Goal: Transaction & Acquisition: Purchase product/service

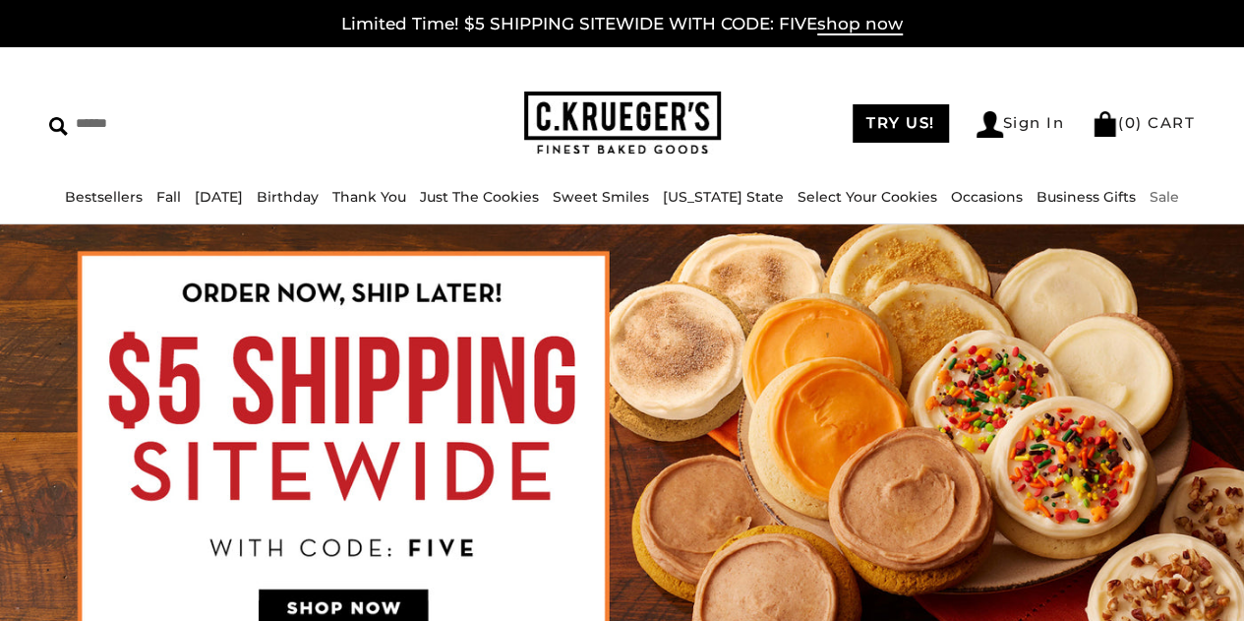
click at [1150, 200] on link "Sale" at bounding box center [1165, 197] width 30 height 18
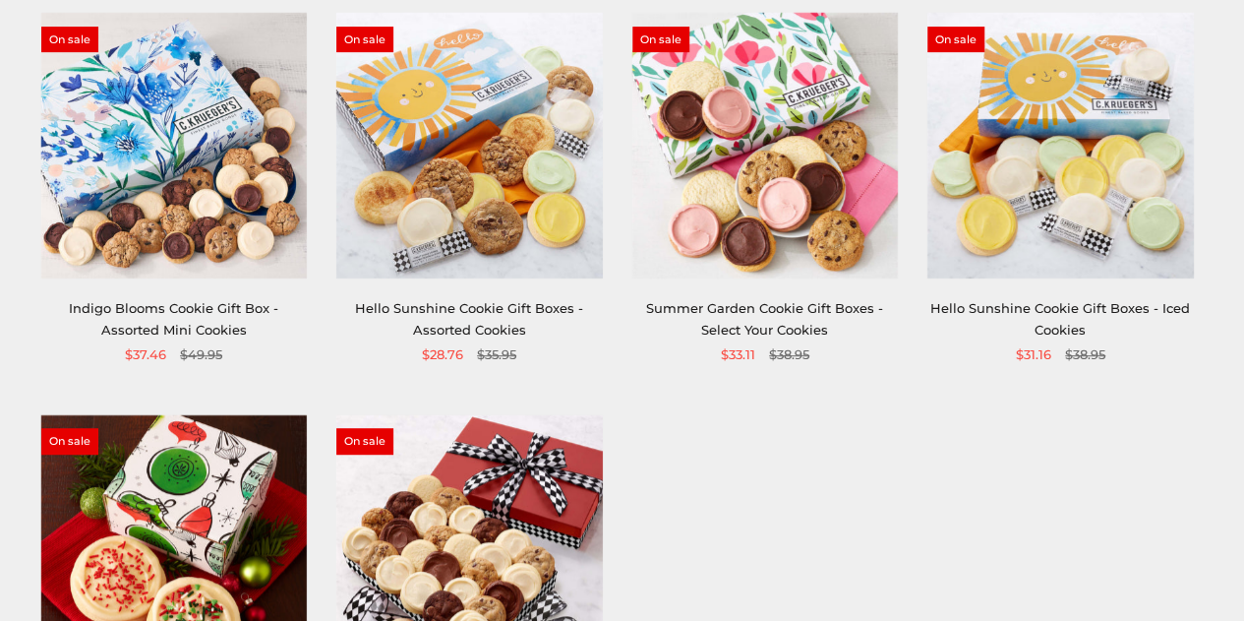
scroll to position [376, 0]
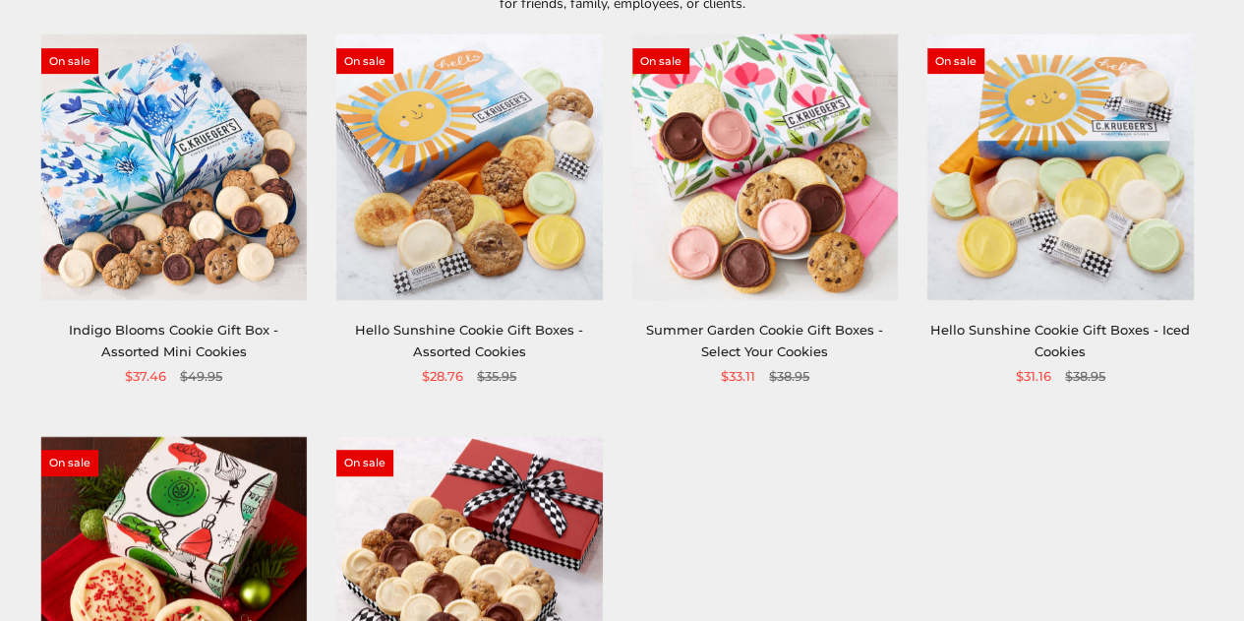
click at [549, 241] on img at bounding box center [469, 167] width 266 height 266
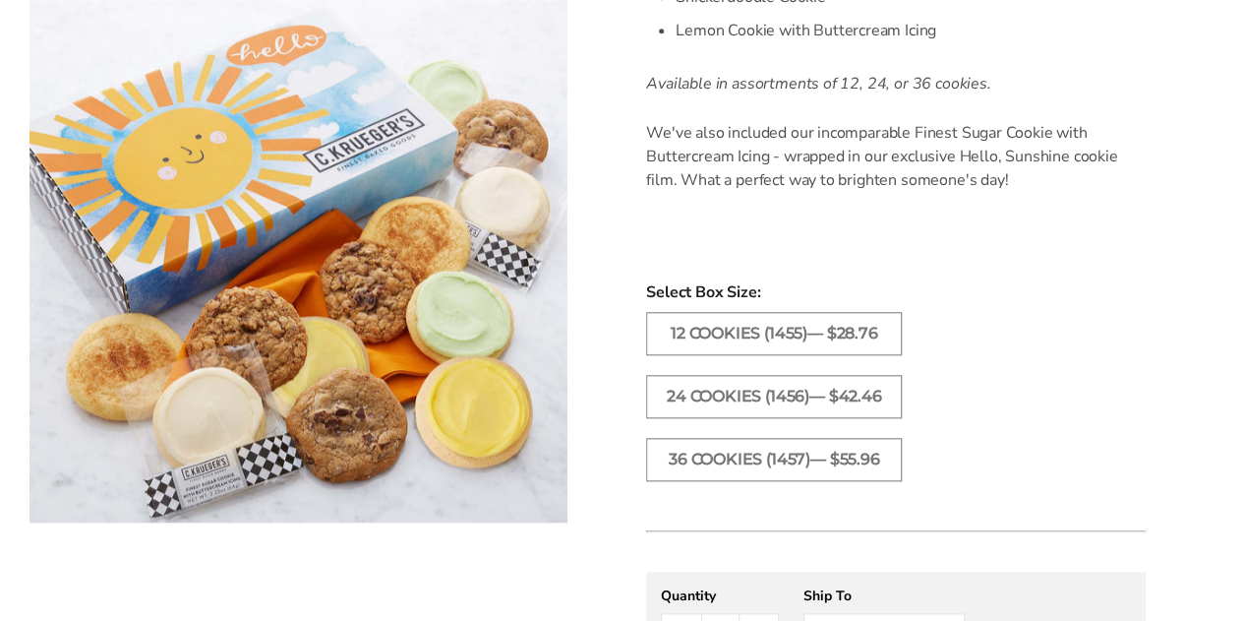
scroll to position [837, 0]
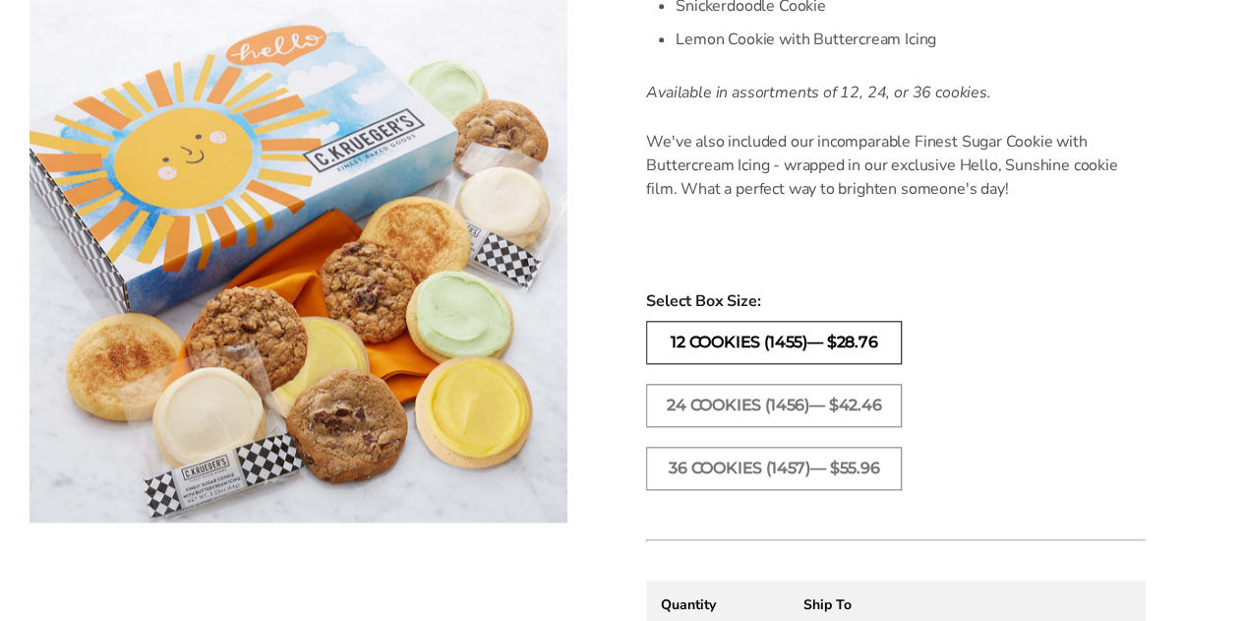
click at [863, 342] on label "12 Cookies (1455)— $28.76" at bounding box center [774, 342] width 256 height 43
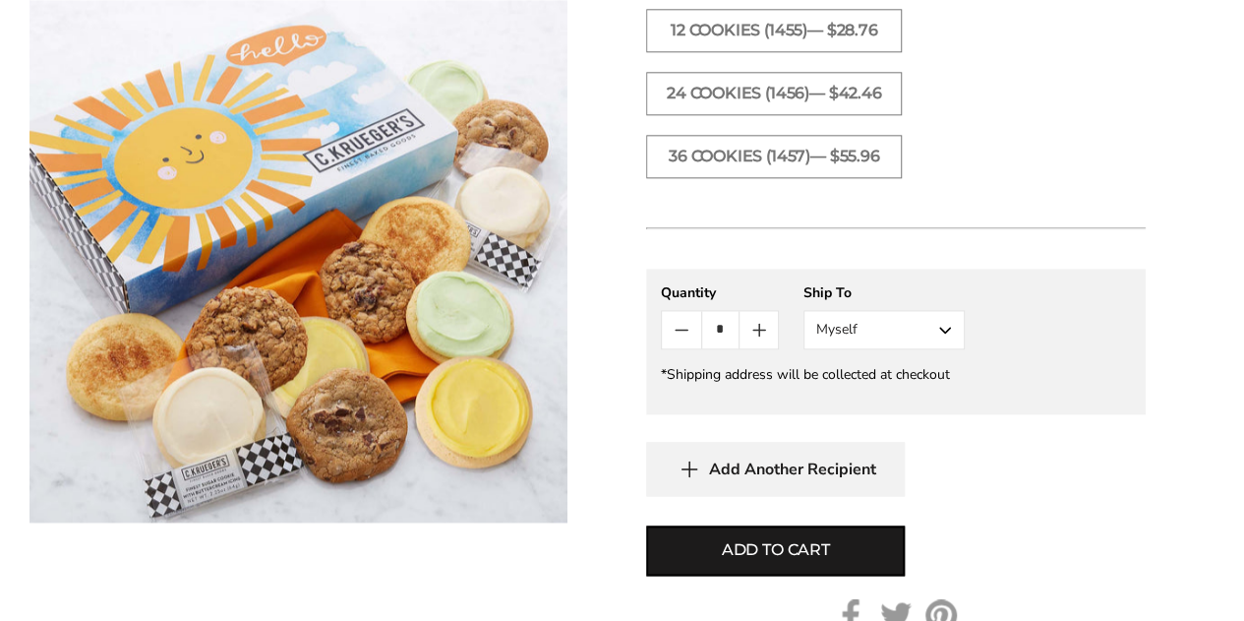
scroll to position [1157, 0]
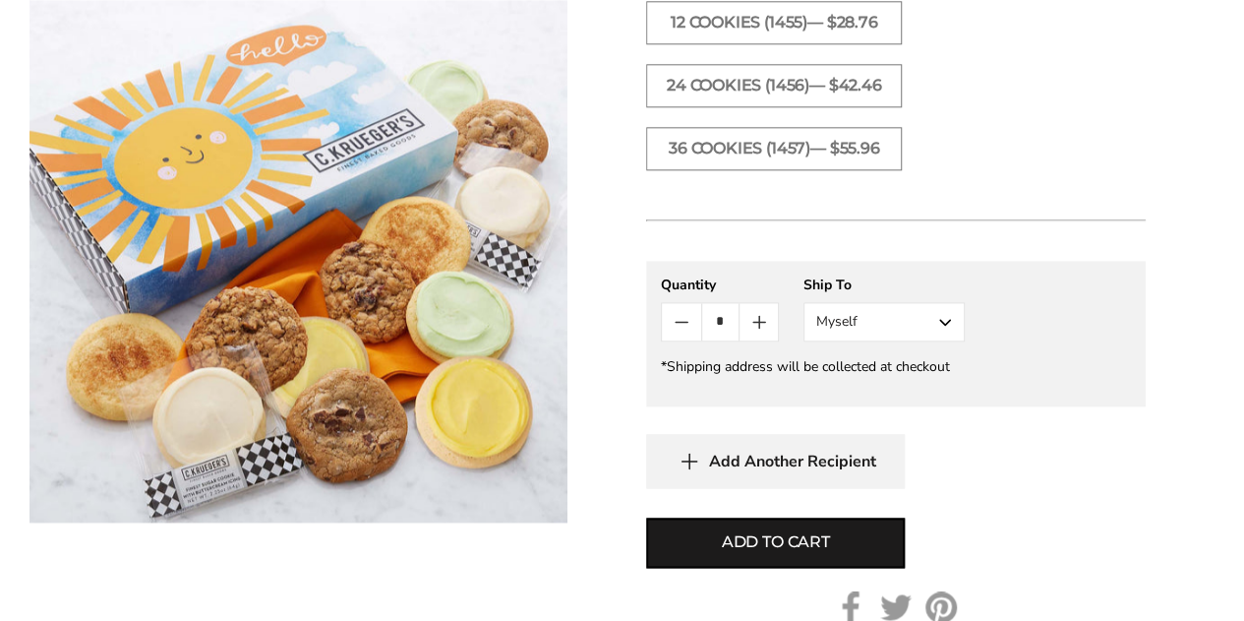
click at [921, 306] on button "Myself" at bounding box center [884, 321] width 161 height 39
click at [878, 383] on button "Other Recipient" at bounding box center [884, 394] width 159 height 35
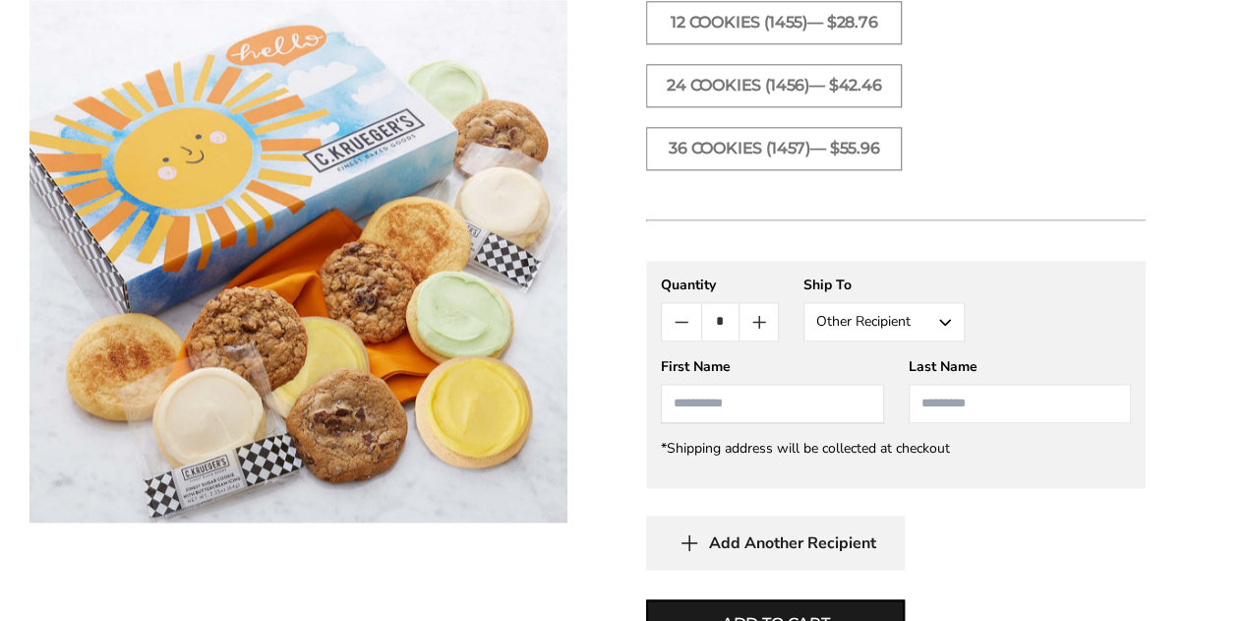
click at [818, 414] on input "First Name" at bounding box center [772, 403] width 222 height 39
type input "******"
click at [776, 612] on span "Add to cart" at bounding box center [776, 624] width 108 height 24
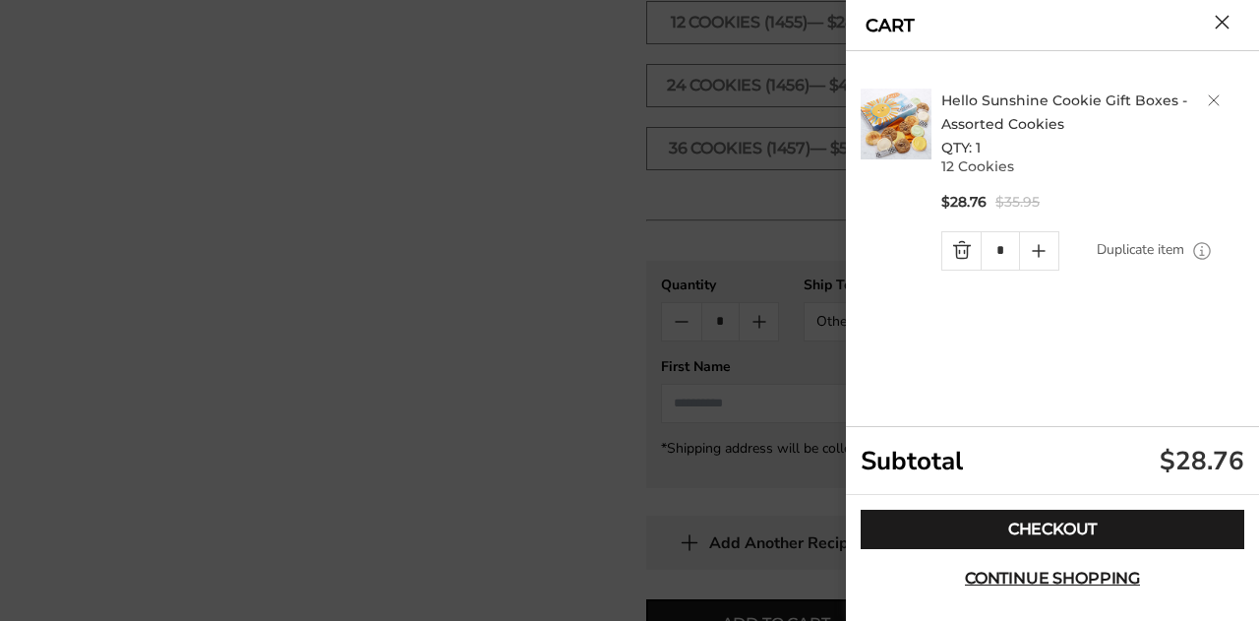
click at [1230, 22] on button "Close cart" at bounding box center [1222, 22] width 15 height 15
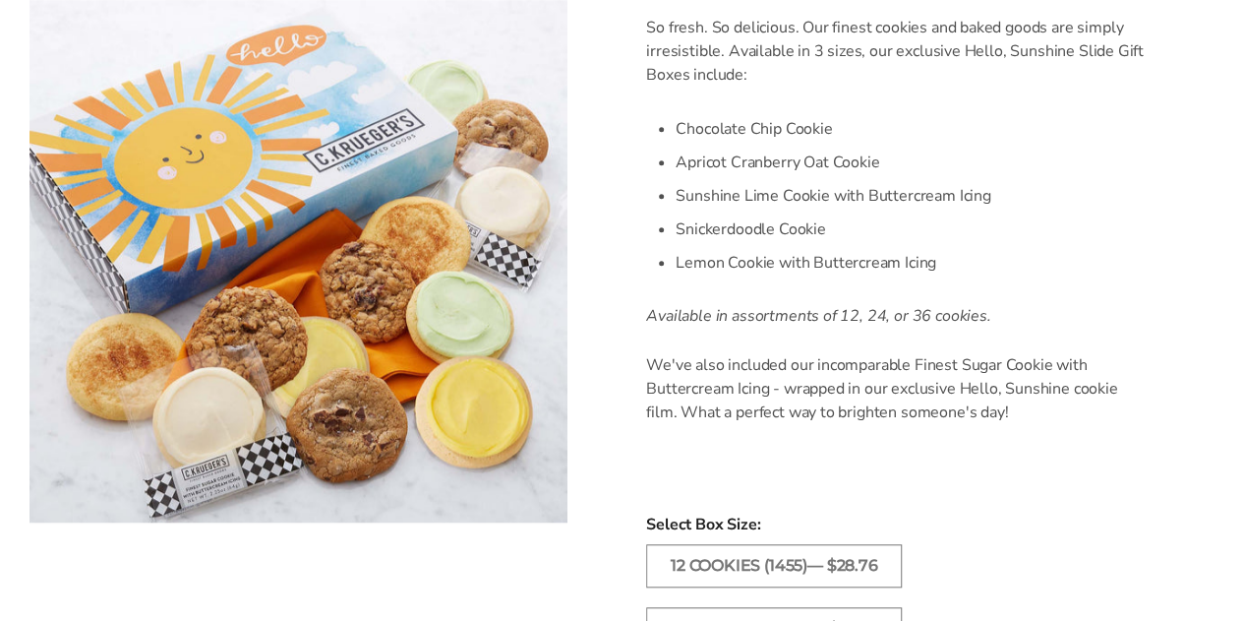
scroll to position [71, 0]
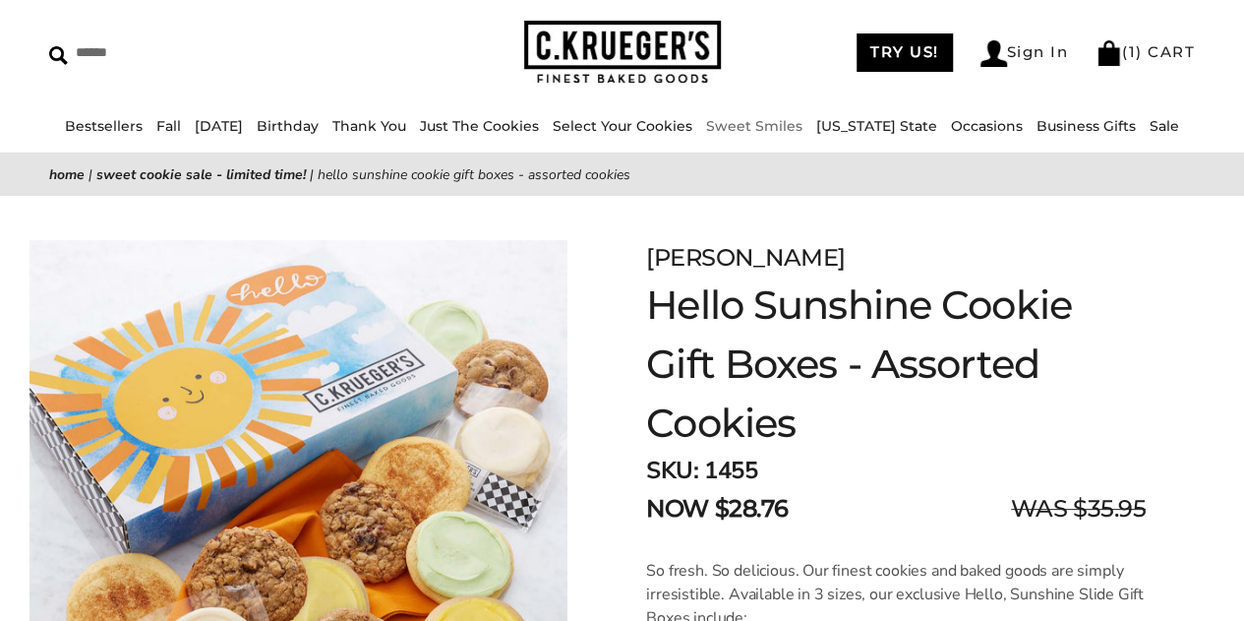
click at [801, 127] on link "Sweet Smiles" at bounding box center [754, 126] width 96 height 18
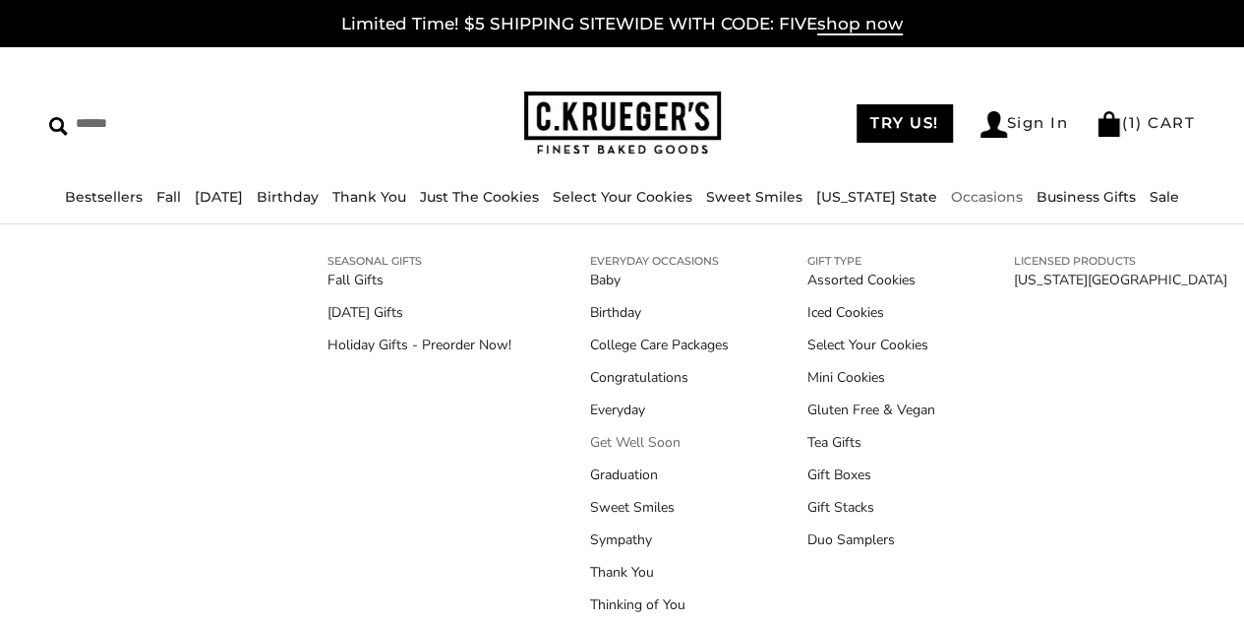
click at [598, 442] on link "Get Well Soon" at bounding box center [659, 442] width 139 height 21
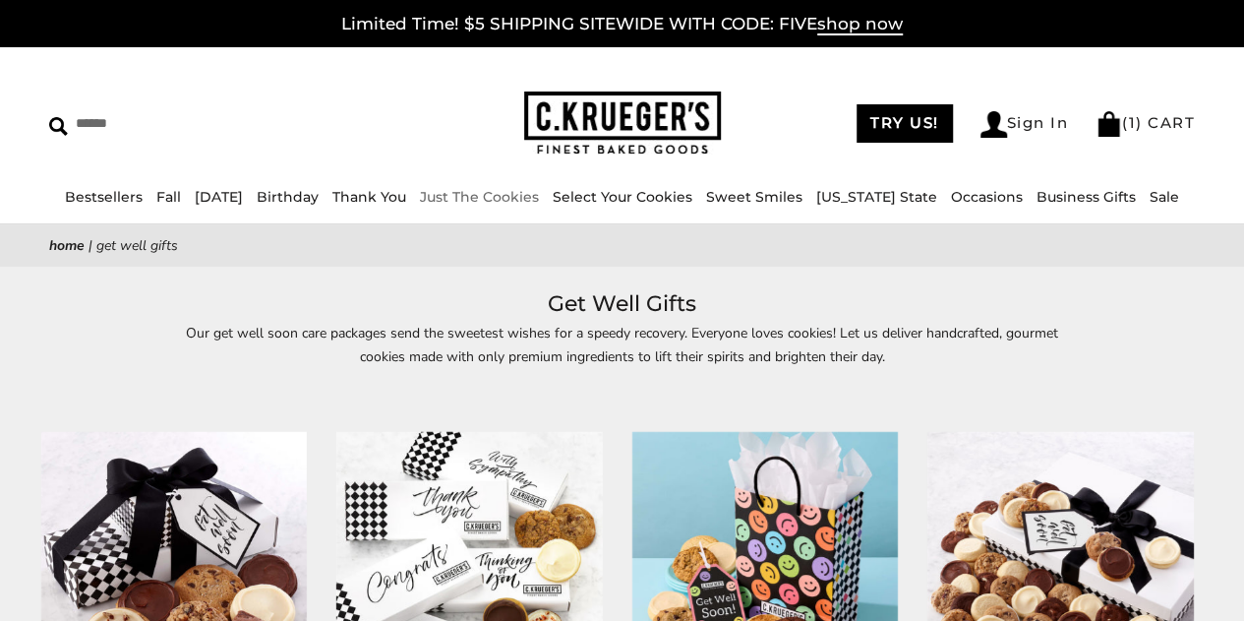
click at [510, 197] on link "Just The Cookies" at bounding box center [479, 197] width 119 height 18
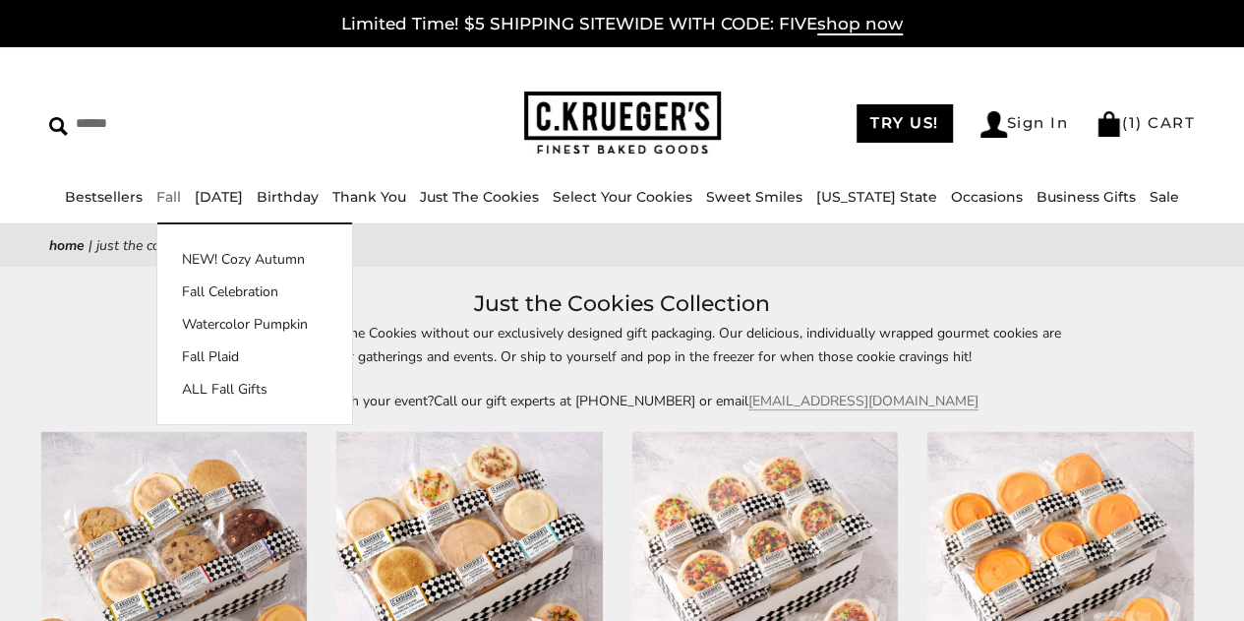
click at [205, 195] on ul "Bestsellers Fall NEW! Cozy Autumn Fall Celebration Watercolor Pumpkin Fall Plai…" at bounding box center [622, 206] width 1244 height 42
click at [201, 314] on link "Watercolor Pumpkin" at bounding box center [254, 324] width 195 height 21
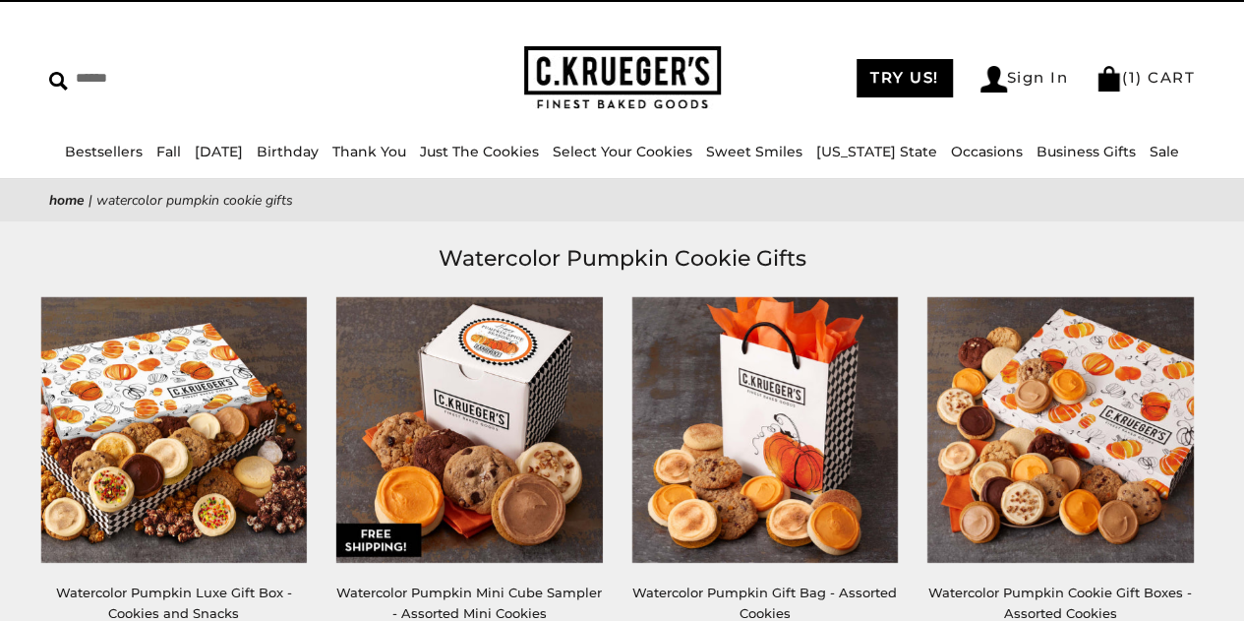
scroll to position [47, 0]
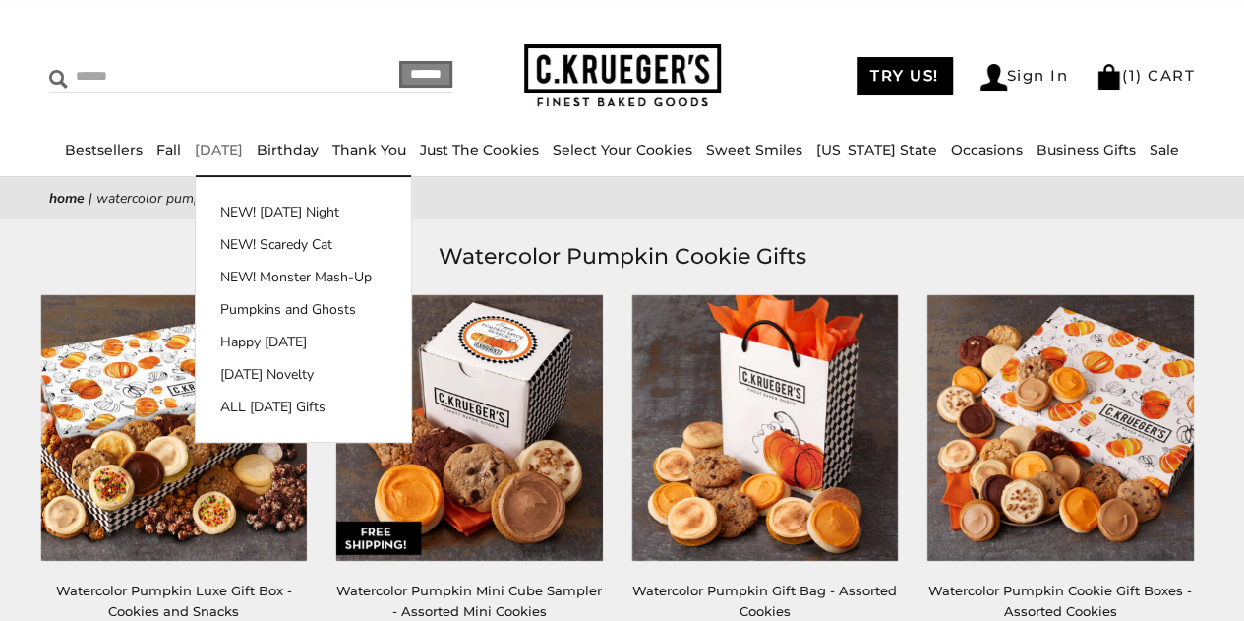
click at [89, 75] on input "Search" at bounding box center [180, 76] width 263 height 30
type input "***"
click at [399, 61] on input "******" at bounding box center [425, 74] width 53 height 27
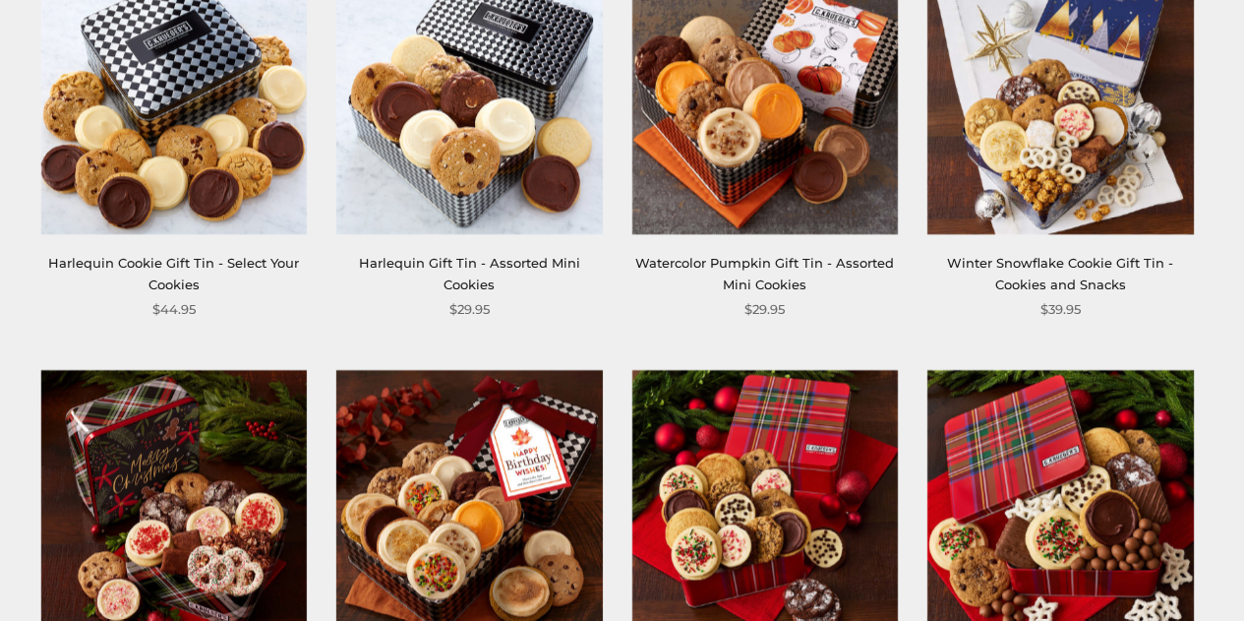
scroll to position [1143, 0]
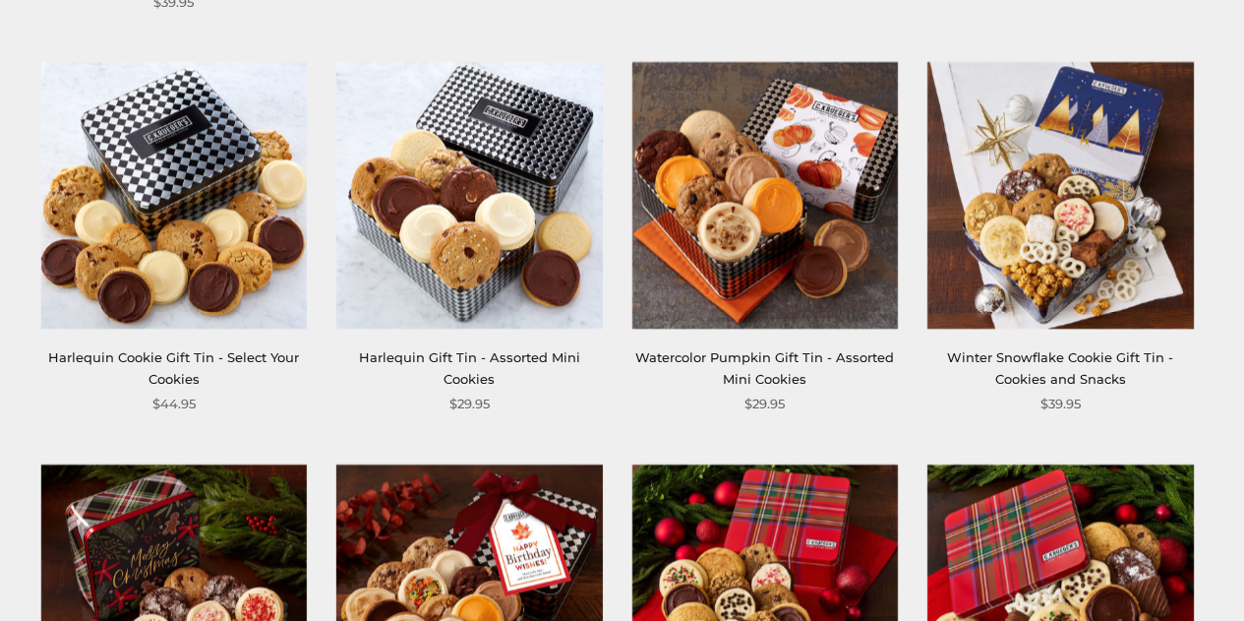
click at [744, 174] on img at bounding box center [766, 195] width 266 height 266
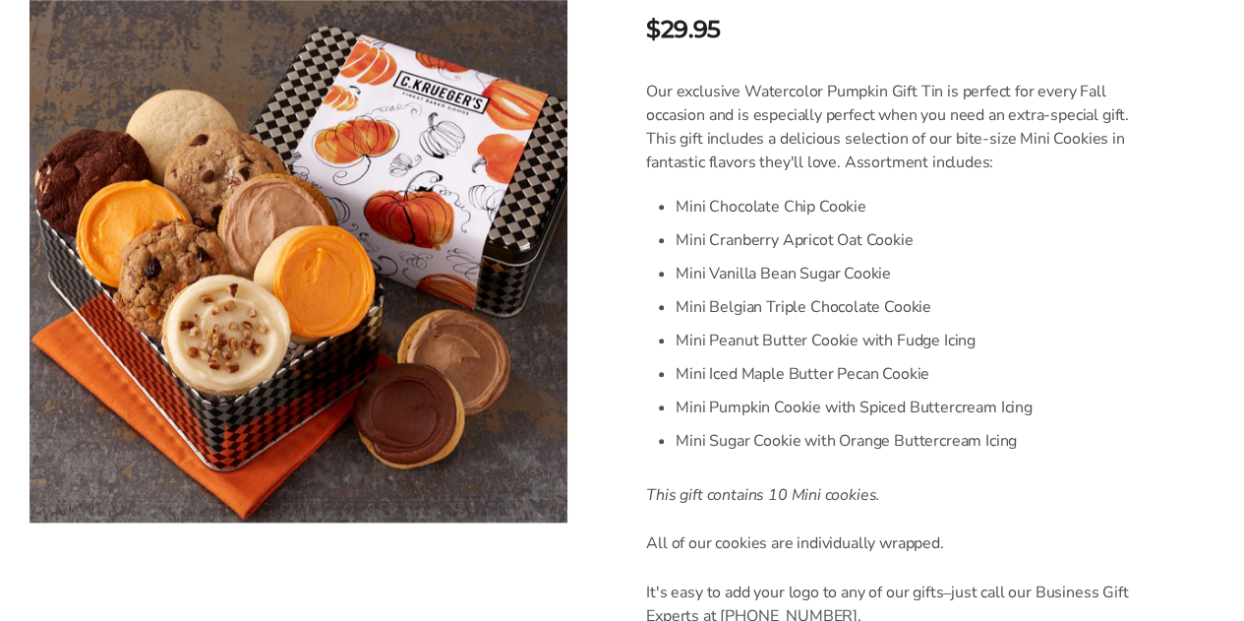
scroll to position [533, 0]
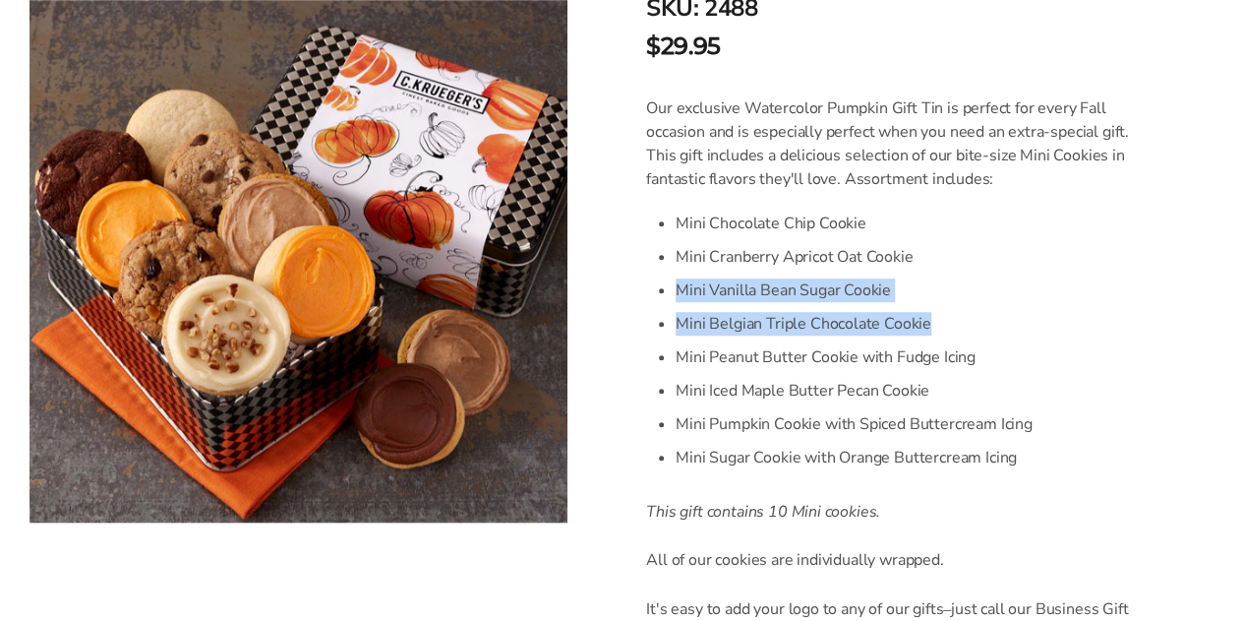
drag, startPoint x: 1221, startPoint y: 246, endPoint x: 1238, endPoint y: 332, distance: 88.4
click at [1238, 332] on div "[PERSON_NAME] Watercolor Pumpkin Gift Tin - Assorted Mini Cookies SKU: 2488 $29…" at bounding box center [920, 460] width 647 height 1454
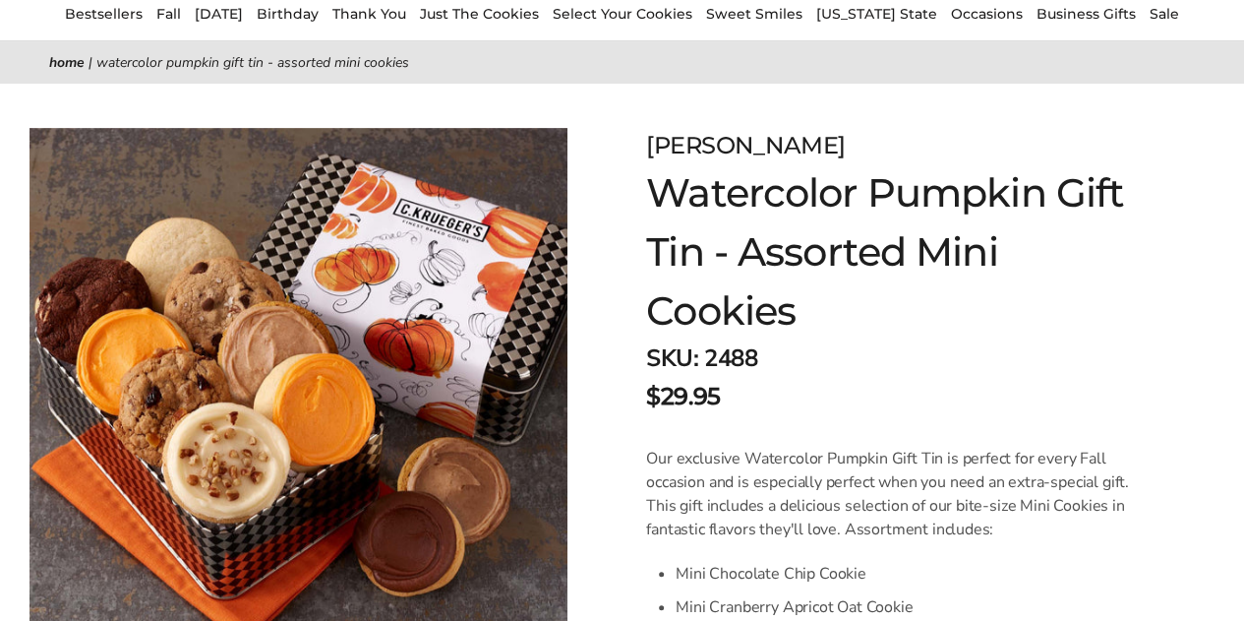
scroll to position [130, 0]
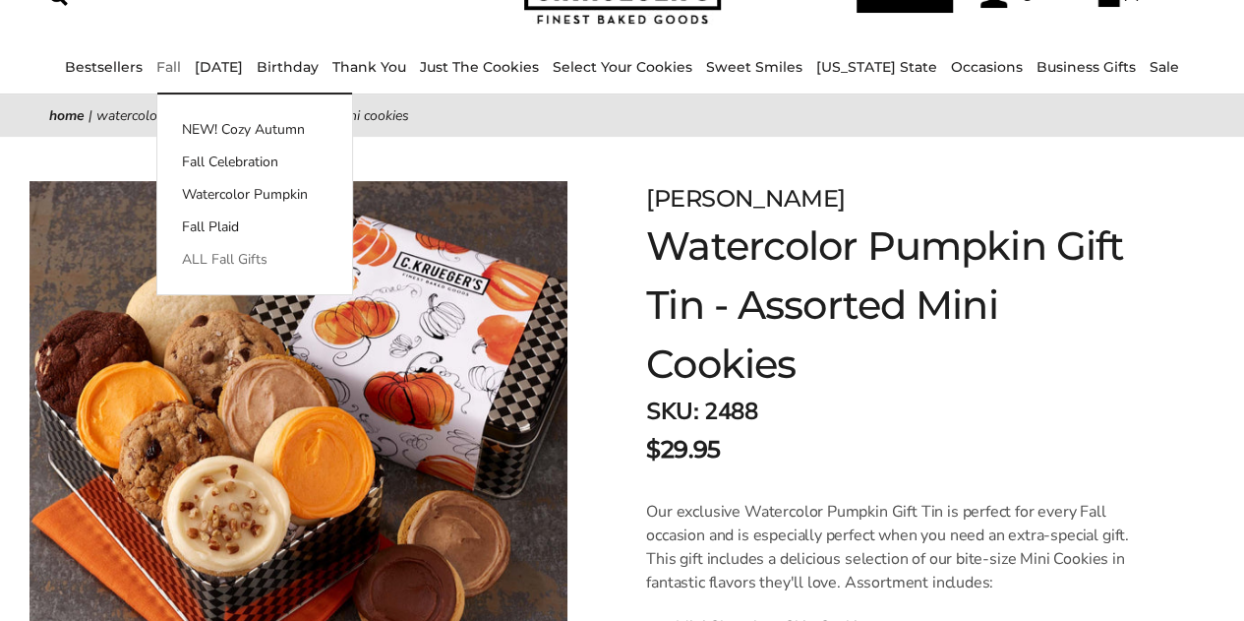
click at [204, 262] on link "ALL Fall Gifts" at bounding box center [254, 259] width 195 height 21
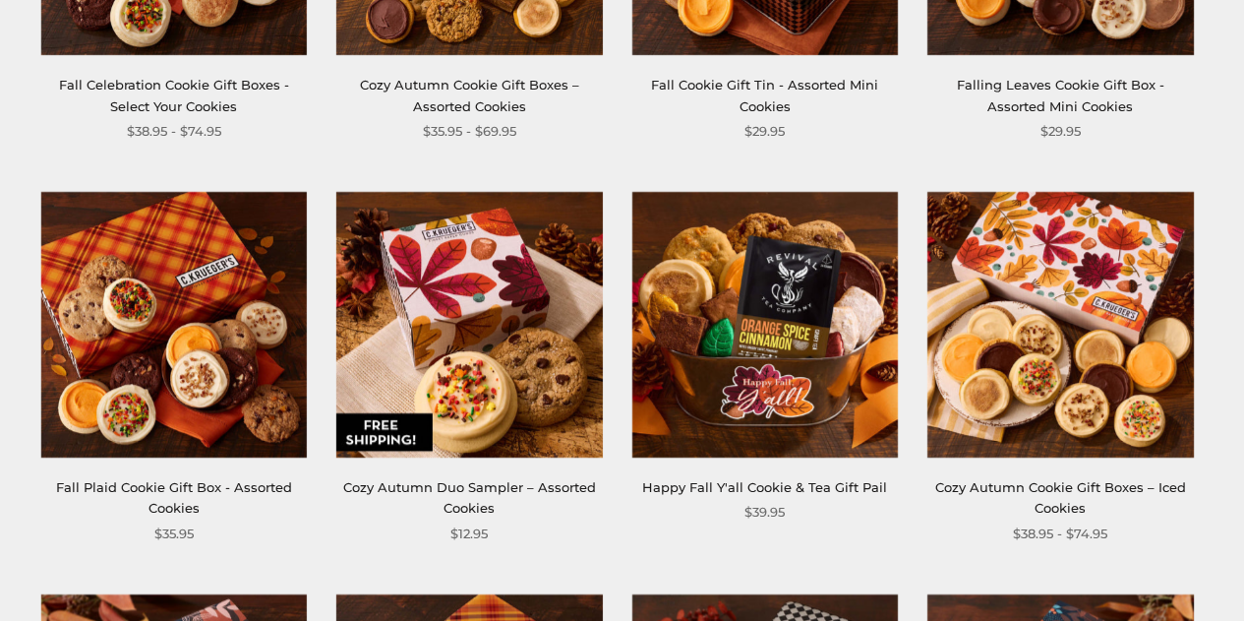
scroll to position [651, 0]
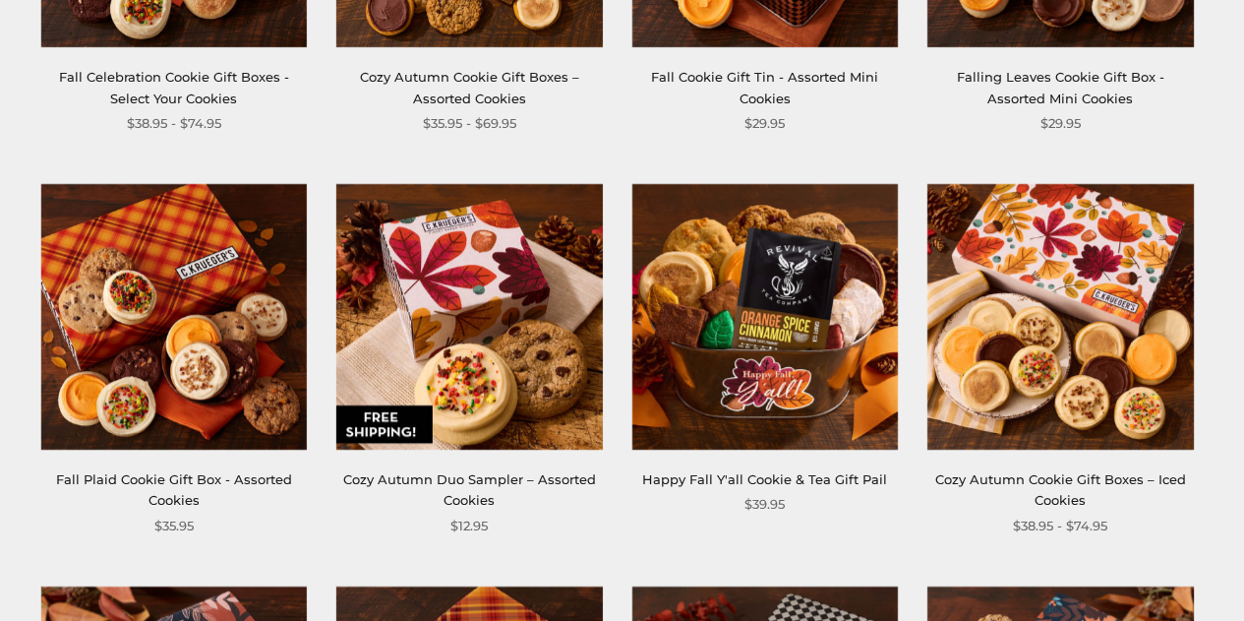
click at [791, 368] on img at bounding box center [766, 317] width 266 height 266
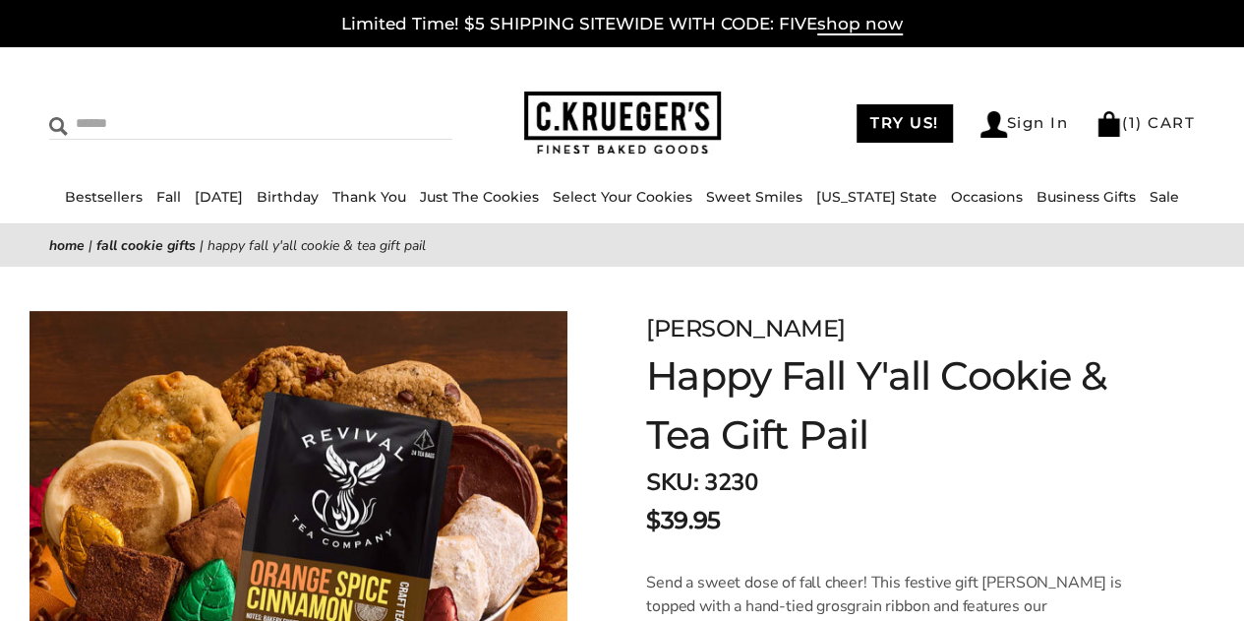
click at [65, 132] on img at bounding box center [58, 126] width 19 height 19
click at [109, 130] on input "Search" at bounding box center [180, 123] width 263 height 30
type input "********"
click at [399, 108] on input "******" at bounding box center [425, 121] width 53 height 27
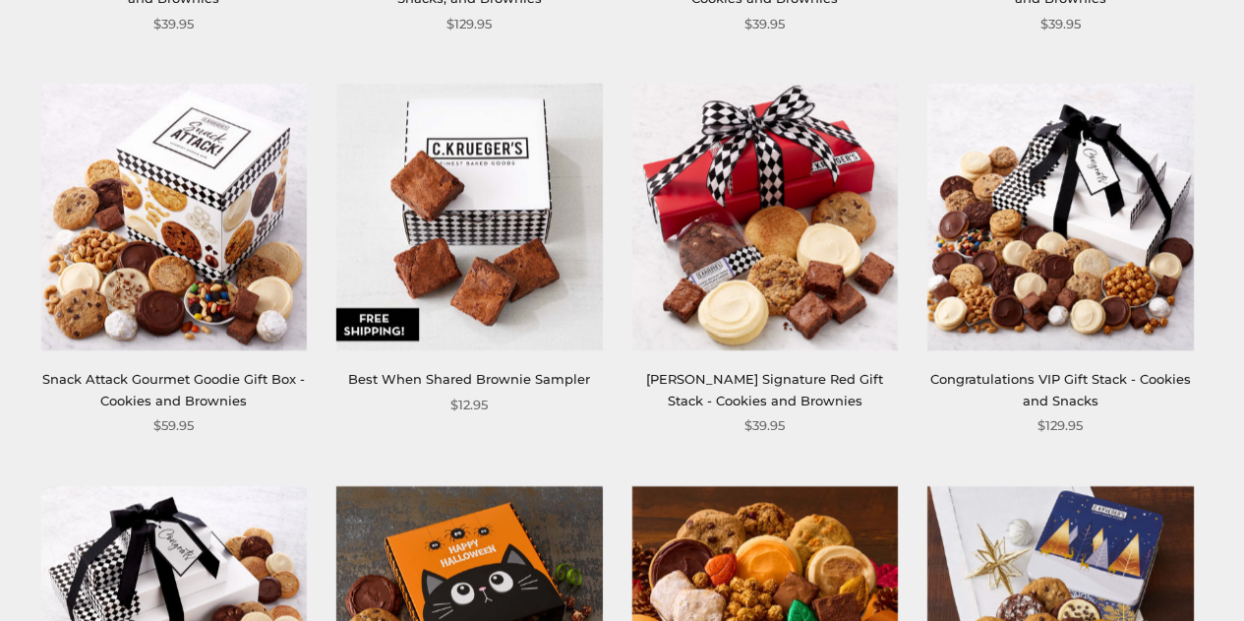
scroll to position [1127, 0]
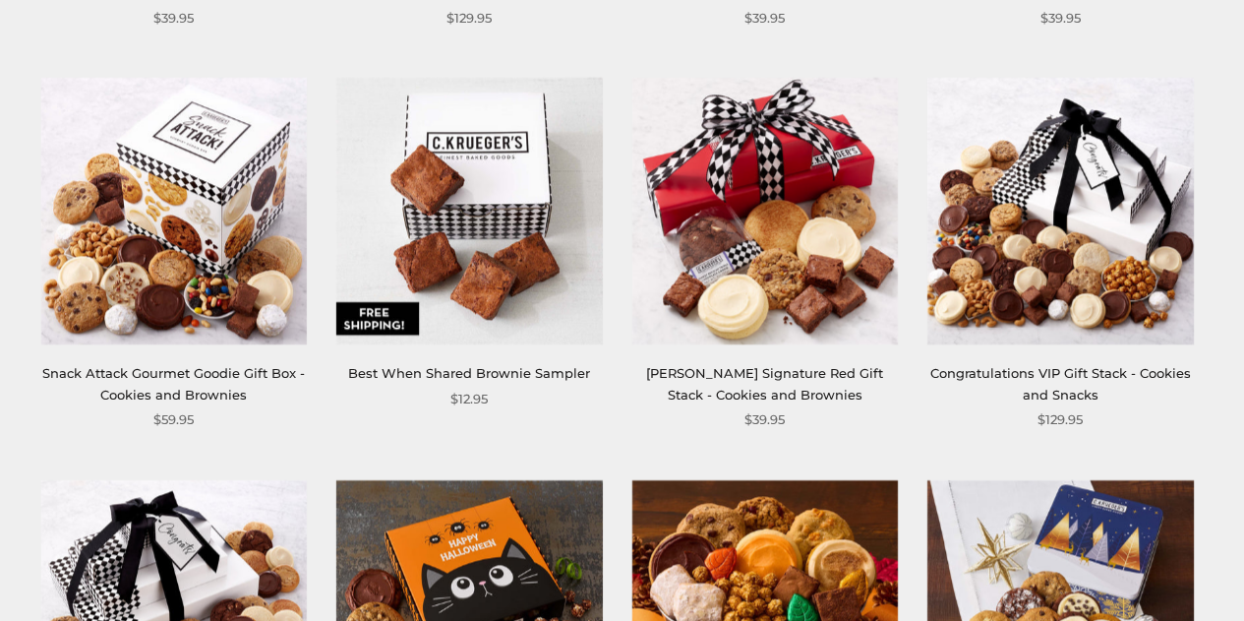
click at [462, 302] on img at bounding box center [469, 211] width 266 height 266
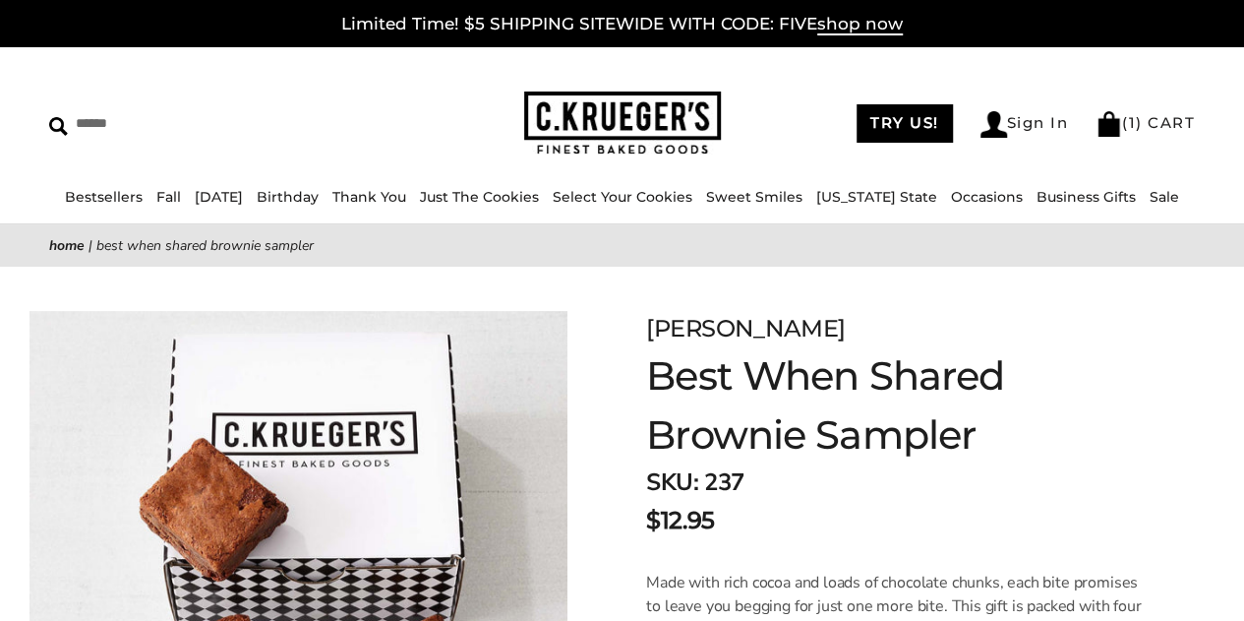
scroll to position [543, 0]
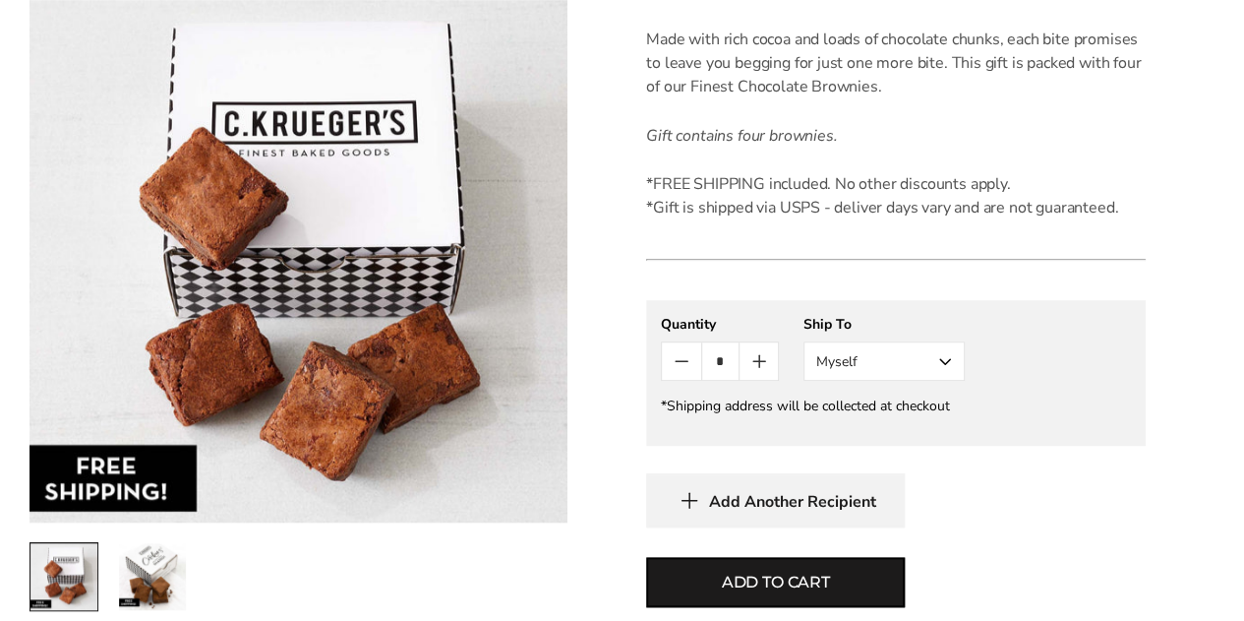
click at [893, 367] on button "Myself" at bounding box center [884, 360] width 161 height 39
click at [862, 424] on button "Other Recipient" at bounding box center [884, 433] width 159 height 35
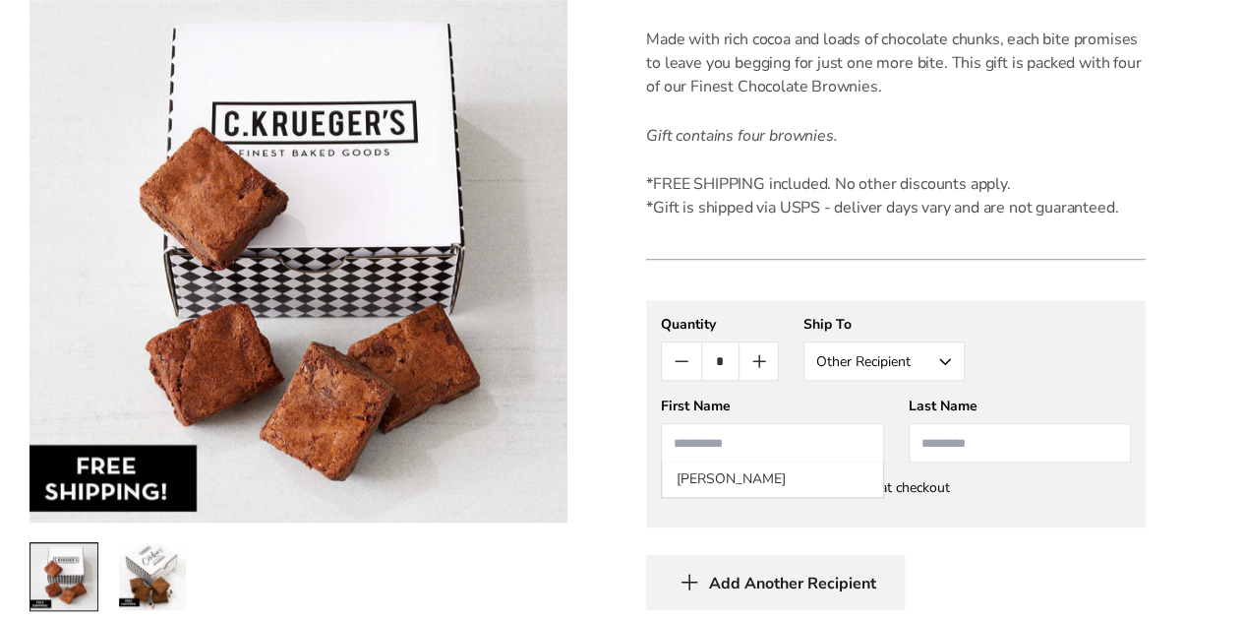
click at [829, 448] on input "First Name" at bounding box center [772, 442] width 222 height 39
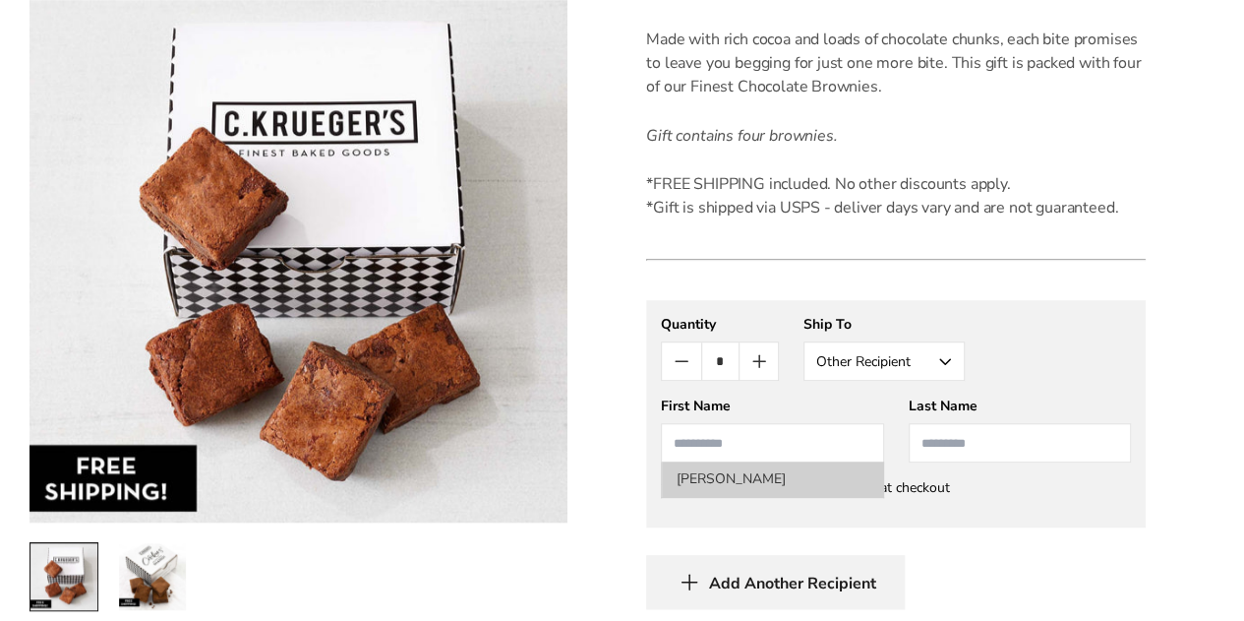
click at [770, 485] on li "[PERSON_NAME]" at bounding box center [772, 478] width 220 height 35
type input "******"
click at [1005, 530] on div "**********" at bounding box center [896, 454] width 500 height 309
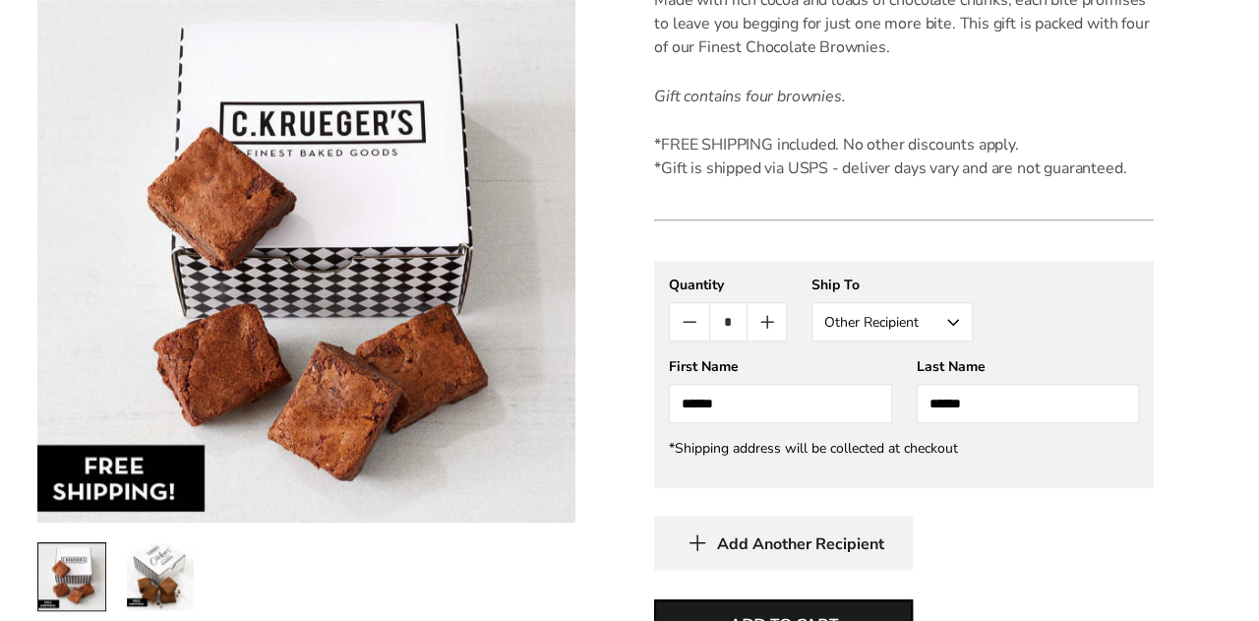
scroll to position [622, 0]
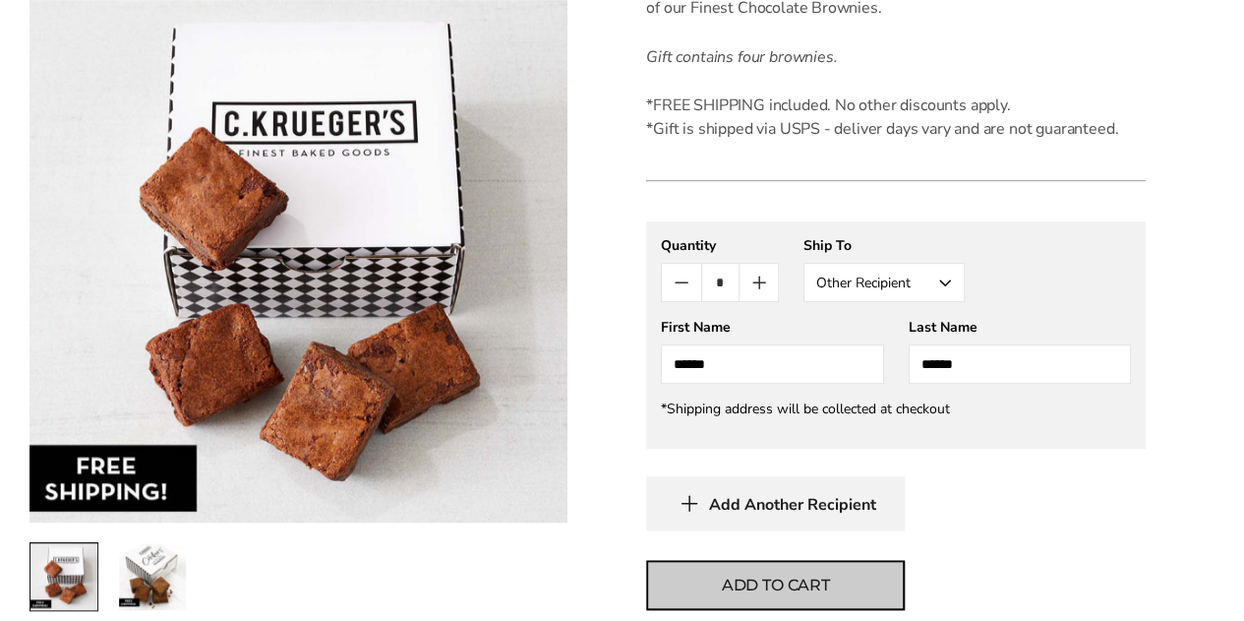
click at [828, 584] on span "Add to cart" at bounding box center [776, 586] width 108 height 24
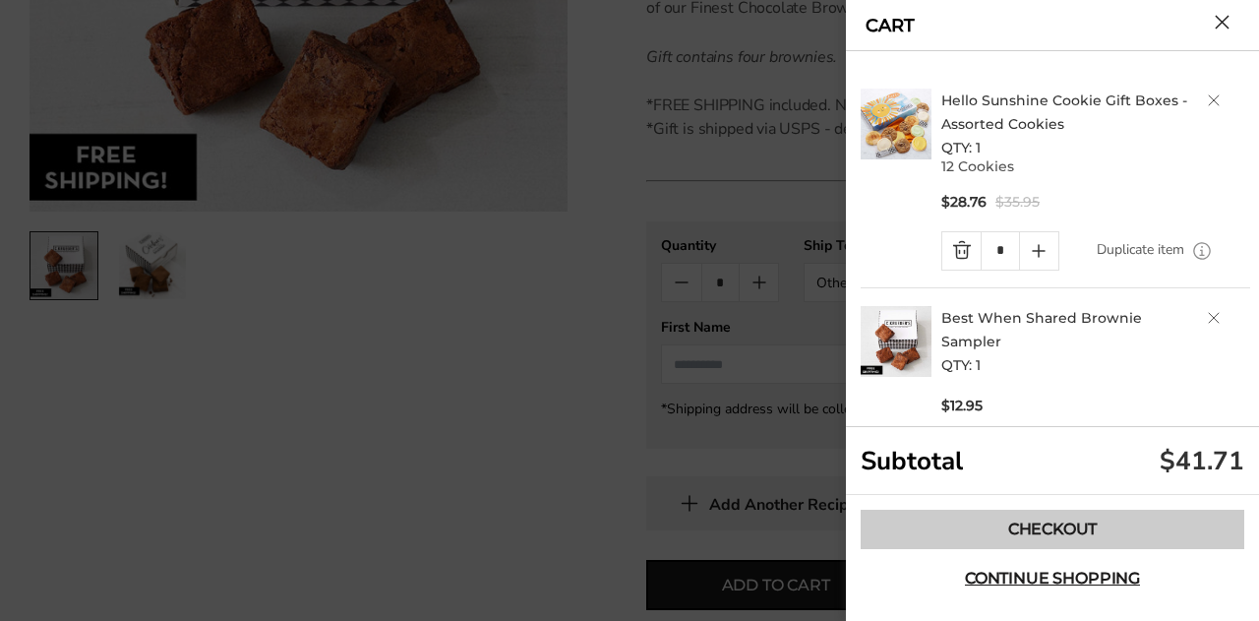
click at [1021, 532] on link "Checkout" at bounding box center [1053, 529] width 384 height 39
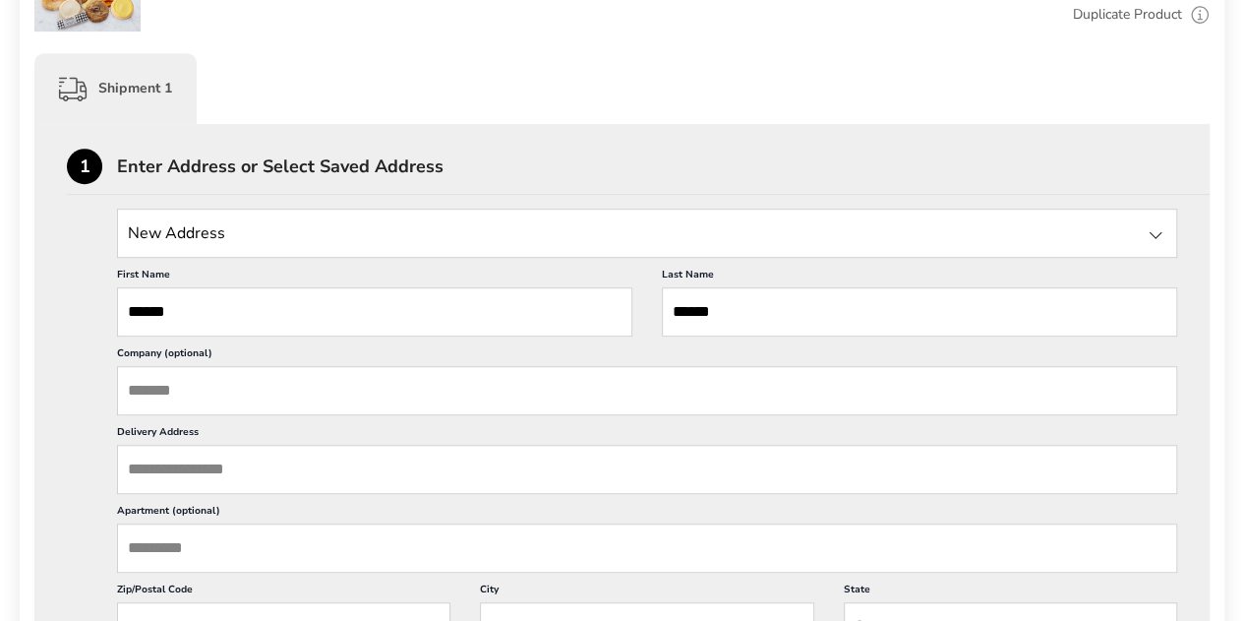
scroll to position [460, 0]
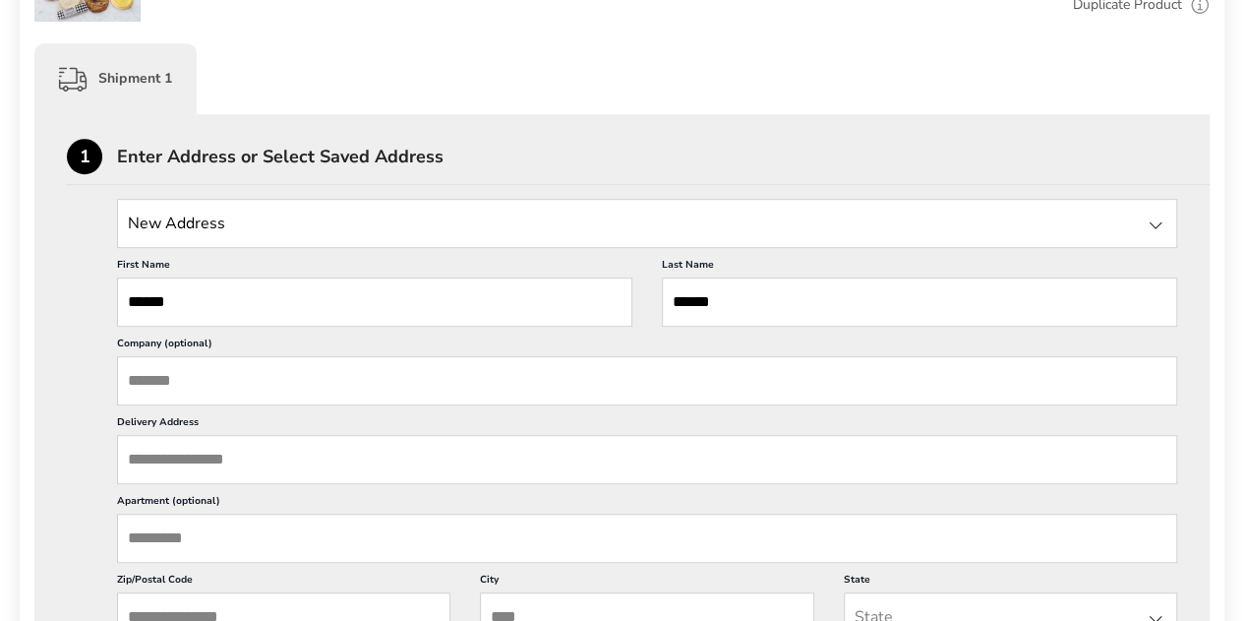
click at [263, 477] on input "Delivery Address" at bounding box center [647, 459] width 1060 height 49
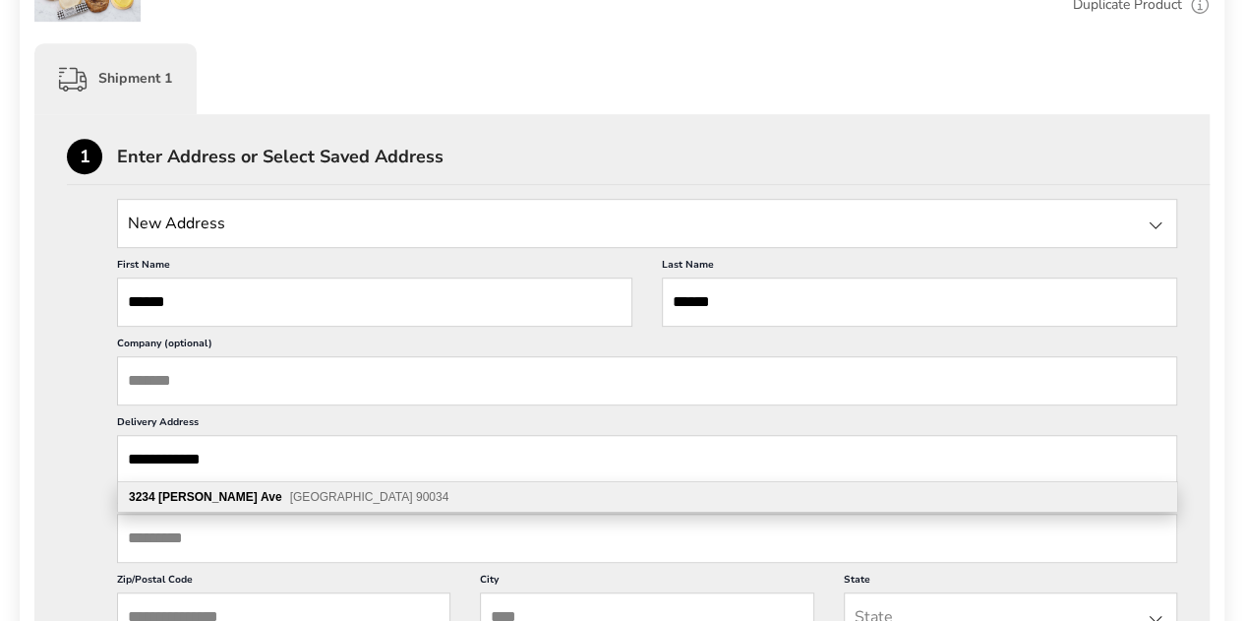
type input "**********"
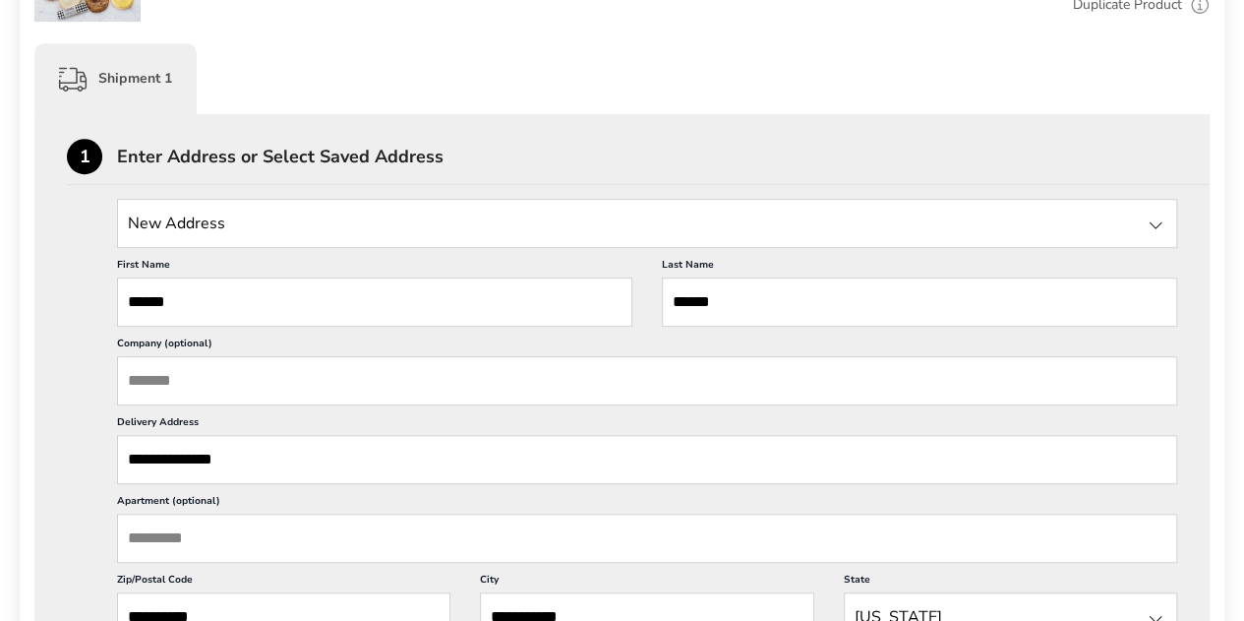
type input "**********"
drag, startPoint x: 1236, startPoint y: 156, endPoint x: 1253, endPoint y: 194, distance: 41.4
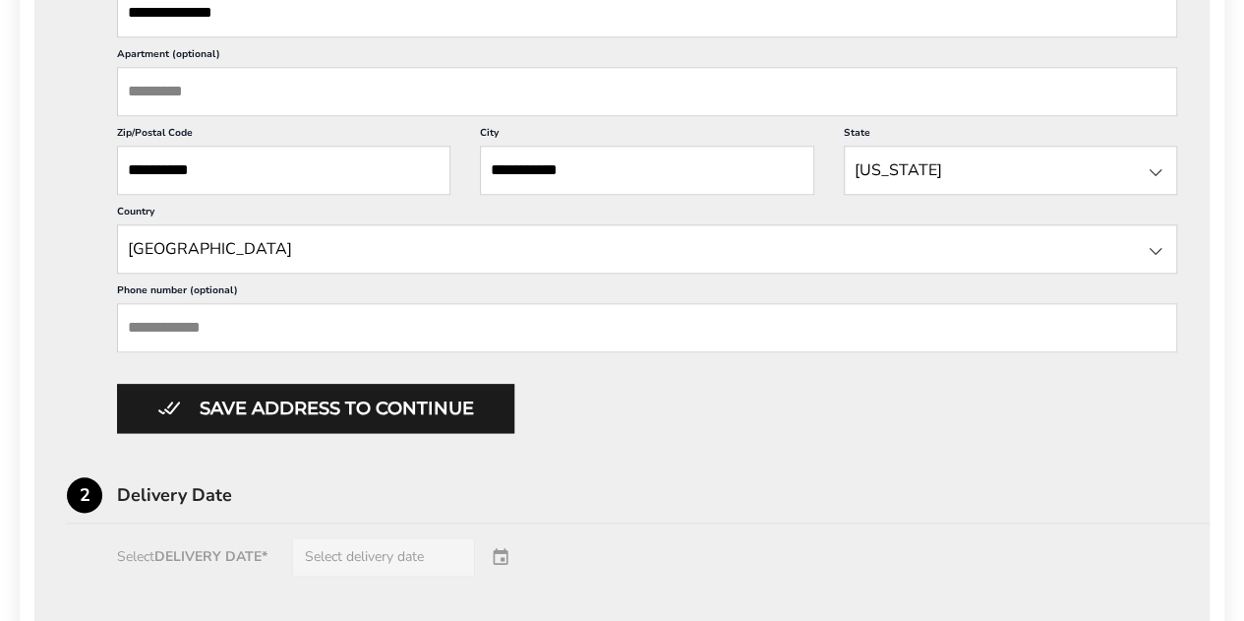
scroll to position [974, 0]
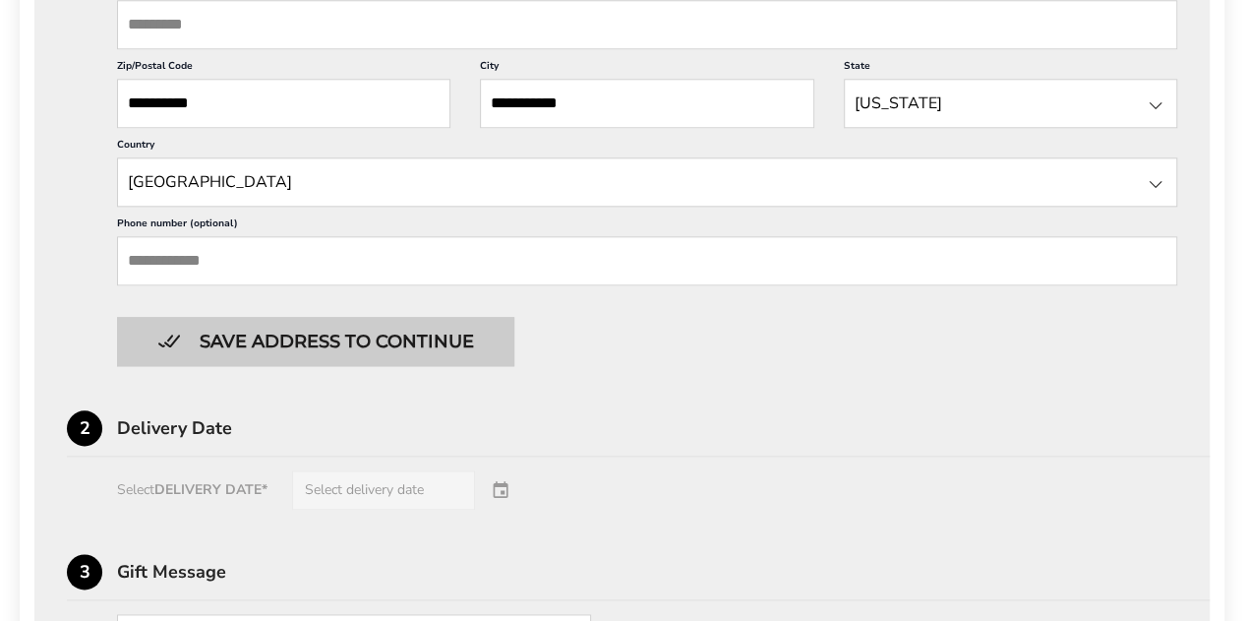
click at [403, 337] on button "Save address to continue" at bounding box center [315, 341] width 397 height 49
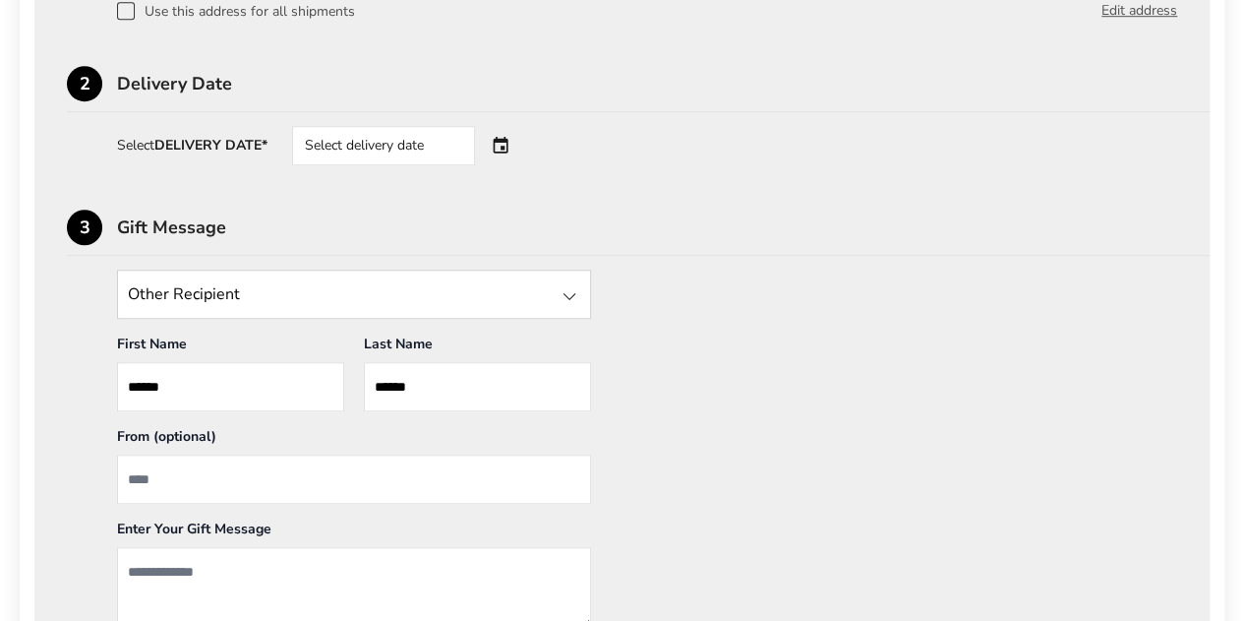
scroll to position [724, 0]
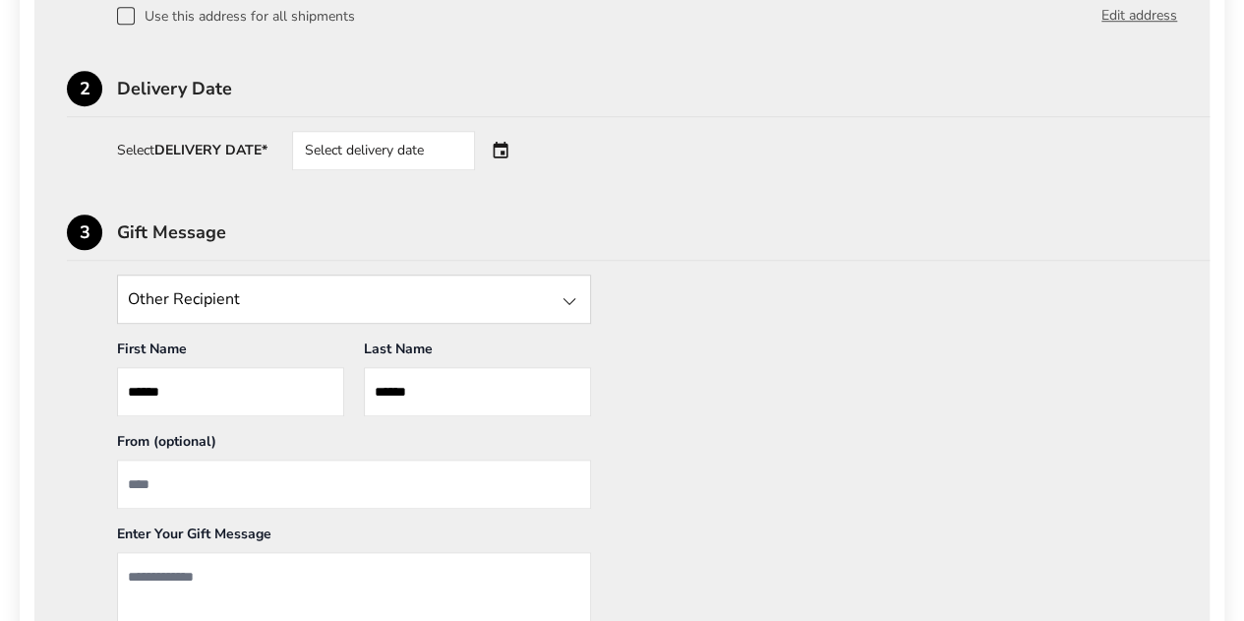
click at [435, 147] on div "Select delivery date" at bounding box center [383, 150] width 183 height 39
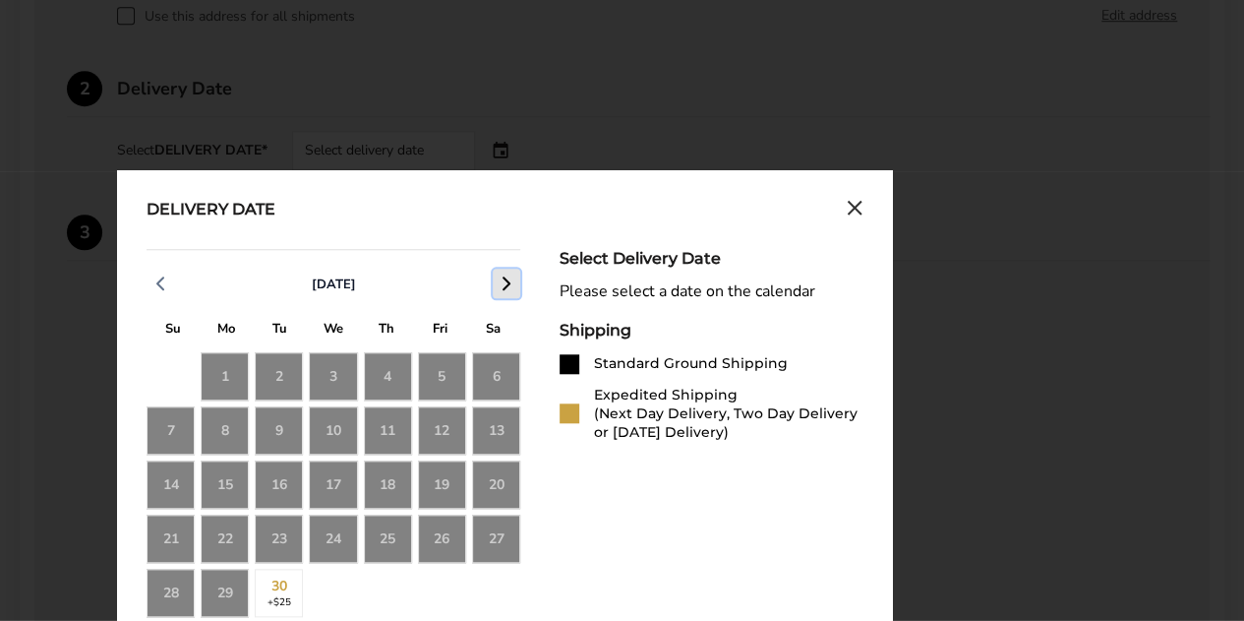
click at [495, 282] on icon "button" at bounding box center [507, 284] width 24 height 24
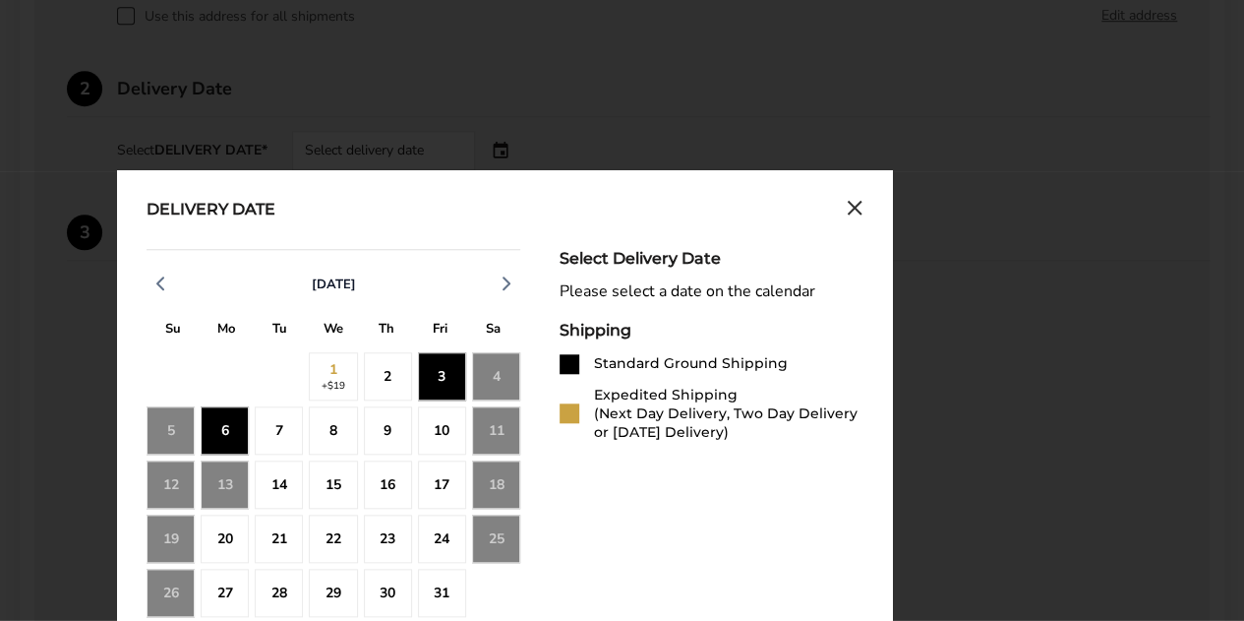
click at [374, 369] on div "2" at bounding box center [388, 376] width 48 height 48
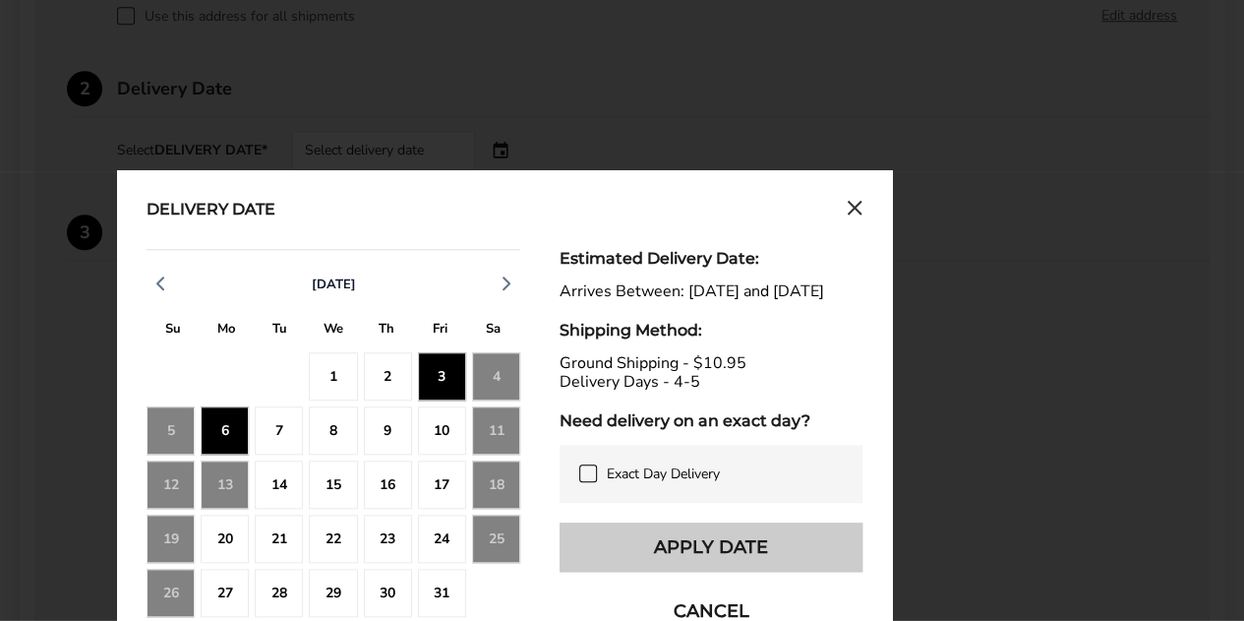
click at [625, 542] on button "Apply Date" at bounding box center [711, 546] width 303 height 49
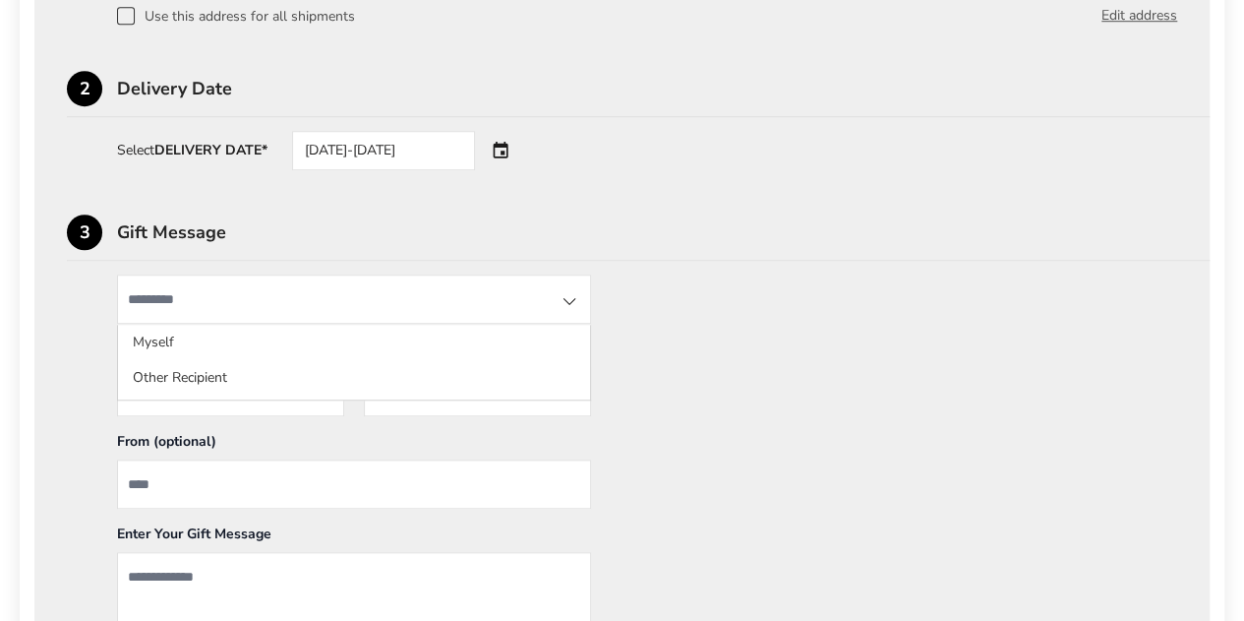
click at [531, 301] on input "State" at bounding box center [354, 298] width 474 height 49
click at [748, 276] on div "Other Recipient Myself Other Recipient First Name * Enter recipient name ******…" at bounding box center [622, 479] width 1111 height 410
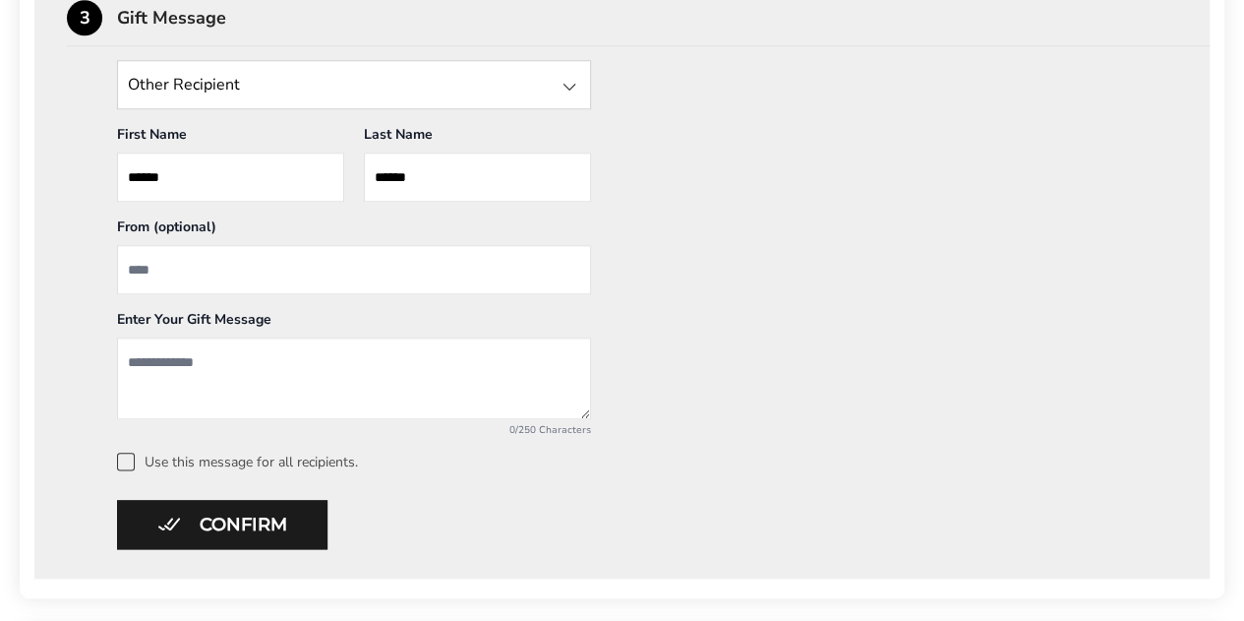
scroll to position [940, 0]
click at [326, 249] on input "From" at bounding box center [354, 267] width 474 height 49
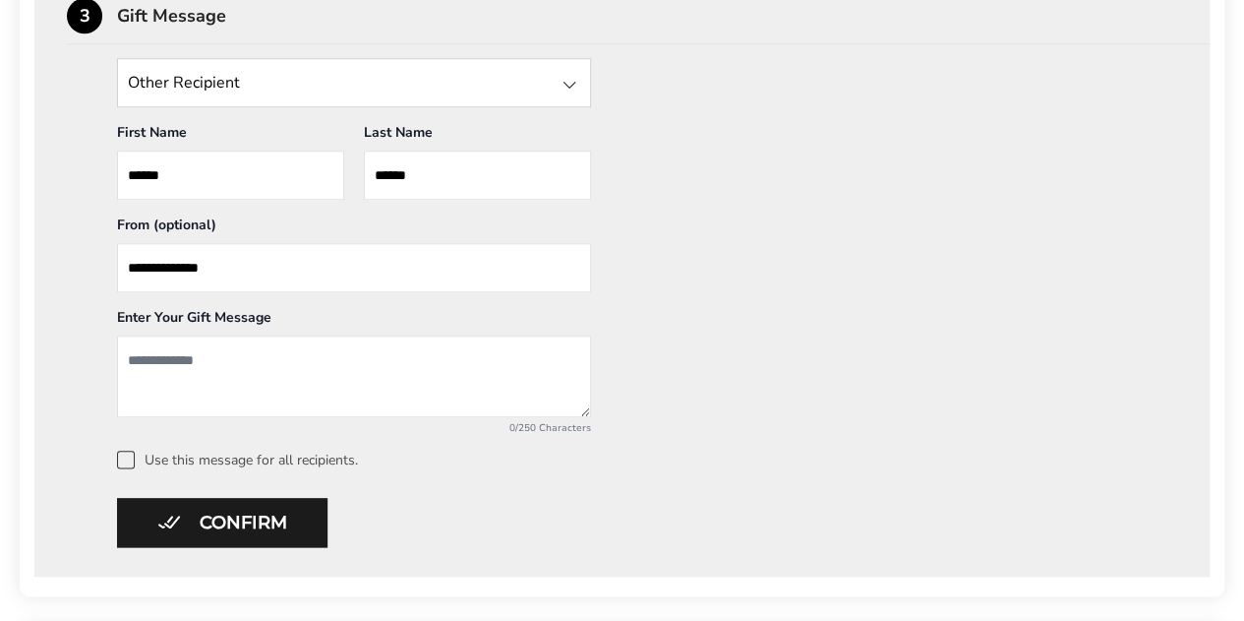
type input "**********"
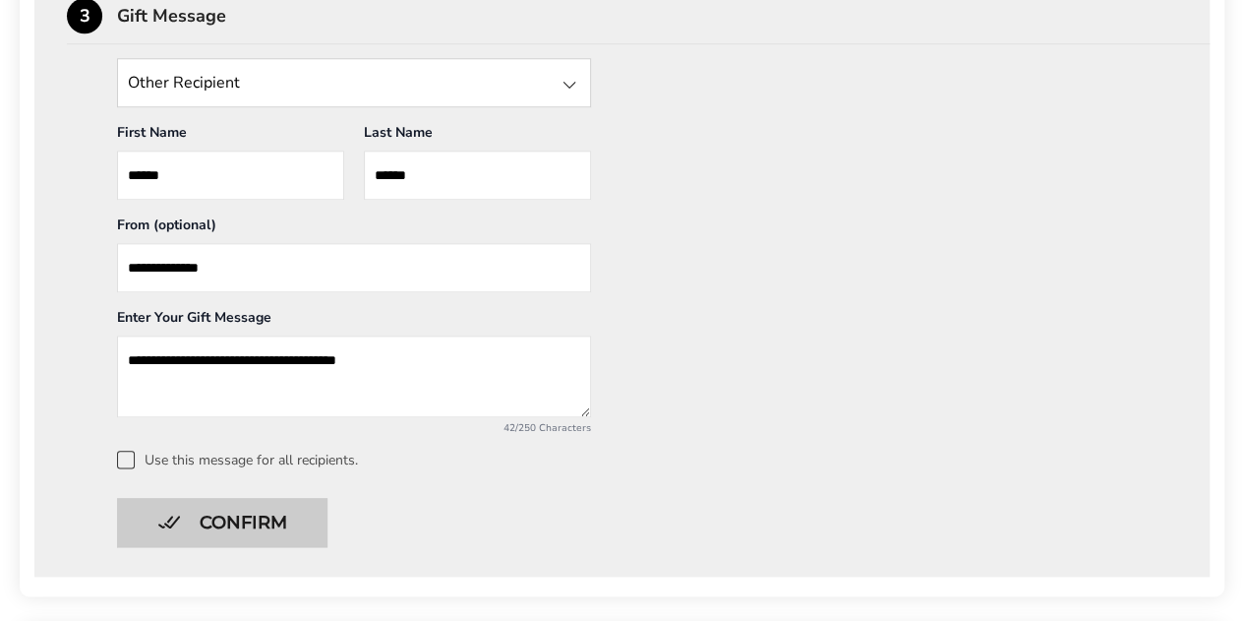
type textarea "**********"
click at [237, 513] on button "Confirm" at bounding box center [222, 522] width 211 height 49
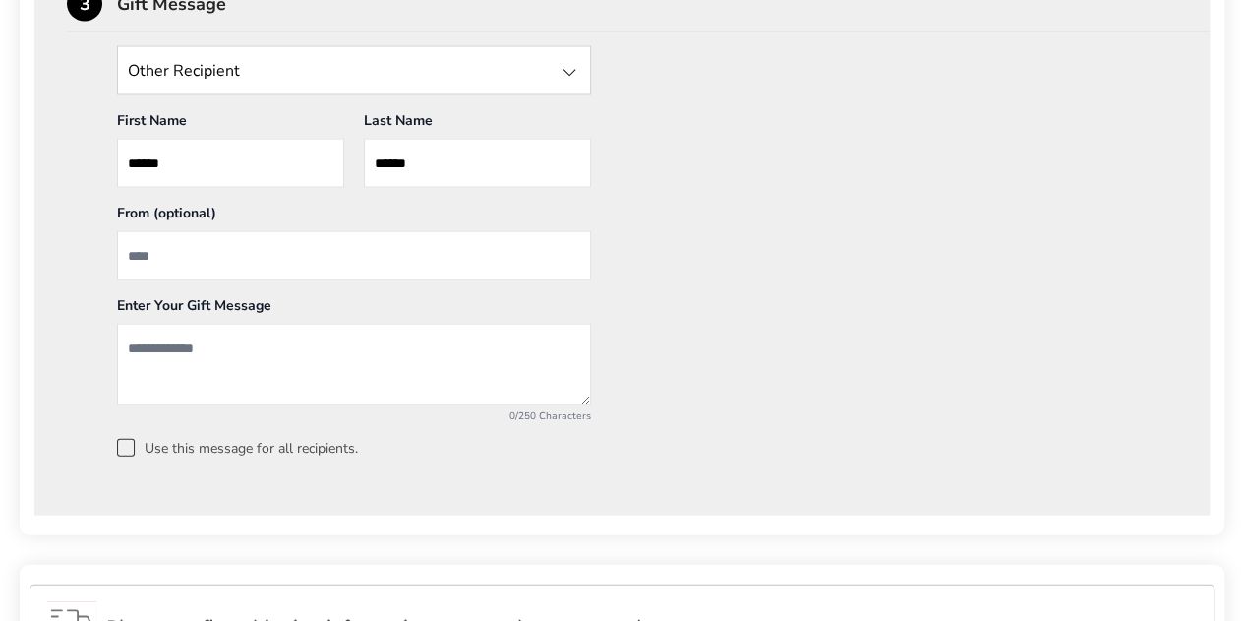
scroll to position [1942, 0]
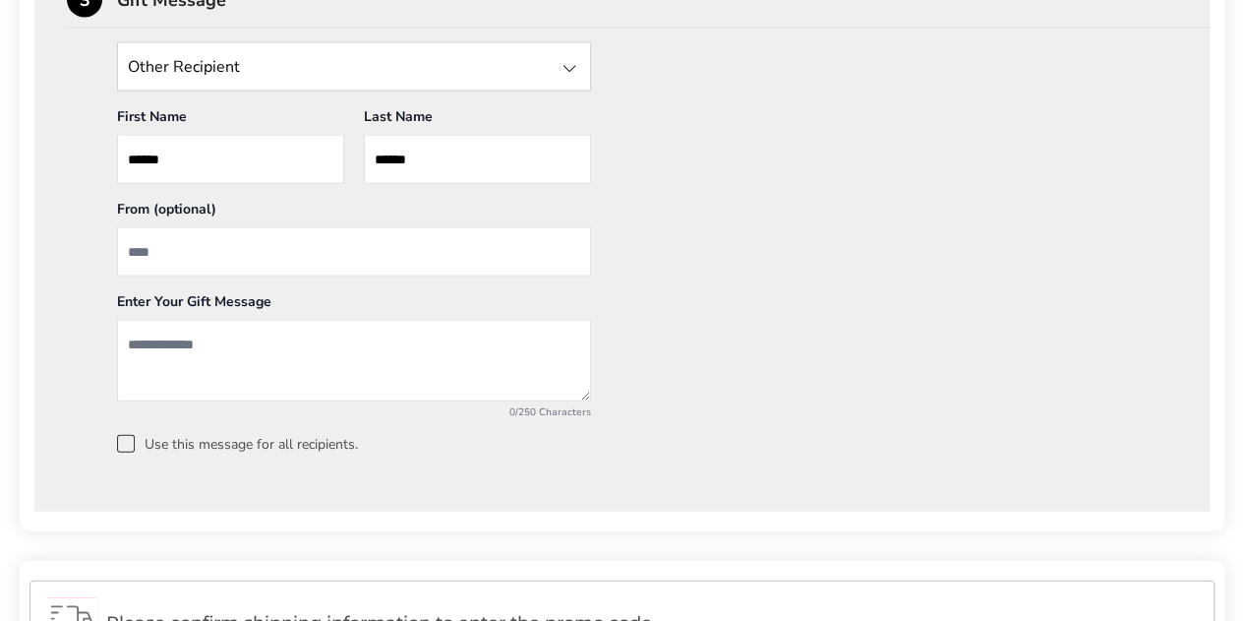
click at [480, 241] on input "From" at bounding box center [354, 251] width 474 height 49
type input "**********"
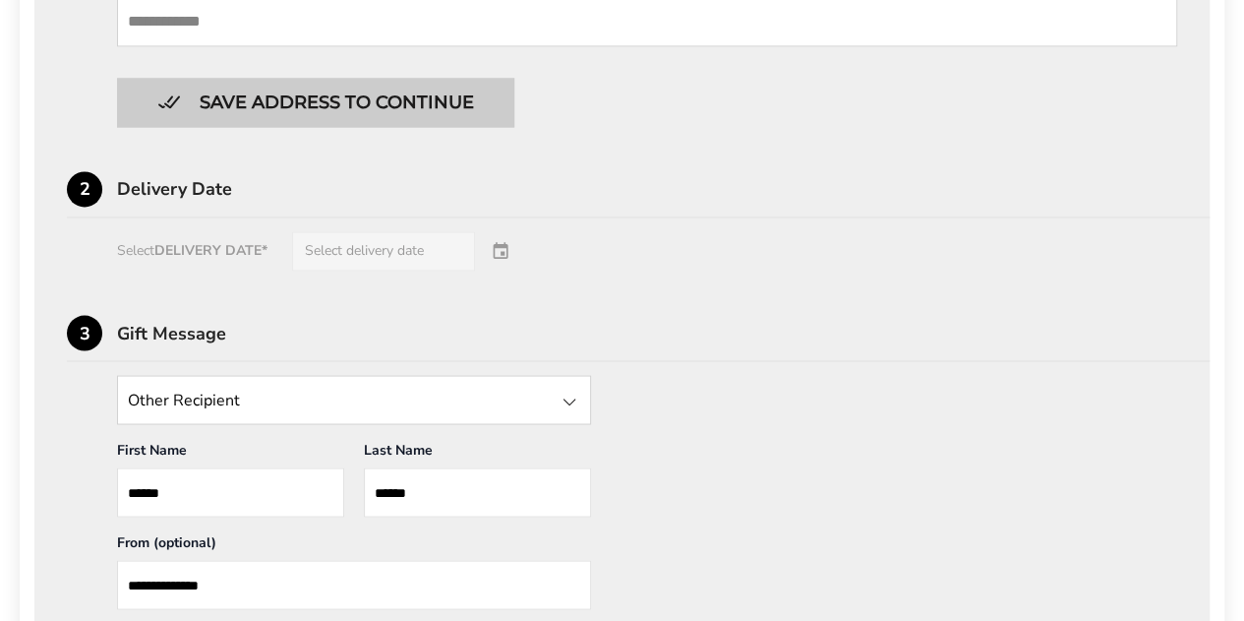
type textarea "**********"
click at [345, 80] on button "Save address to continue" at bounding box center [315, 102] width 397 height 49
click at [340, 97] on button "Save address to continue" at bounding box center [315, 102] width 397 height 49
click at [312, 101] on button "Save address to continue" at bounding box center [315, 102] width 397 height 49
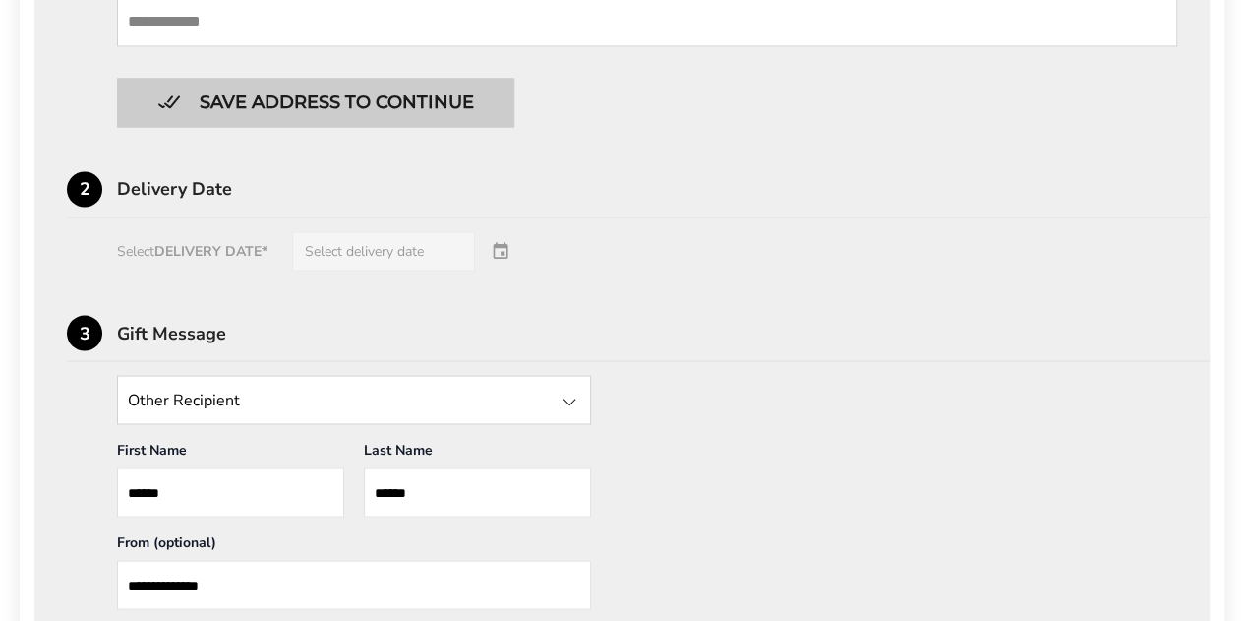
click at [151, 99] on button "Save address to continue" at bounding box center [315, 102] width 397 height 49
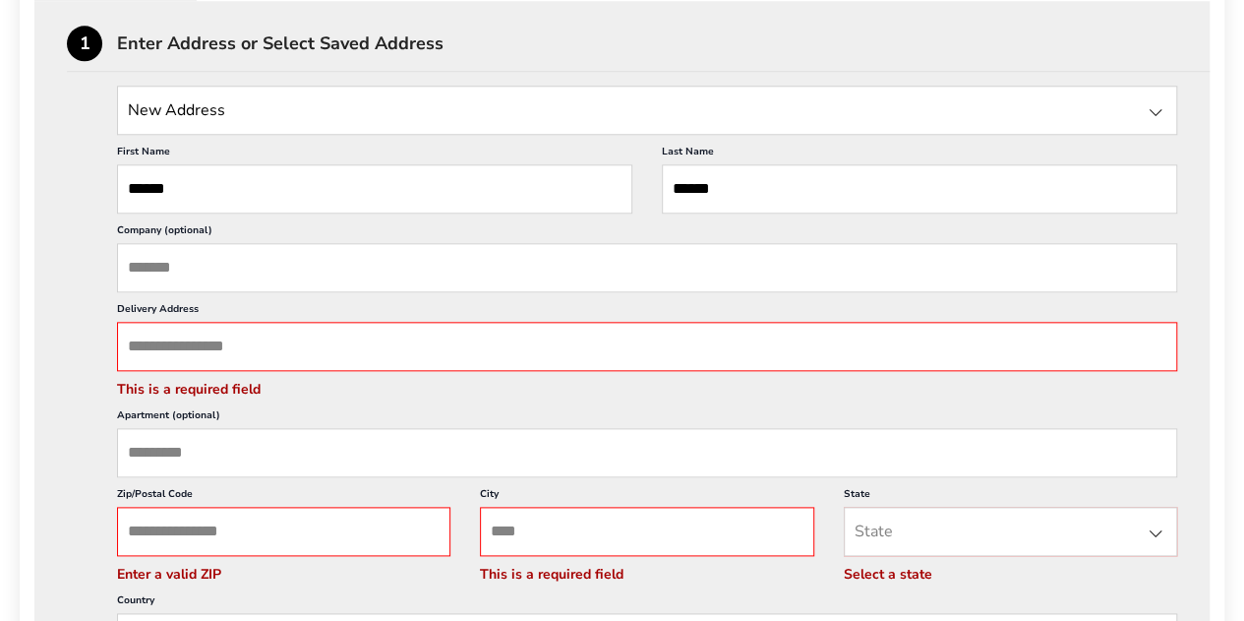
scroll to position [909, 0]
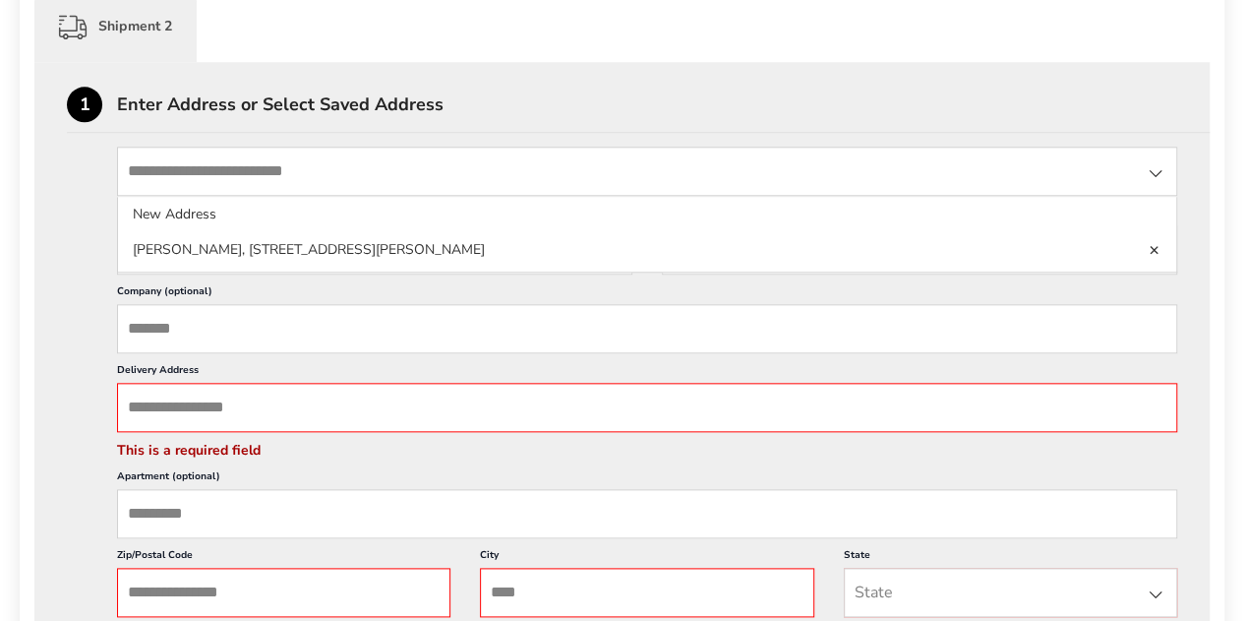
click at [666, 154] on input "State" at bounding box center [647, 171] width 1060 height 49
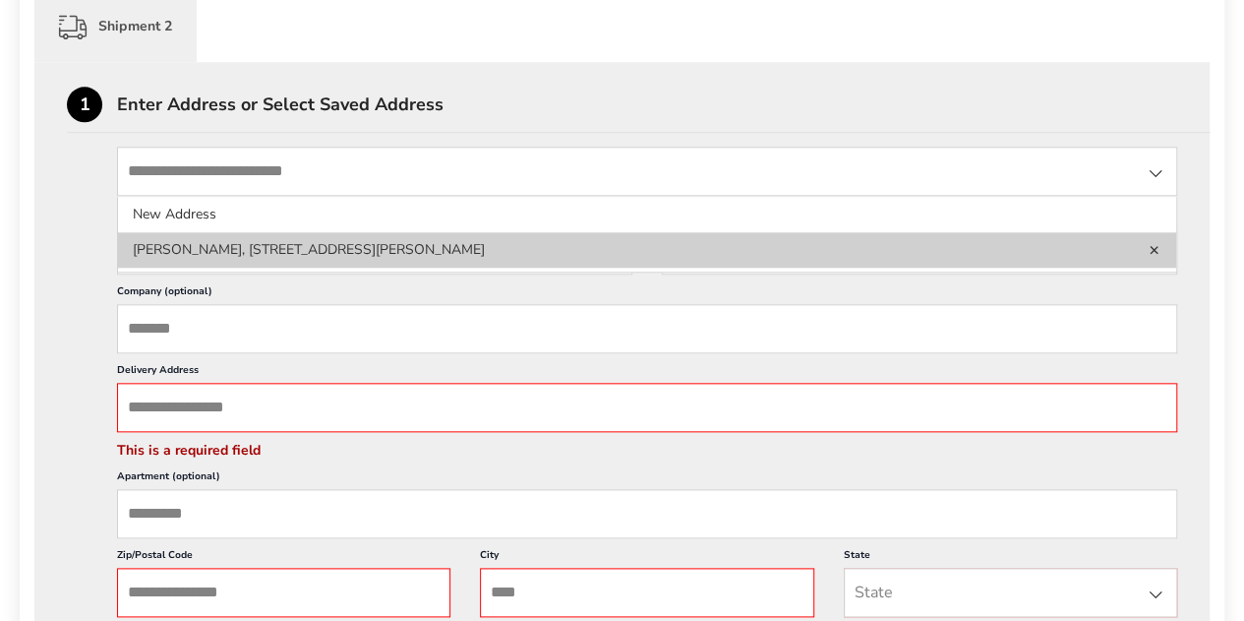
click at [517, 248] on li "[PERSON_NAME], [STREET_ADDRESS][PERSON_NAME]" at bounding box center [647, 249] width 1058 height 35
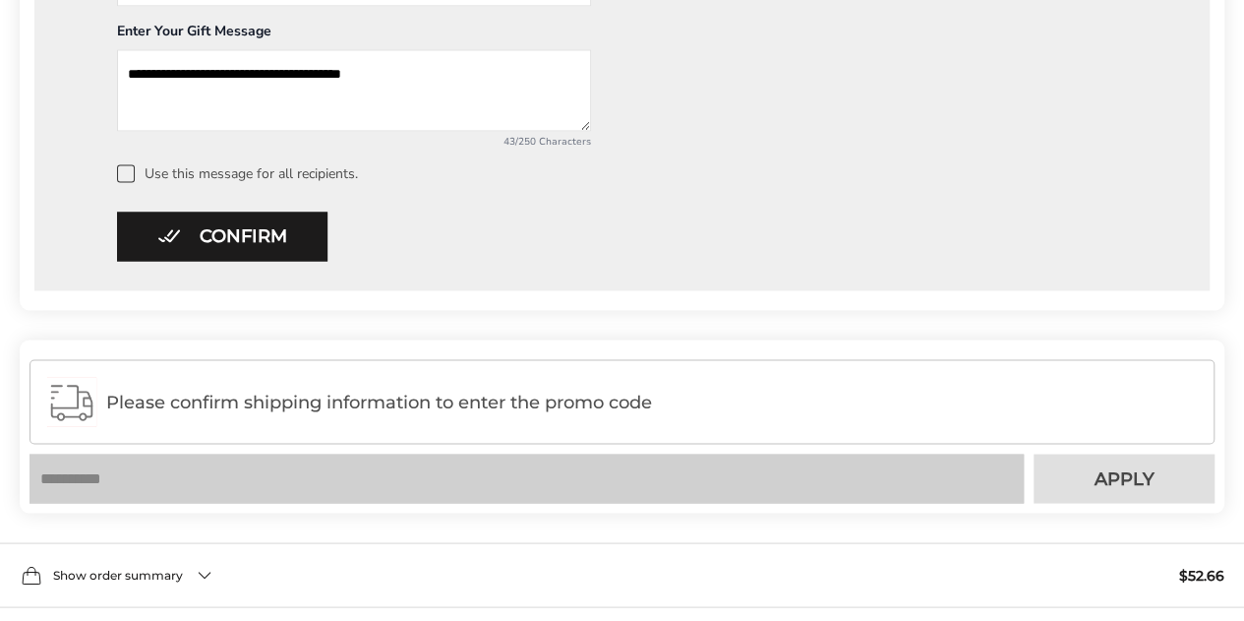
scroll to position [1617, 0]
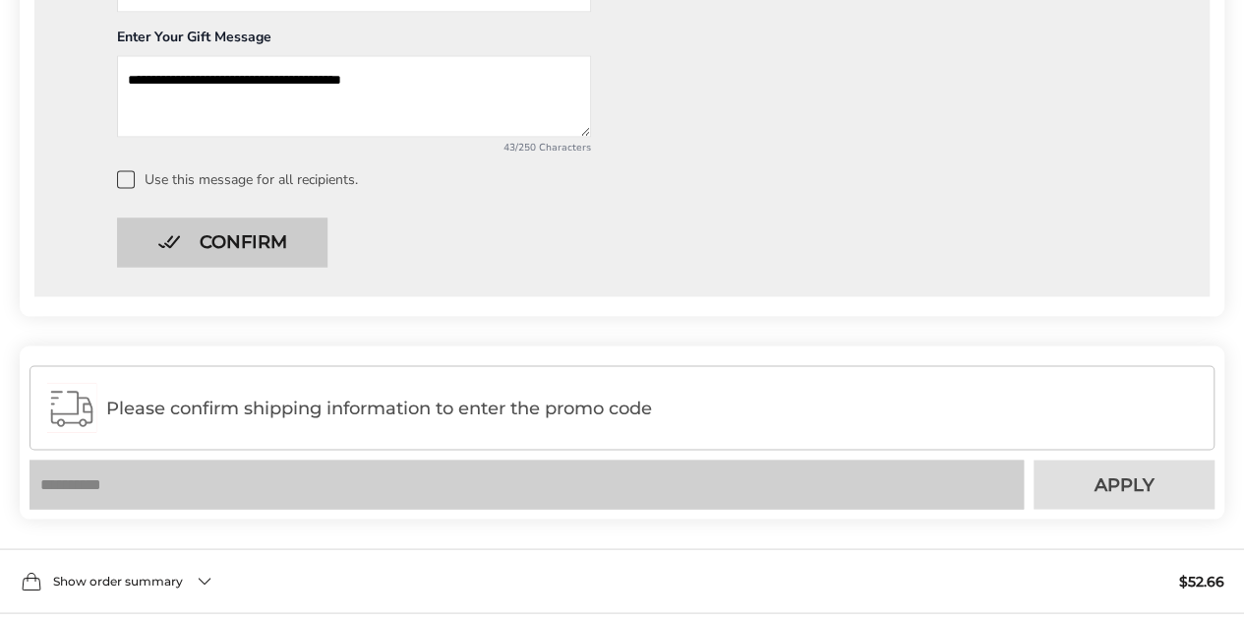
click at [175, 224] on button "Confirm" at bounding box center [222, 241] width 211 height 49
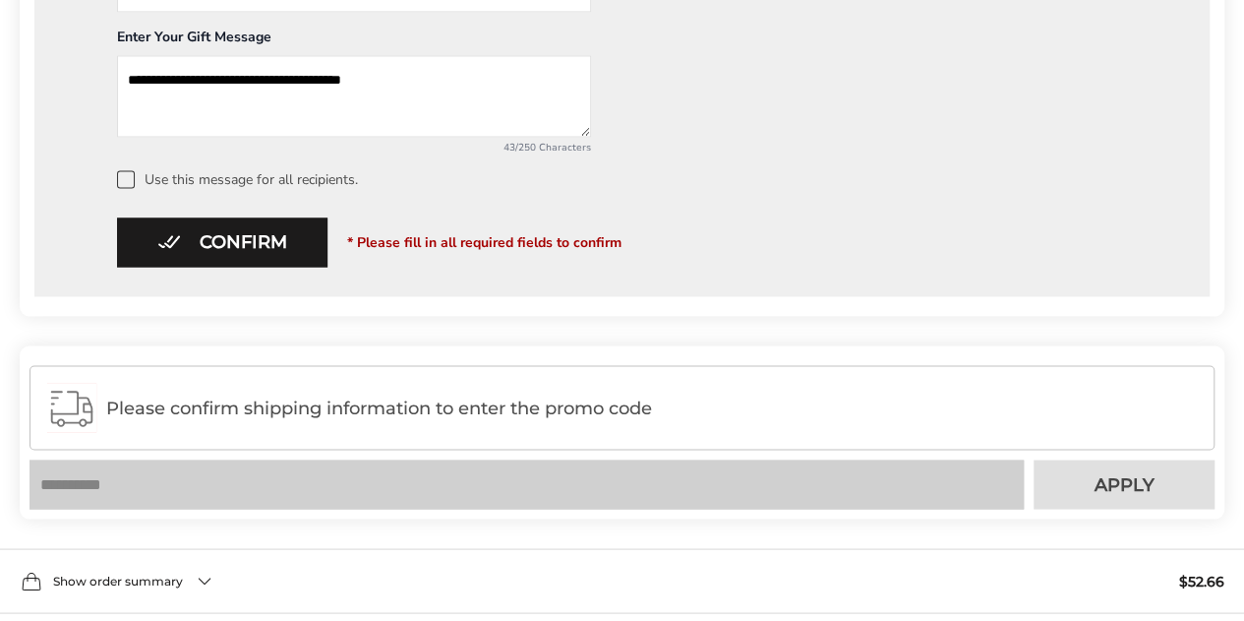
click at [124, 180] on span at bounding box center [126, 179] width 18 height 18
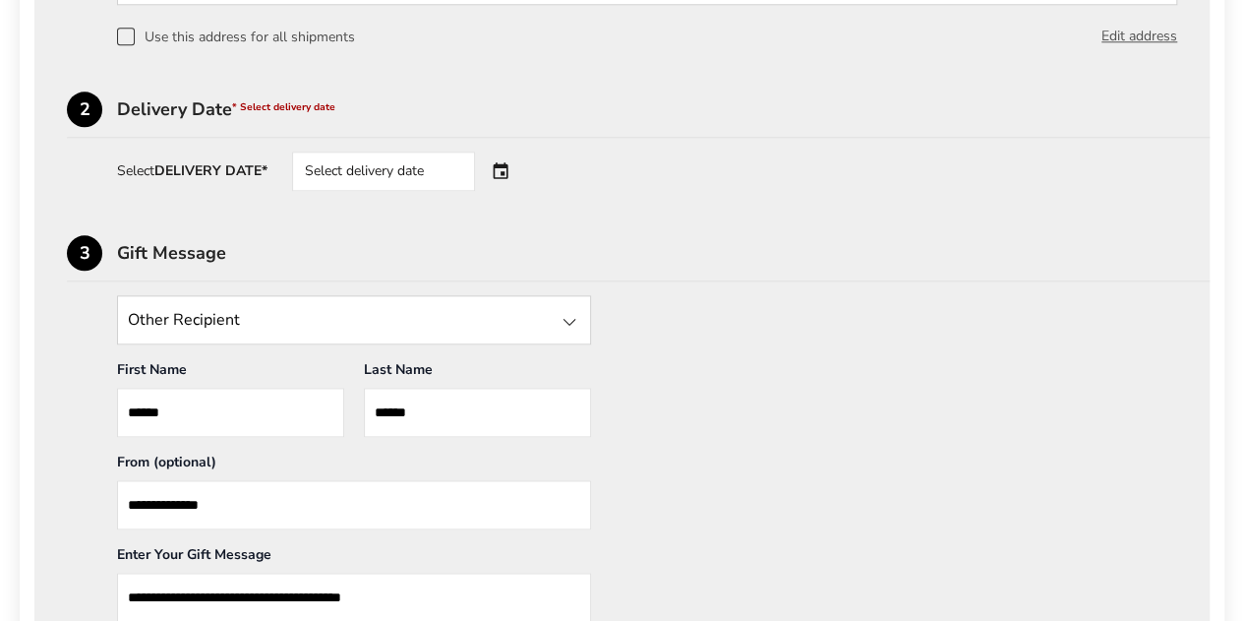
scroll to position [1040, 0]
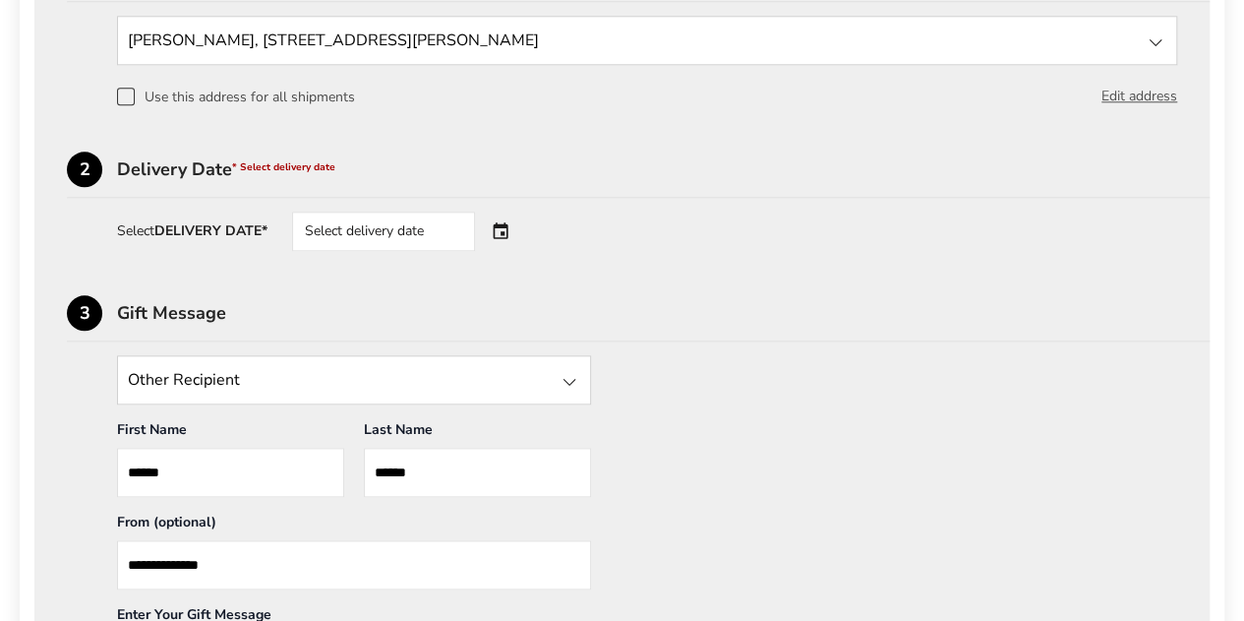
click at [347, 231] on div "Select delivery date" at bounding box center [383, 230] width 183 height 39
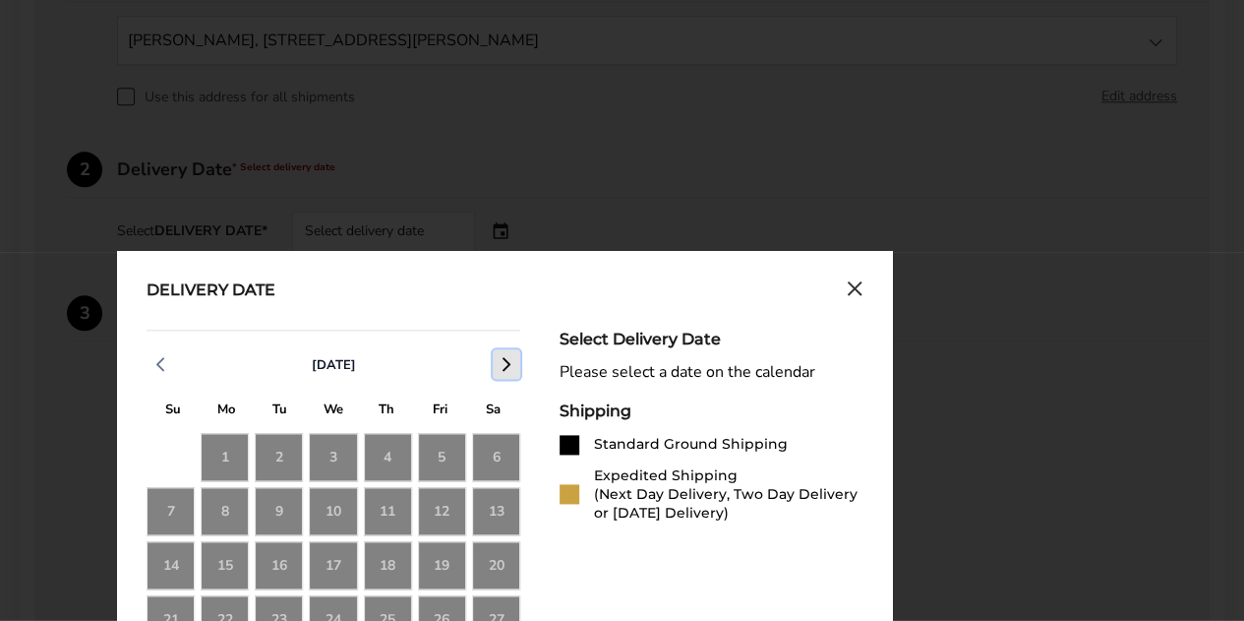
click at [514, 359] on icon "button" at bounding box center [507, 364] width 24 height 24
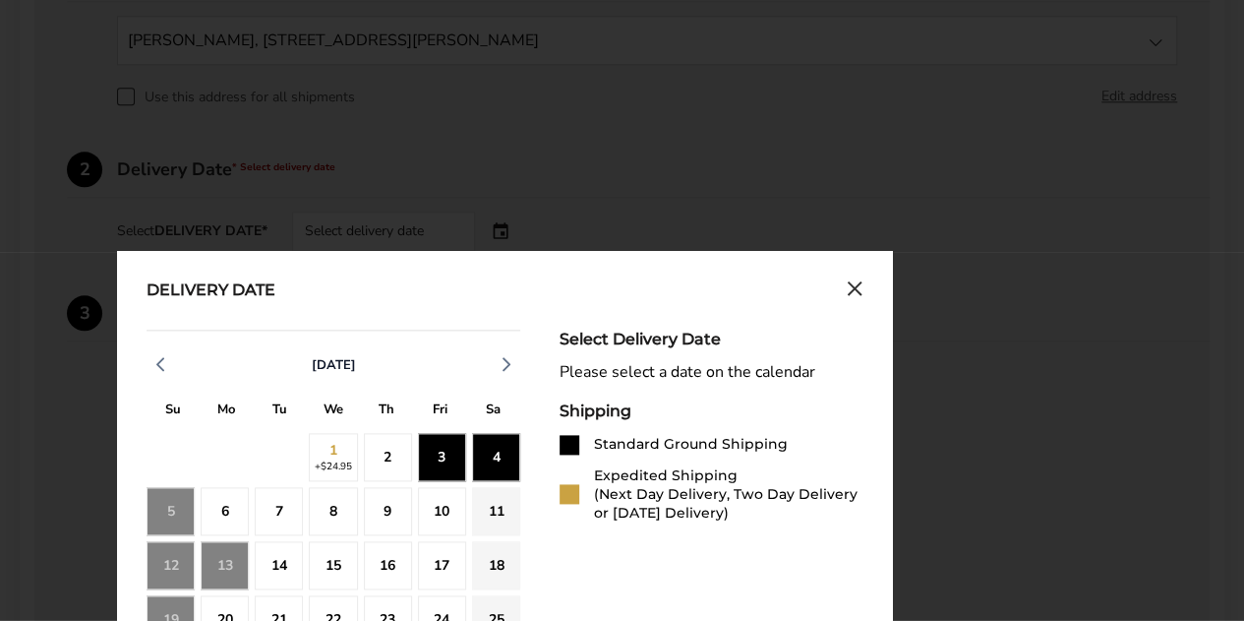
click at [392, 444] on div "2" at bounding box center [388, 457] width 48 height 48
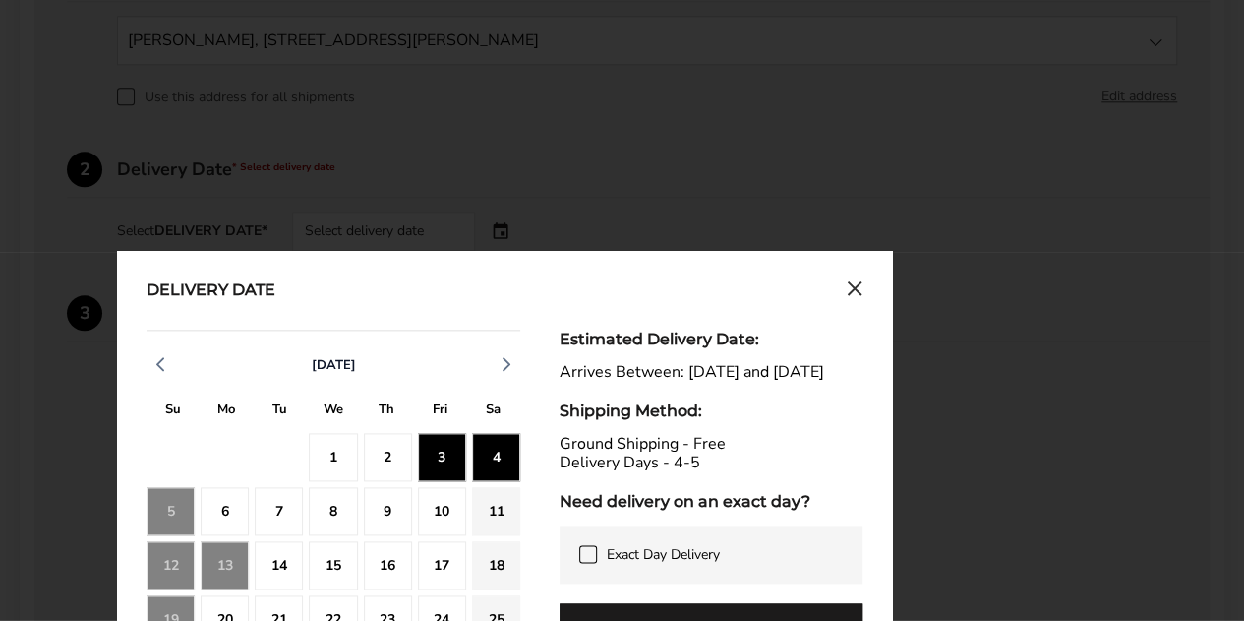
scroll to position [1583, 0]
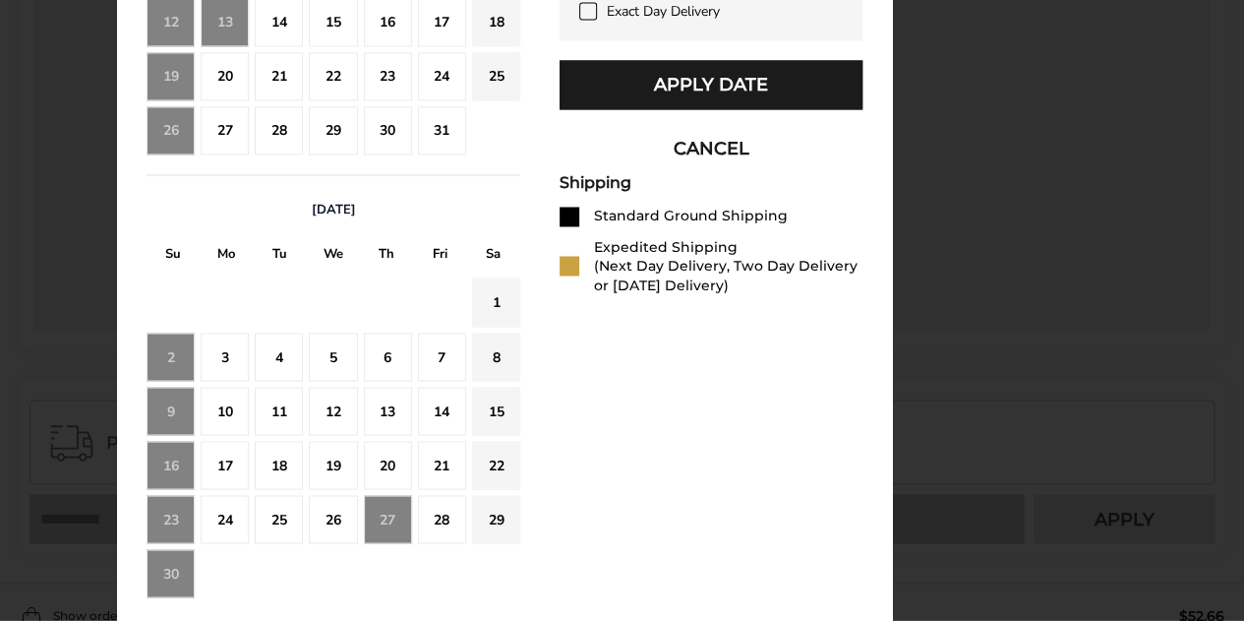
click at [659, 146] on button "CANCEL" at bounding box center [711, 148] width 303 height 49
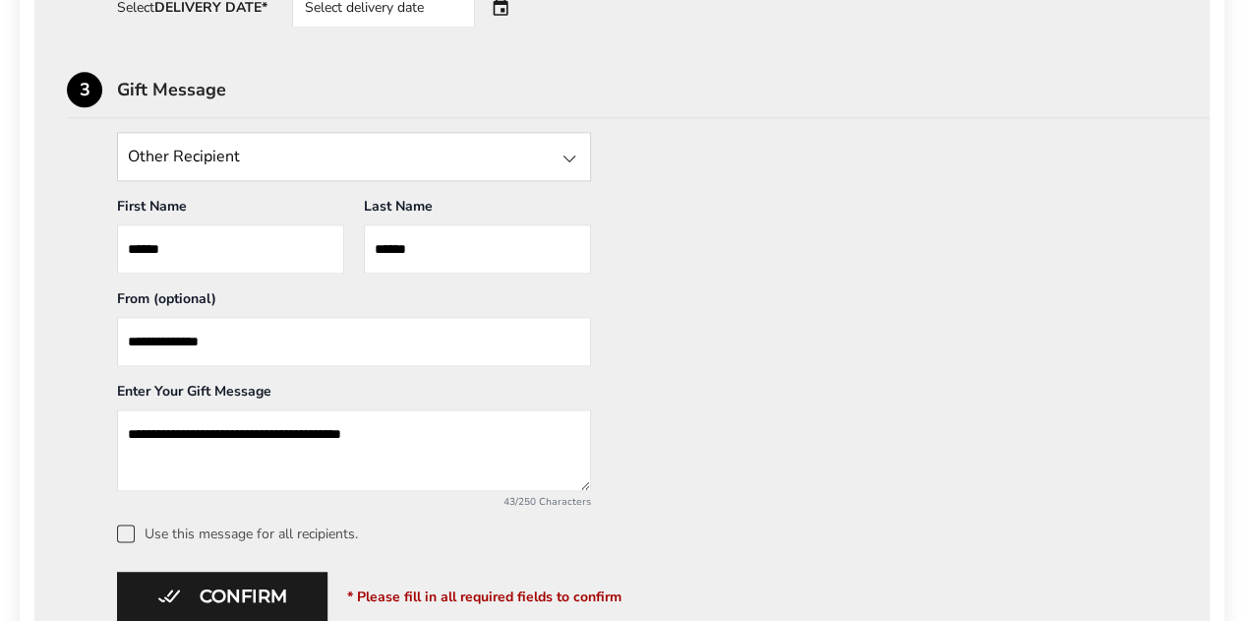
scroll to position [1232, 0]
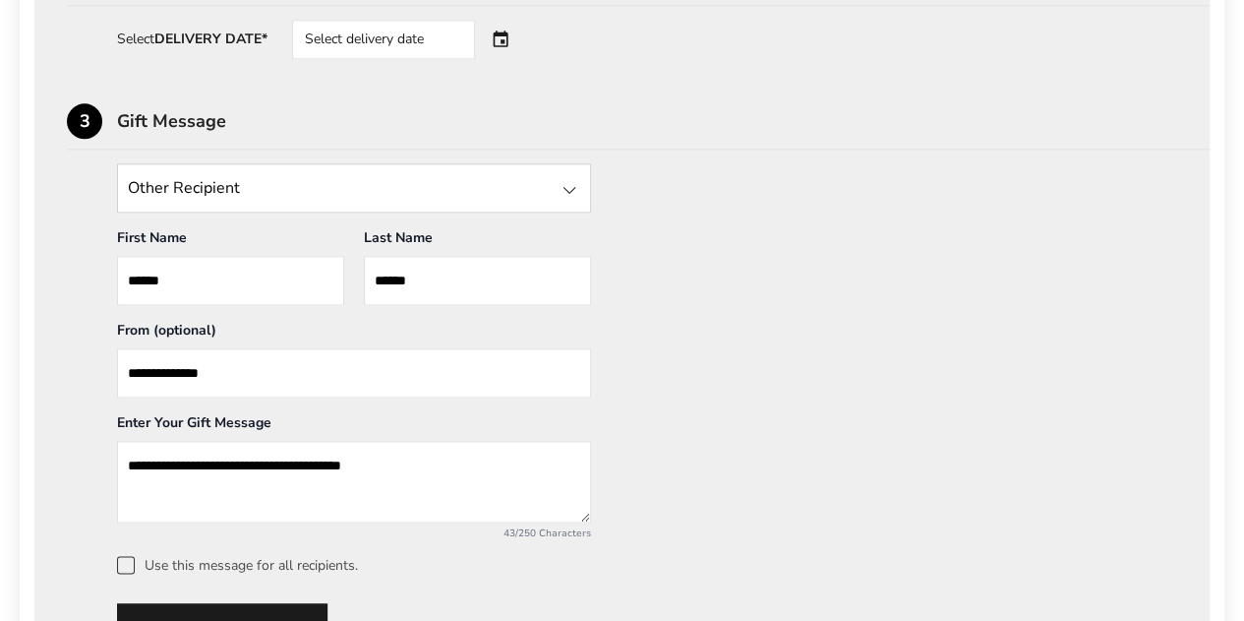
click at [442, 33] on div "Select delivery date" at bounding box center [383, 39] width 183 height 39
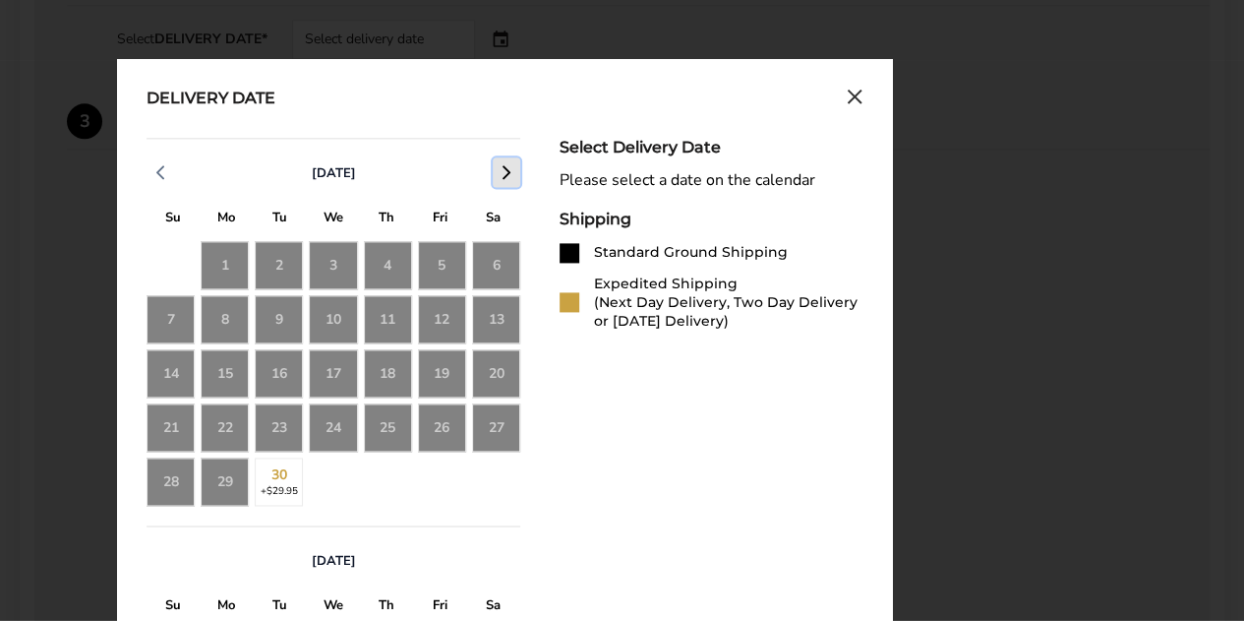
click at [497, 174] on icon "button" at bounding box center [507, 172] width 24 height 24
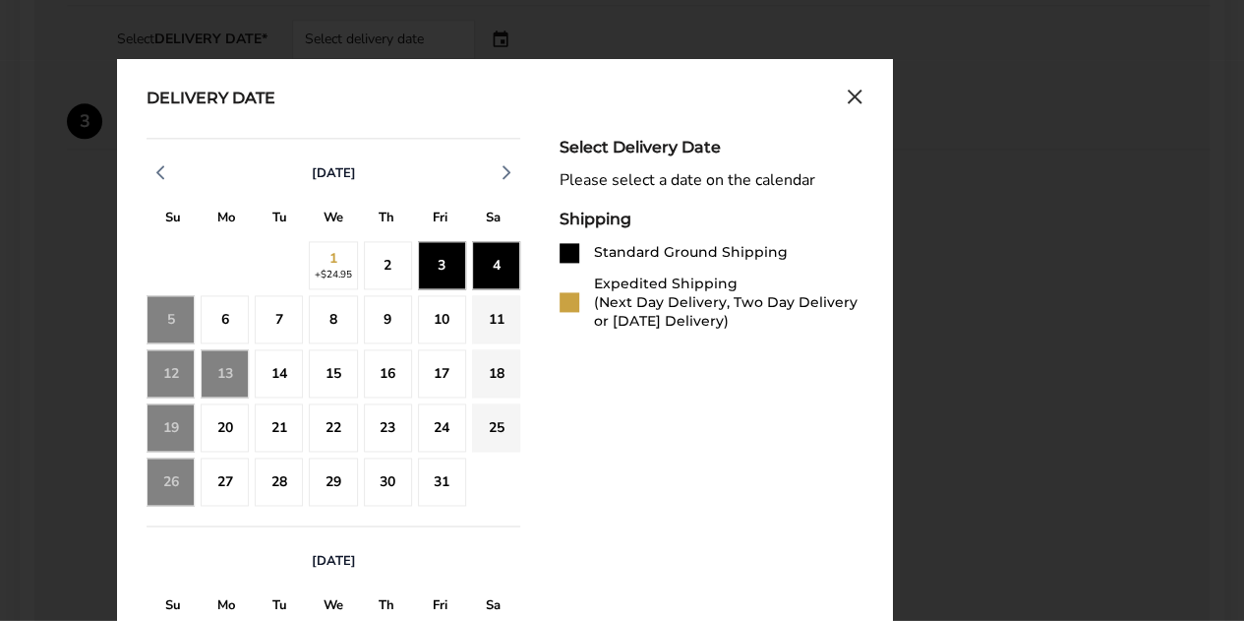
click at [370, 259] on div "2" at bounding box center [388, 265] width 48 height 48
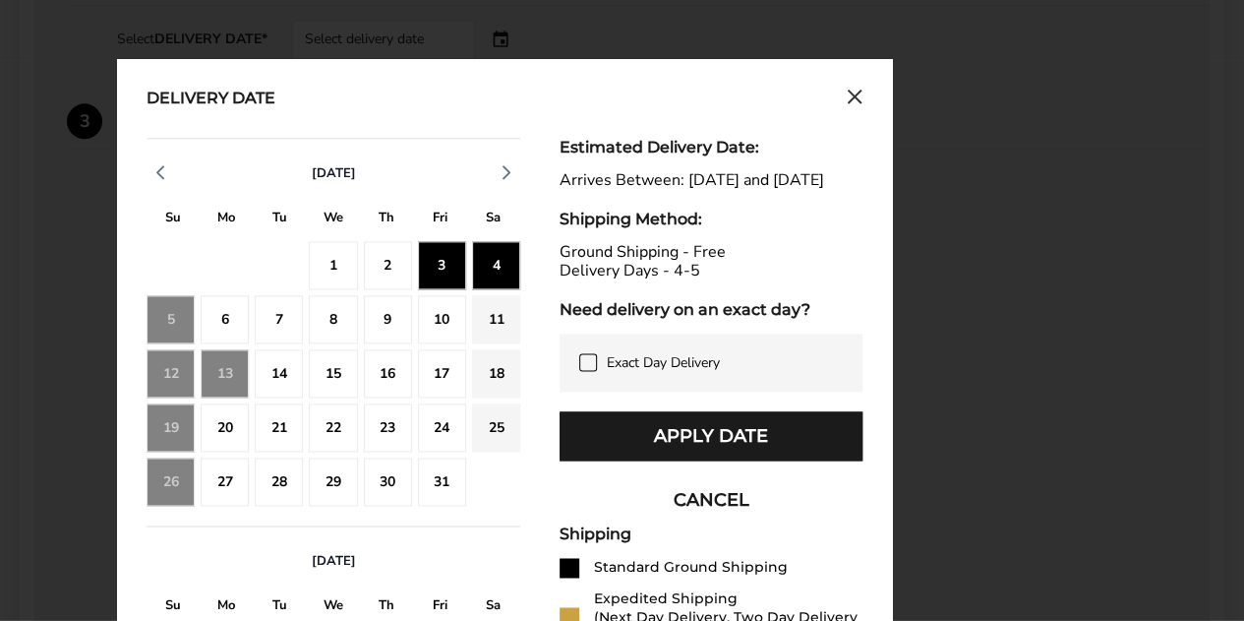
click at [370, 259] on div "2" at bounding box center [388, 265] width 48 height 48
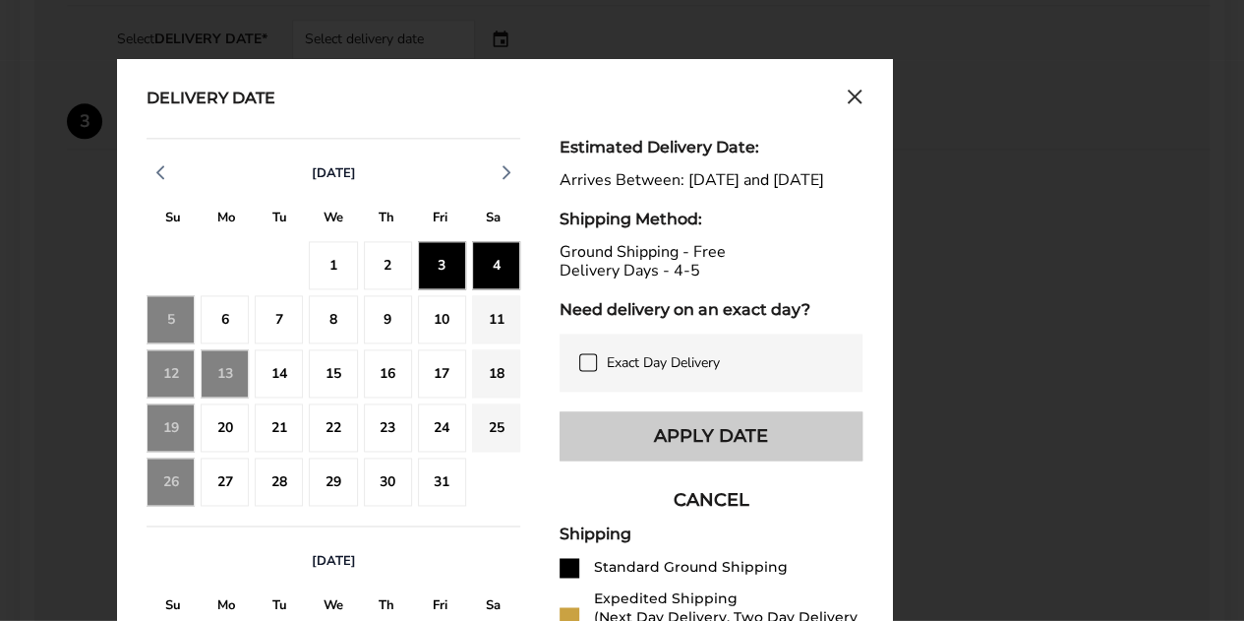
click at [631, 434] on button "Apply Date" at bounding box center [711, 435] width 303 height 49
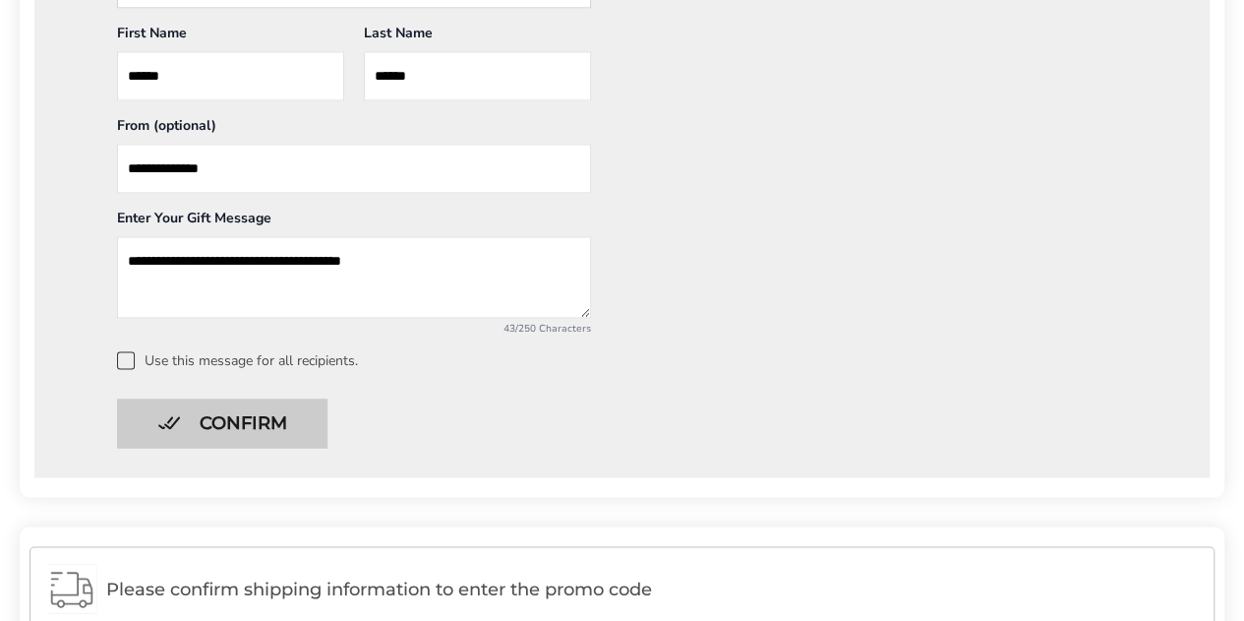
click at [190, 428] on button "Confirm" at bounding box center [222, 422] width 211 height 49
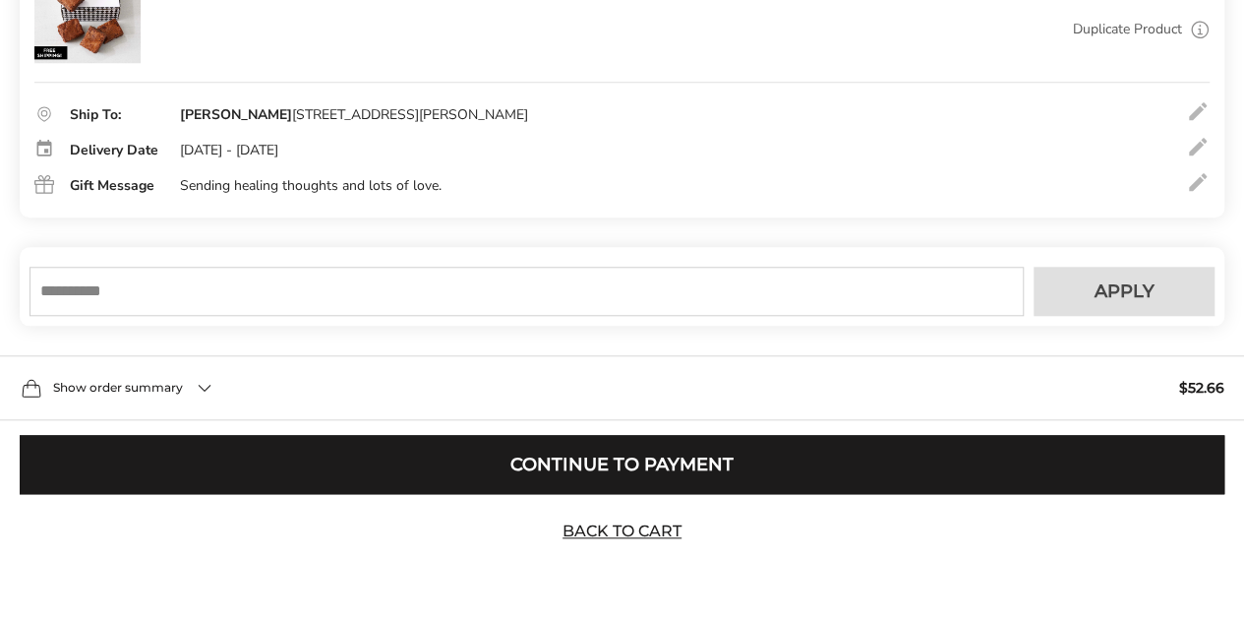
scroll to position [813, 0]
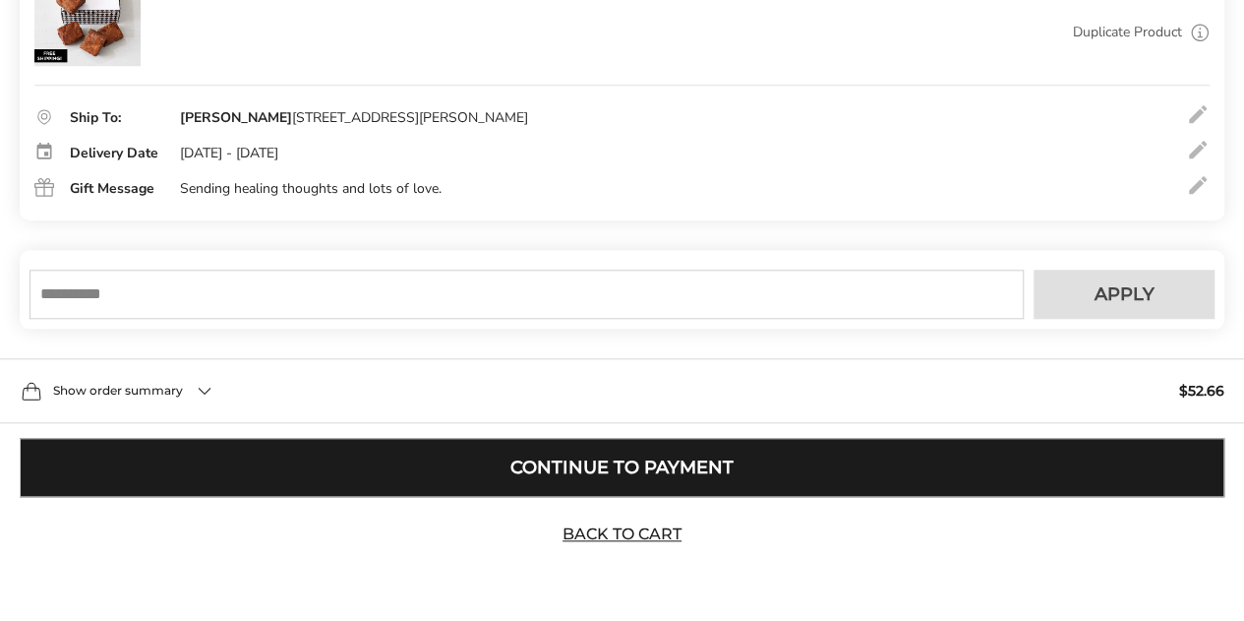
click at [197, 438] on button "Continue to Payment" at bounding box center [622, 467] width 1205 height 59
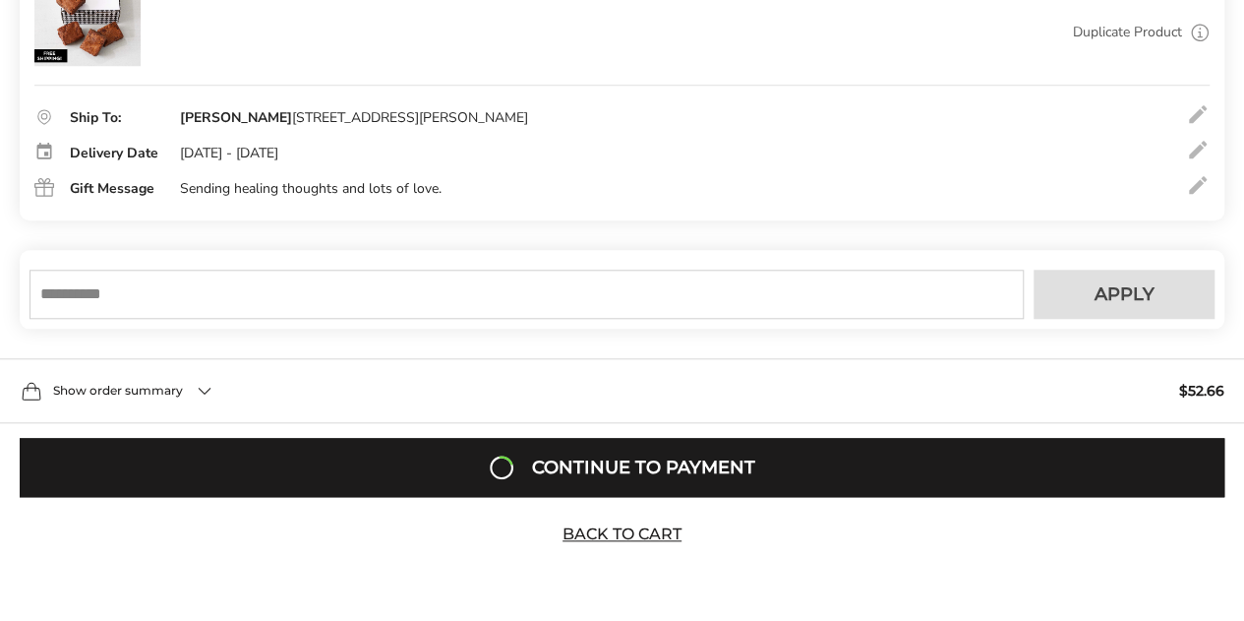
type textarea "**********"
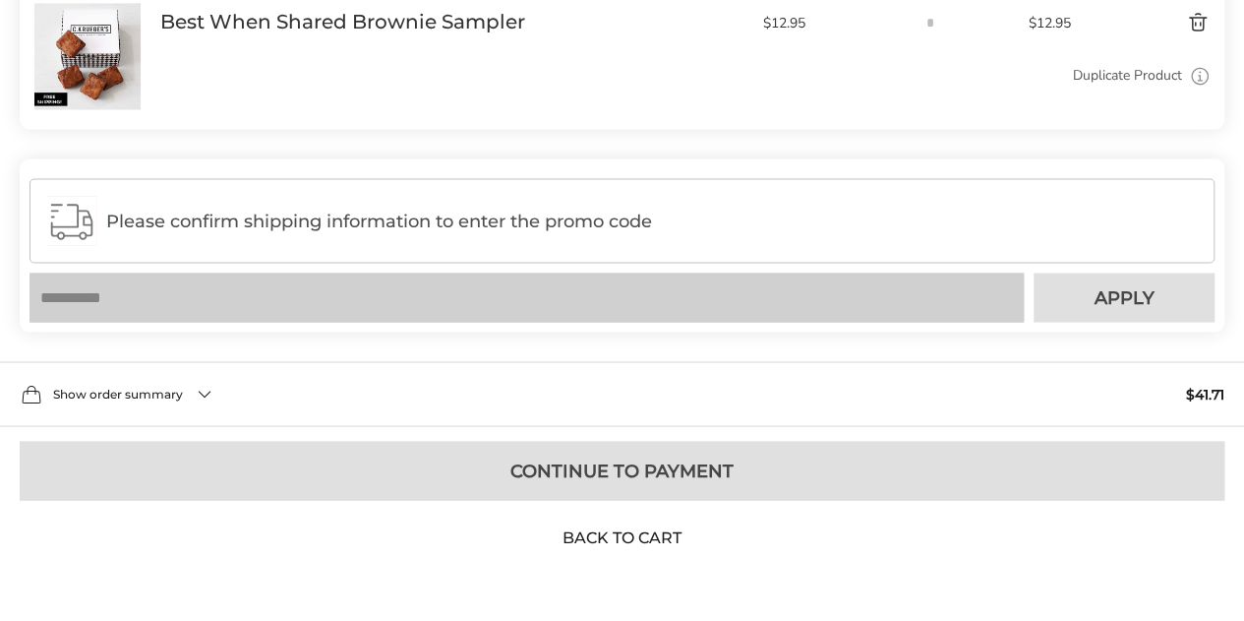
click at [604, 530] on link "Back to Cart" at bounding box center [623, 537] width 138 height 22
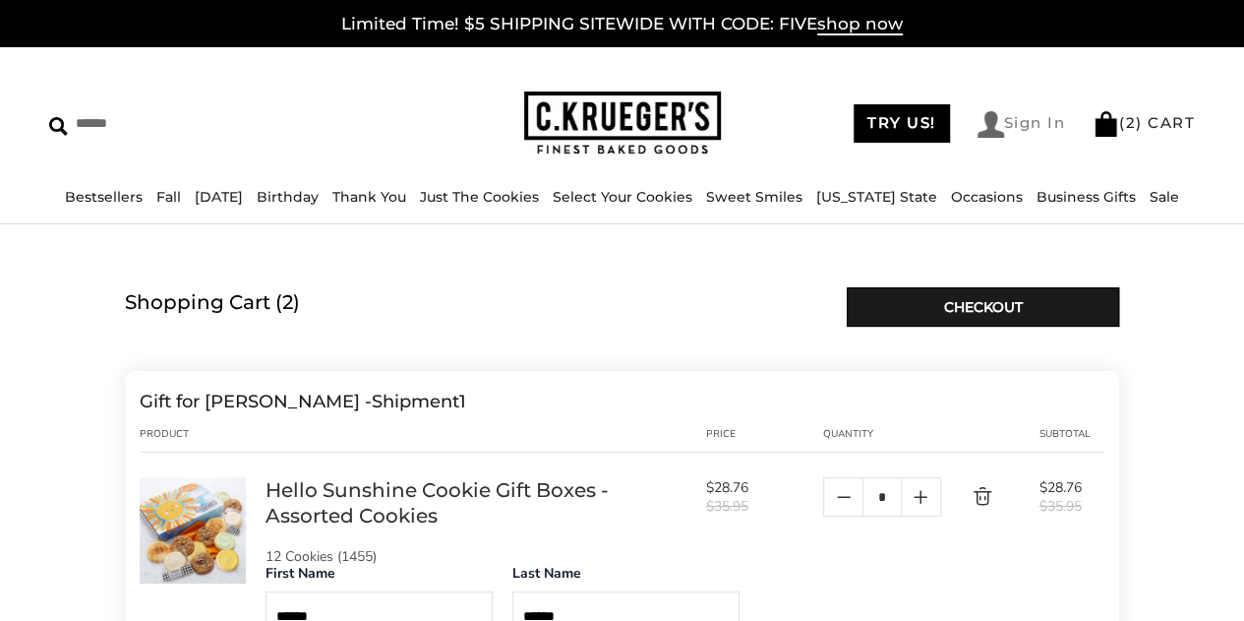
click at [1003, 133] on link "Sign In" at bounding box center [1022, 124] width 89 height 27
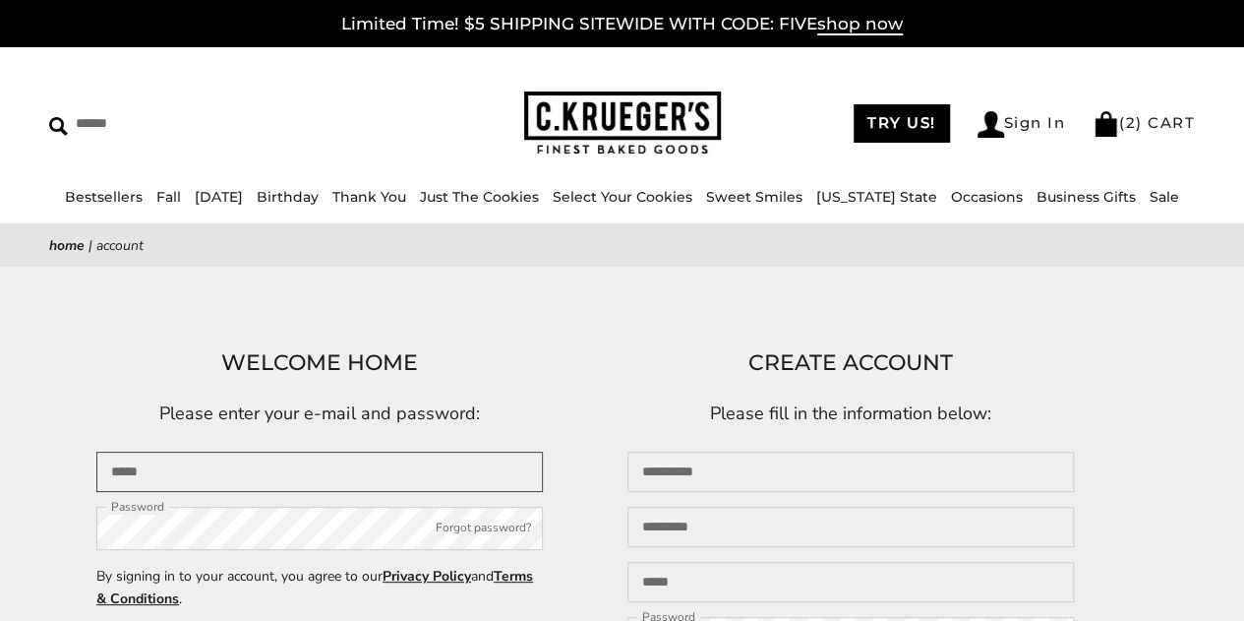
click at [393, 486] on input "Email" at bounding box center [319, 472] width 447 height 40
type input "**********"
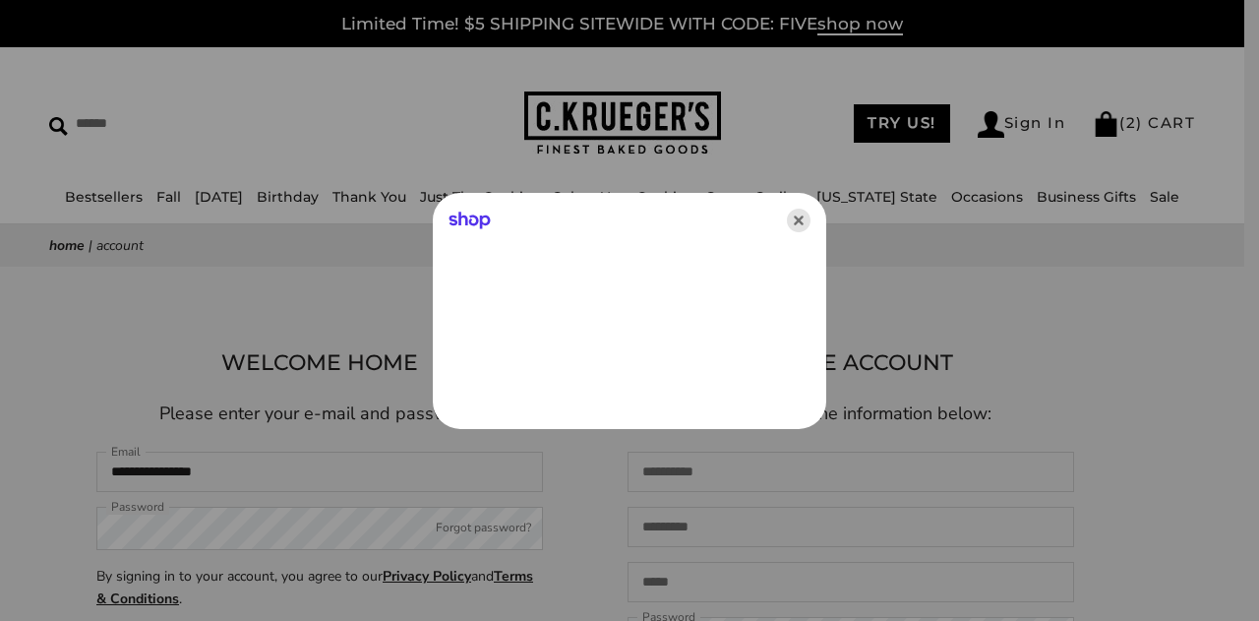
click at [805, 217] on icon "Close" at bounding box center [799, 221] width 24 height 24
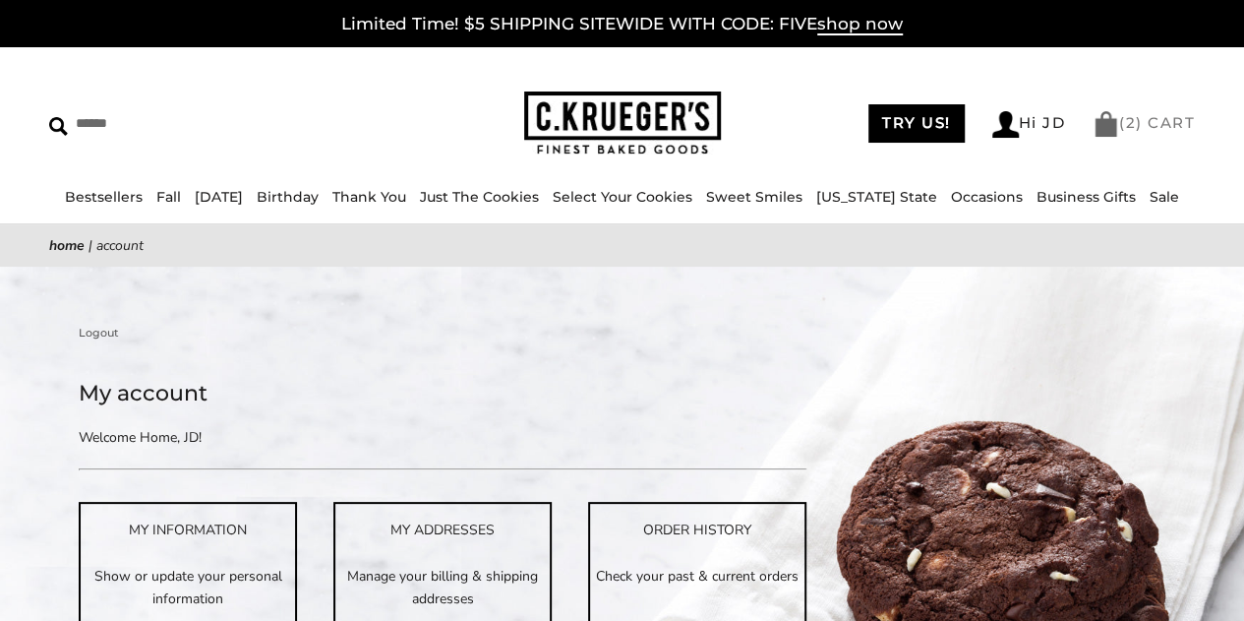
click at [1117, 136] on li "( 2 ) CART" at bounding box center [1144, 124] width 102 height 26
click at [1157, 123] on link "( 2 ) CART" at bounding box center [1144, 122] width 102 height 19
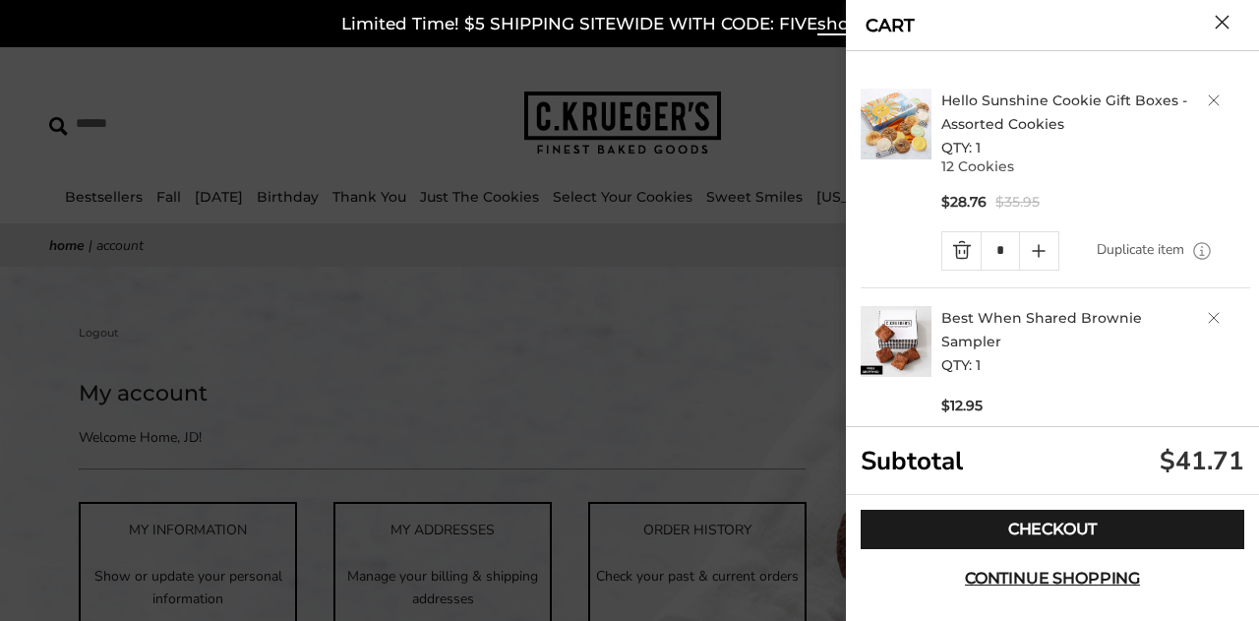
scroll to position [83, 0]
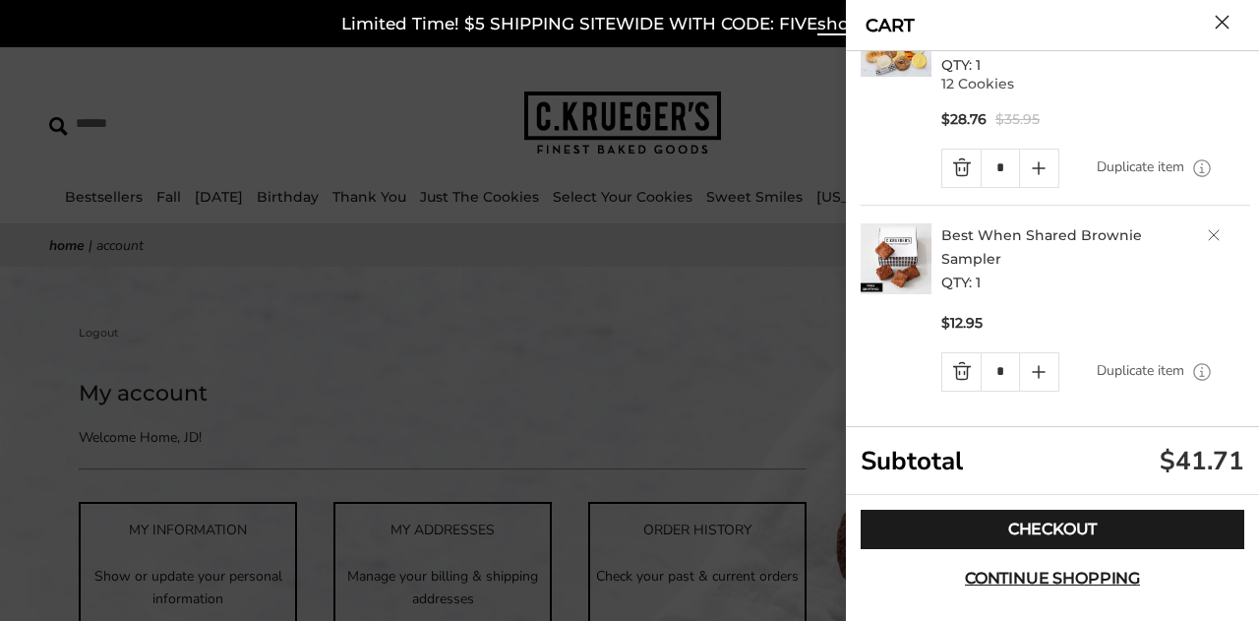
drag, startPoint x: 1249, startPoint y: 228, endPoint x: 1215, endPoint y: 452, distance: 225.9
click at [1215, 452] on form "Hello Sunshine Cookie Gift Boxes - Assorted Cookies QTY: 1 12 Cookies $28.76 $3…" at bounding box center [1052, 346] width 413 height 591
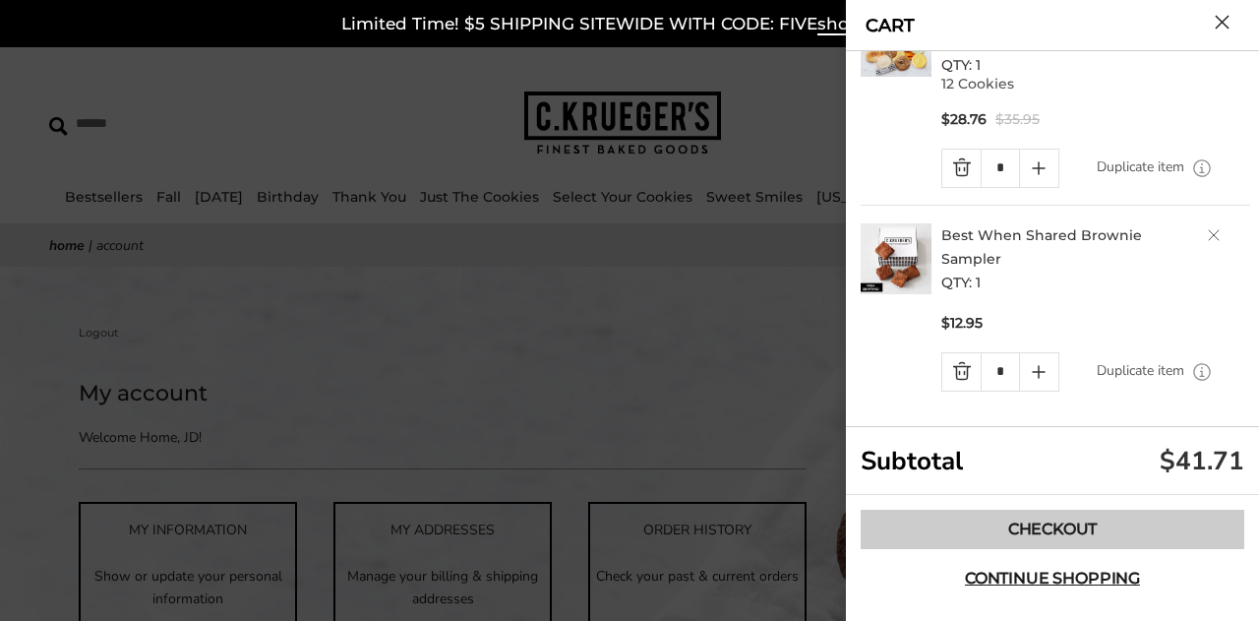
click at [1064, 527] on link "Checkout" at bounding box center [1053, 529] width 384 height 39
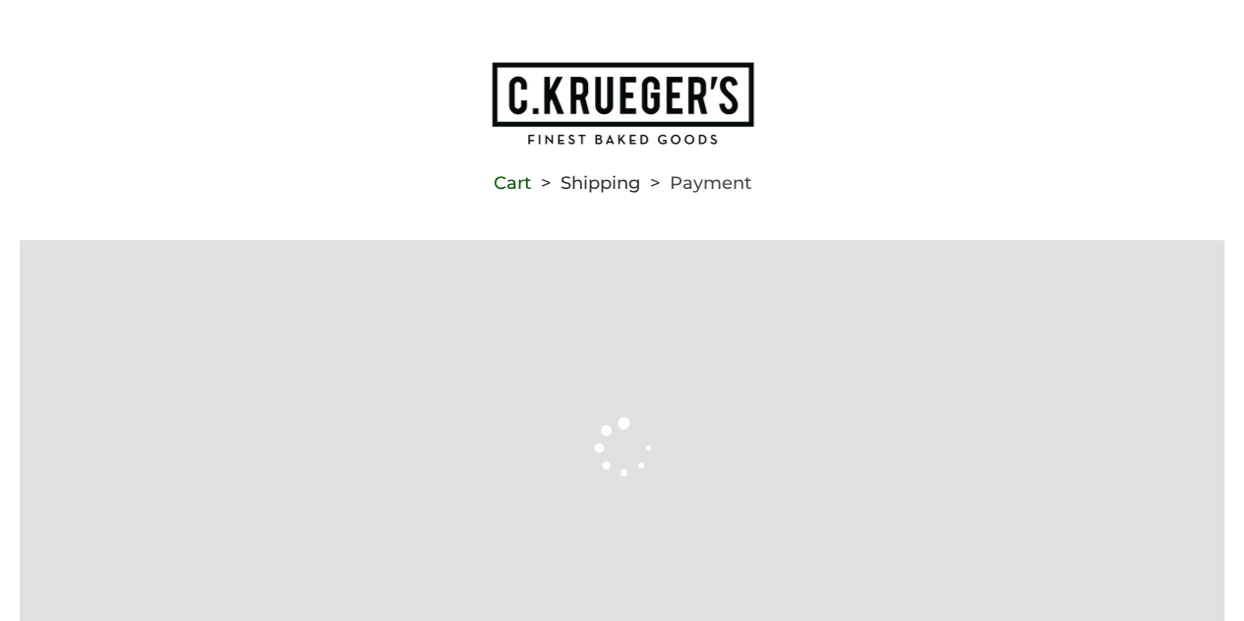
type input "**********"
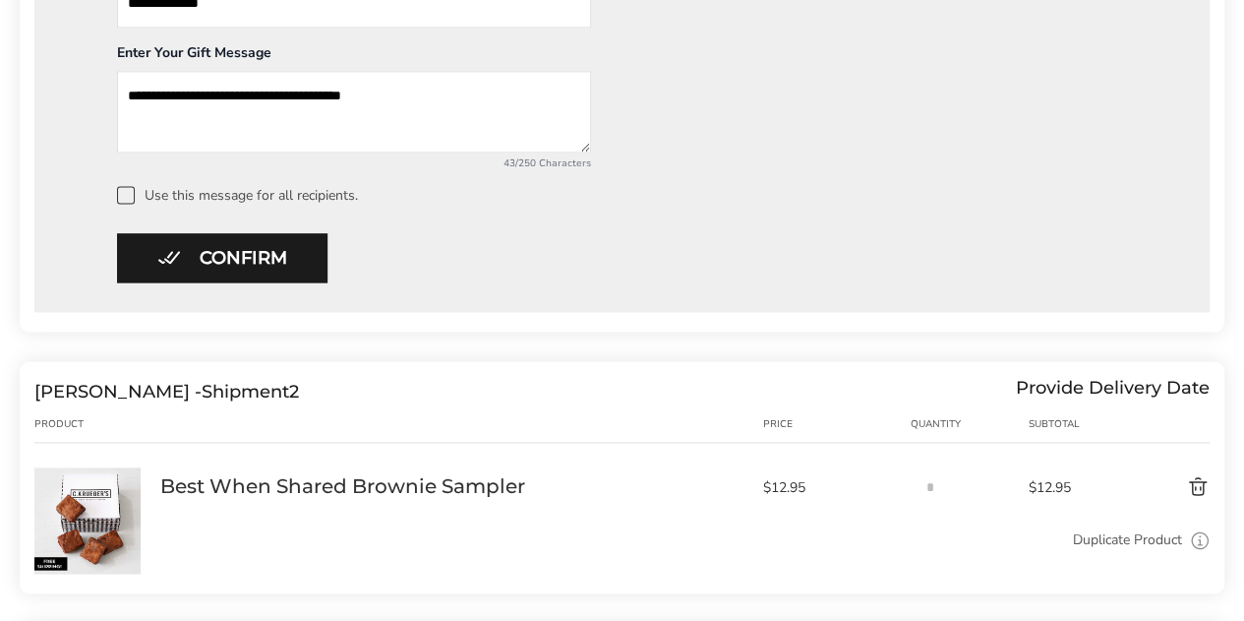
scroll to position [1339, 0]
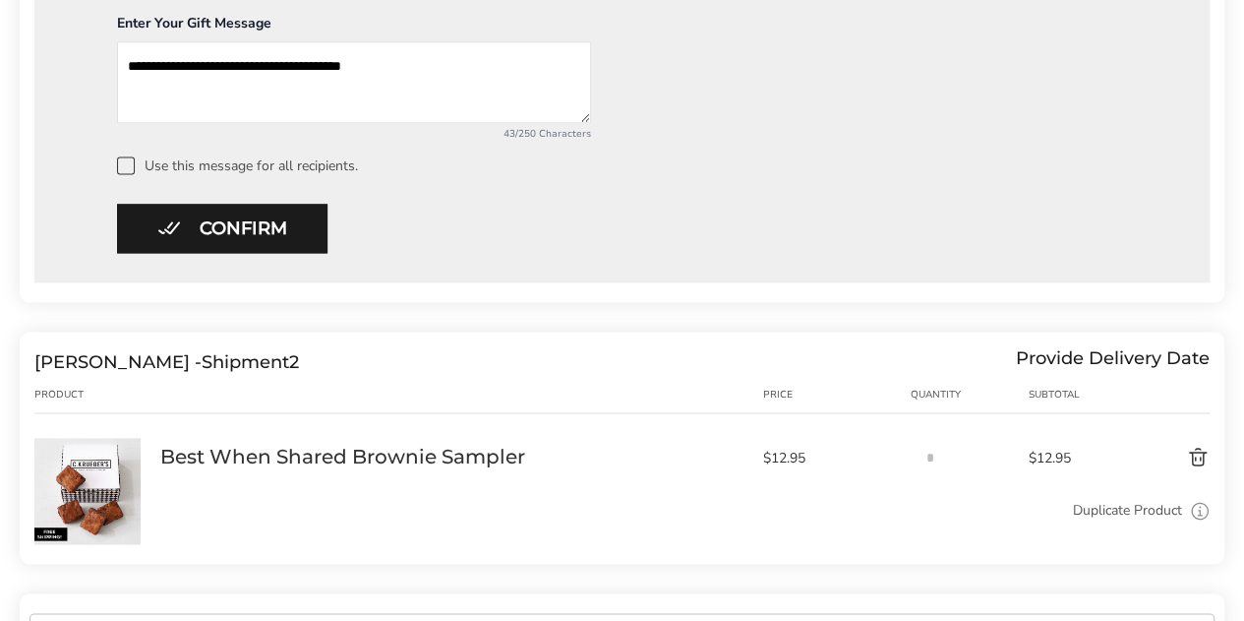
click at [128, 169] on span at bounding box center [126, 165] width 18 height 18
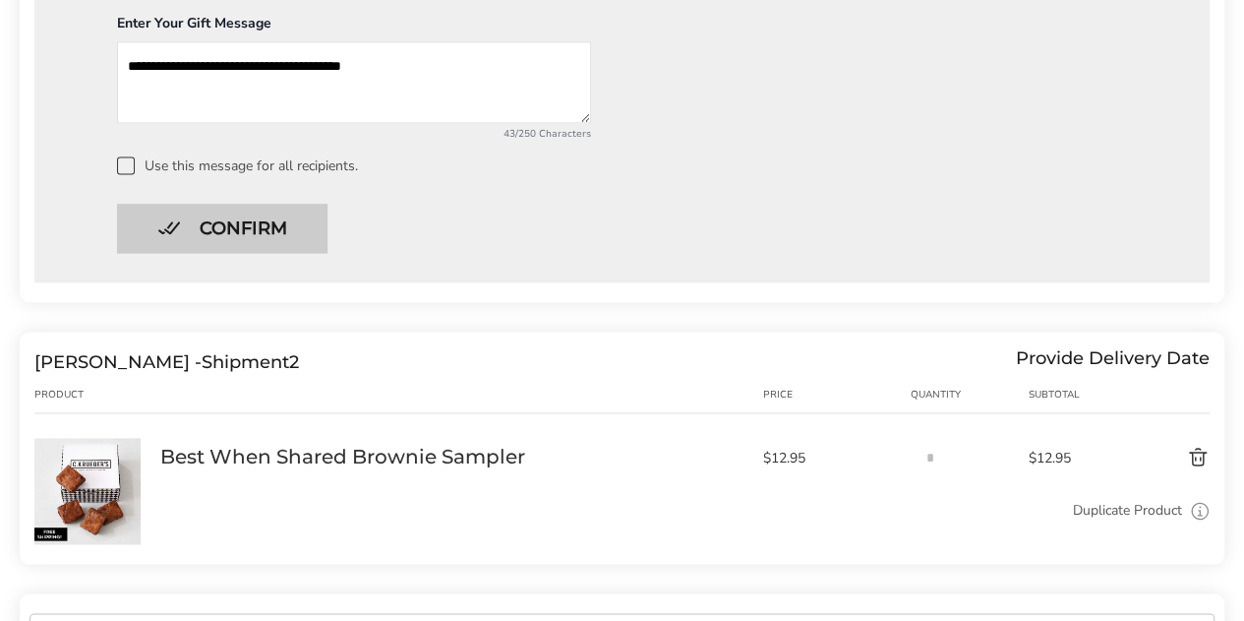
click at [167, 233] on button "Confirm" at bounding box center [222, 228] width 211 height 49
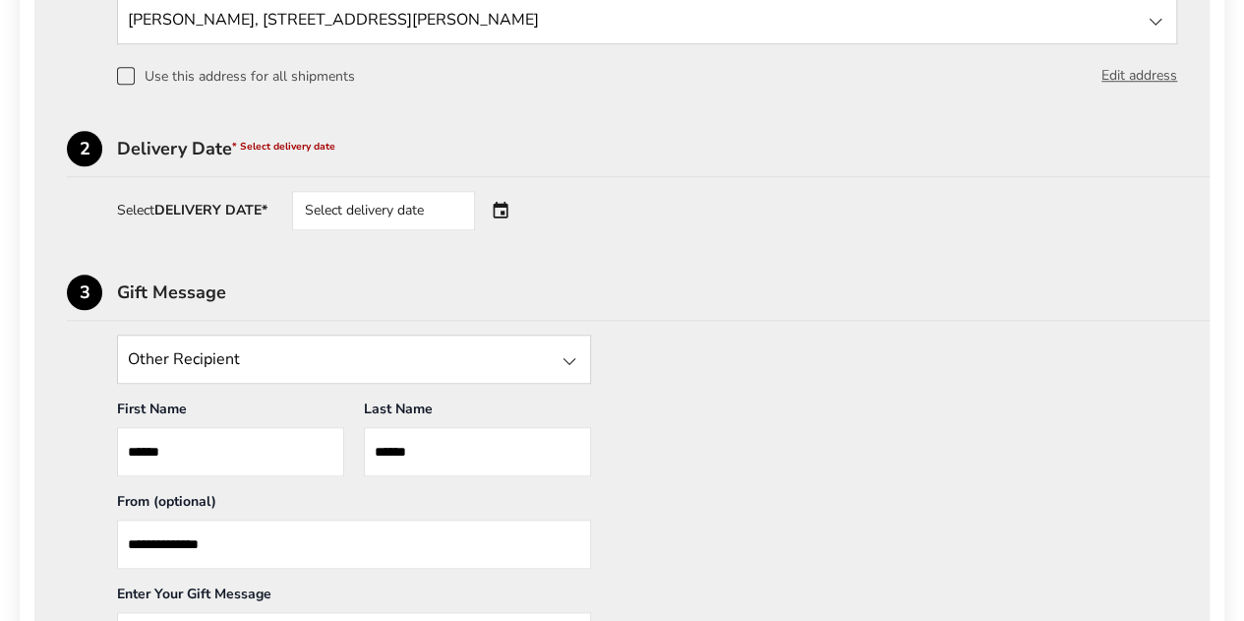
scroll to position [704, 0]
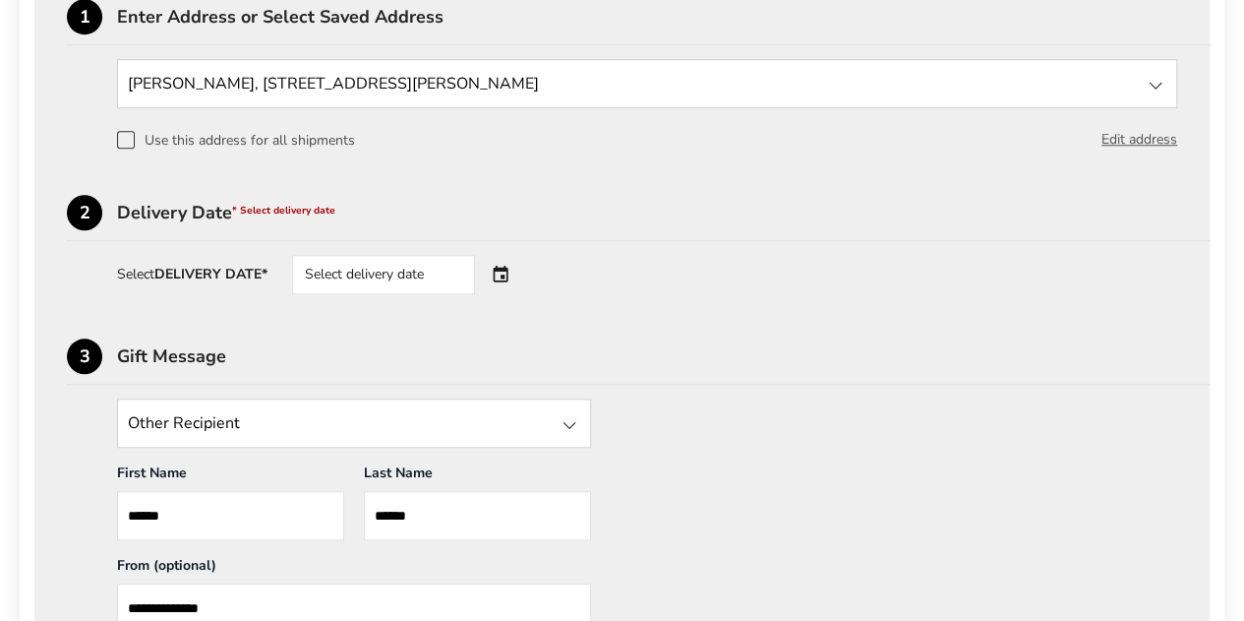
click at [394, 271] on div "Select delivery date" at bounding box center [383, 274] width 183 height 39
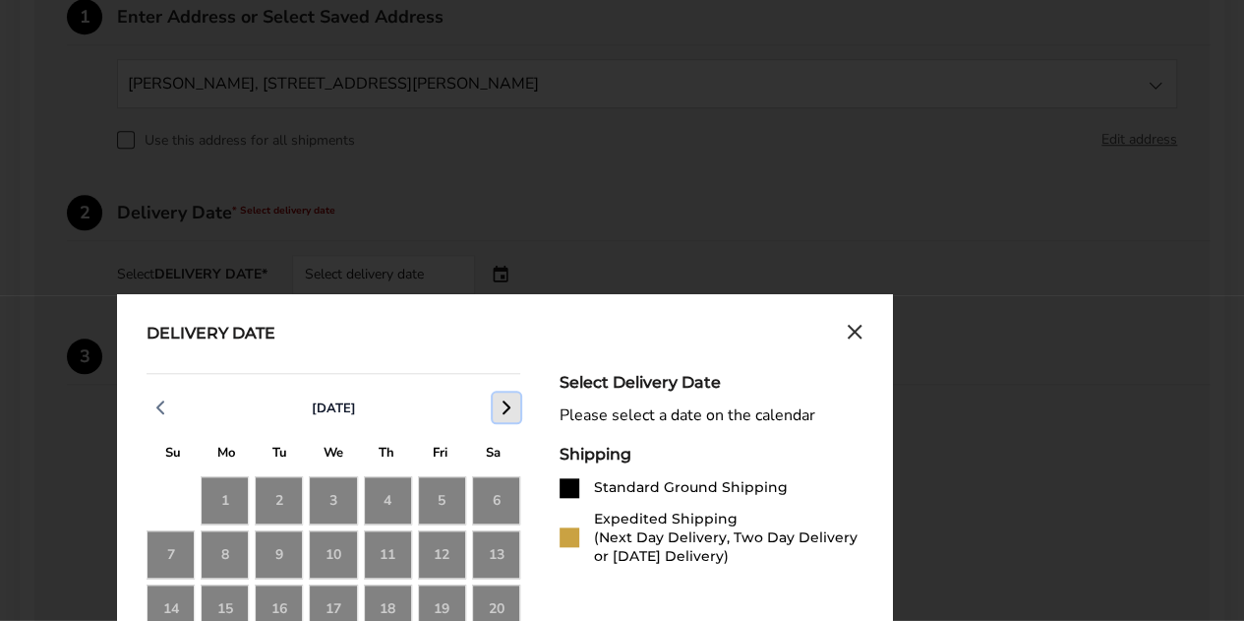
click at [506, 410] on icon "button" at bounding box center [507, 407] width 24 height 24
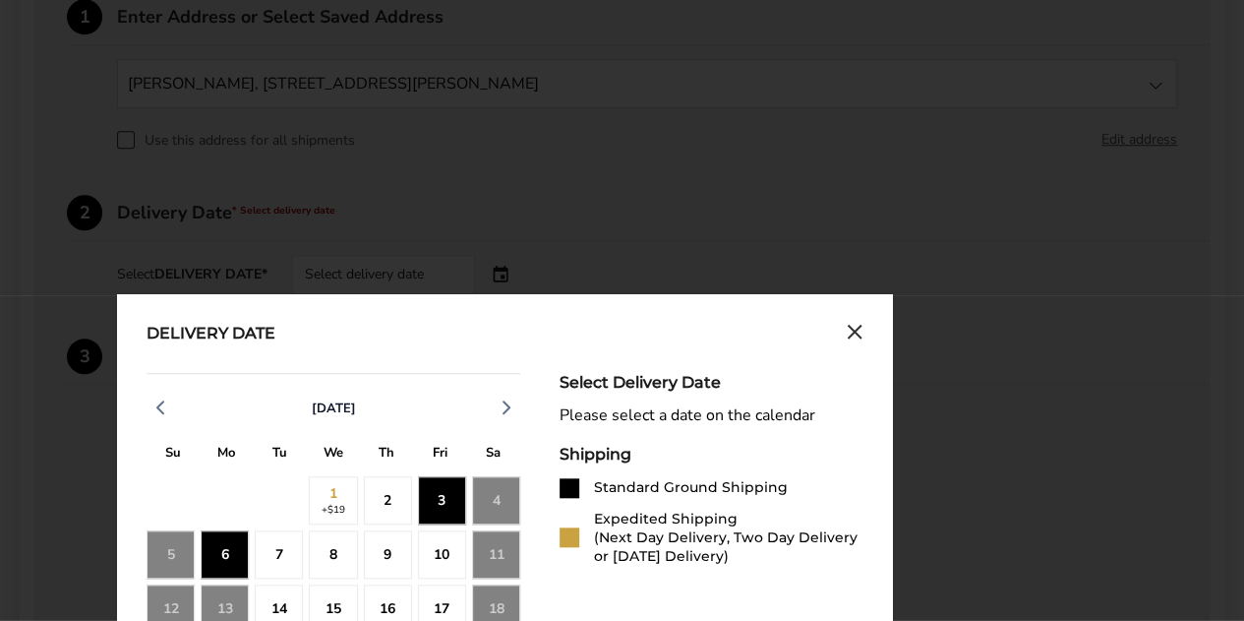
click at [376, 501] on div "2" at bounding box center [388, 500] width 48 height 48
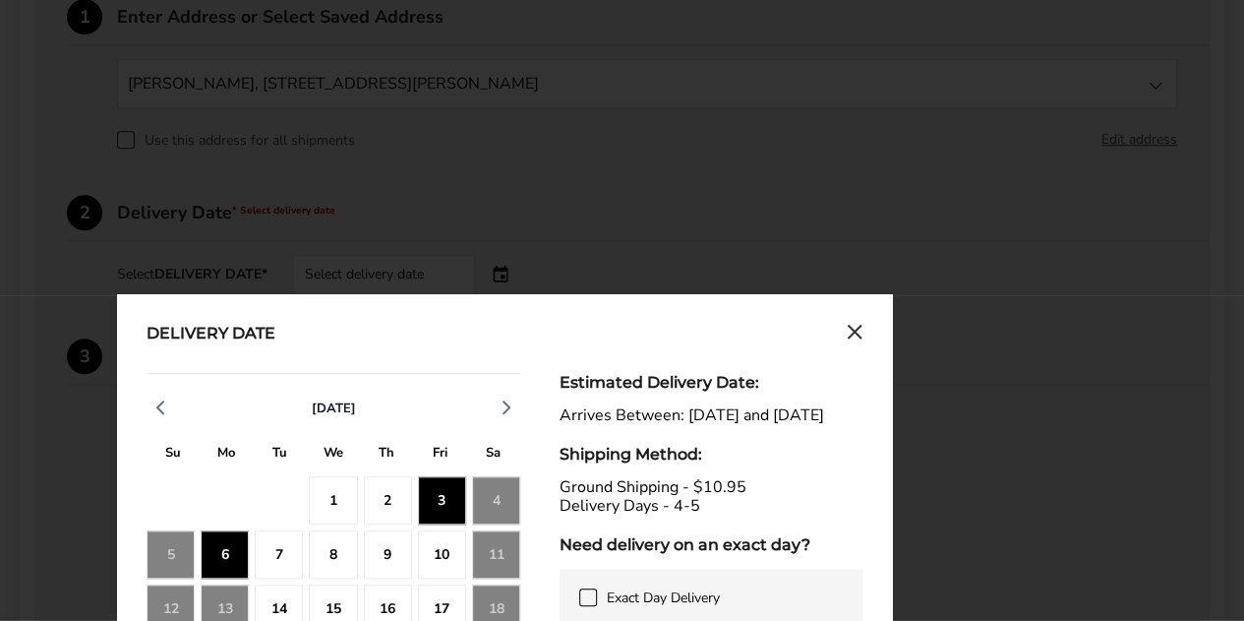
click at [390, 497] on div "2" at bounding box center [388, 500] width 48 height 48
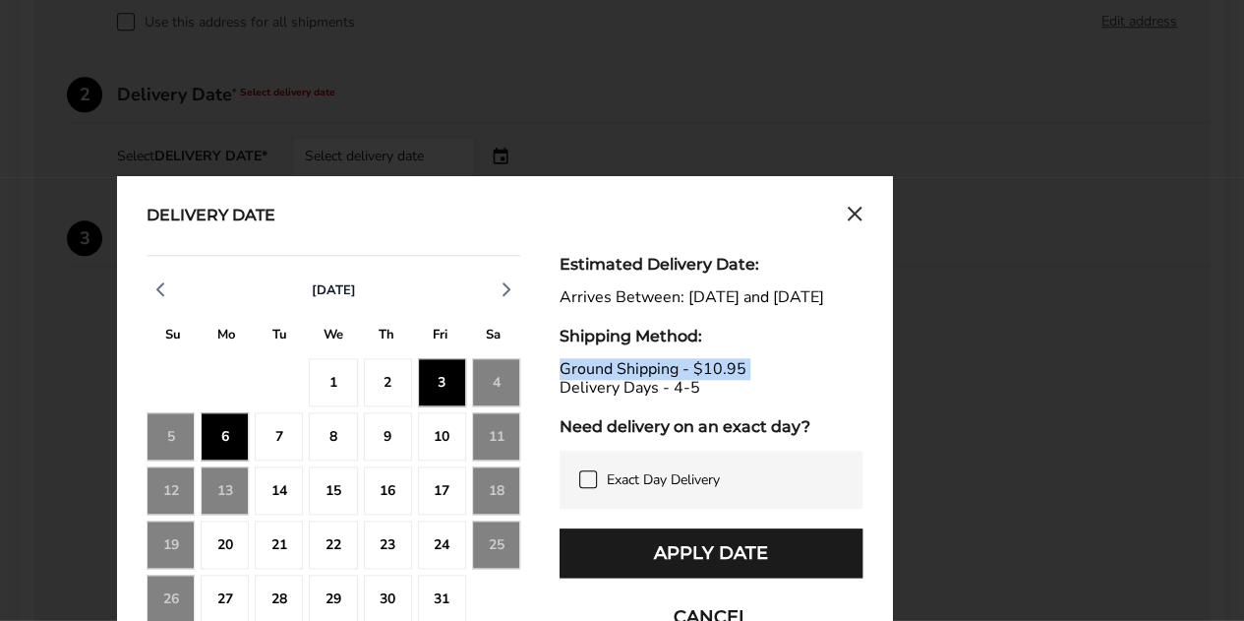
scroll to position [862, 0]
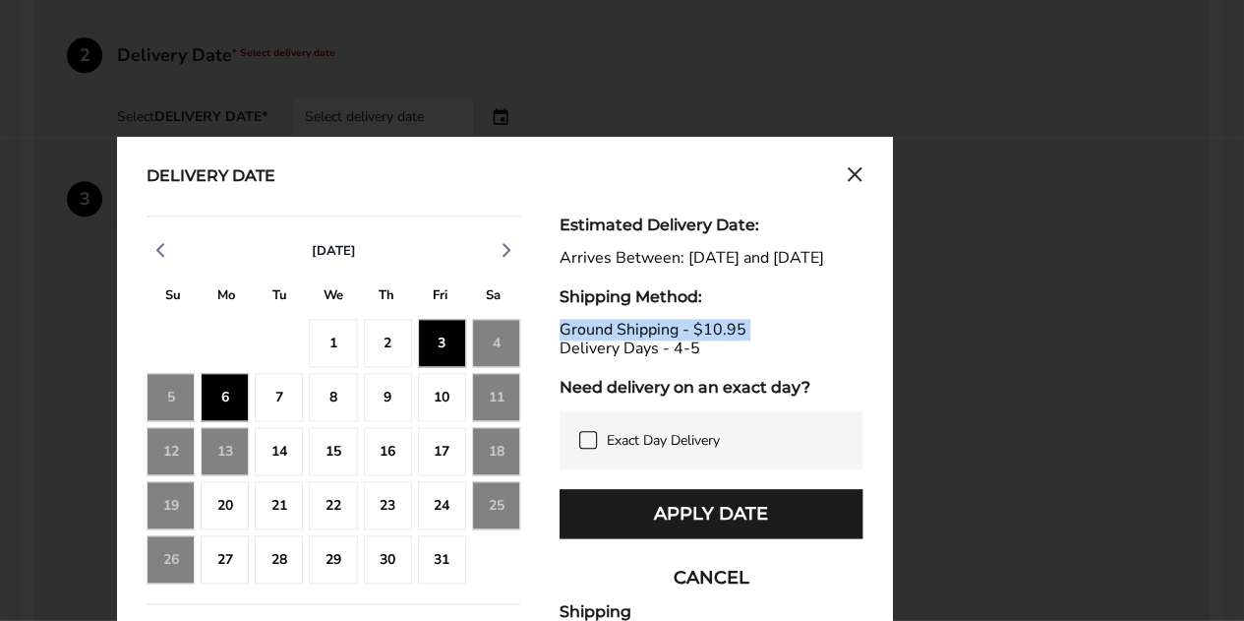
click at [387, 339] on div "2" at bounding box center [388, 343] width 48 height 48
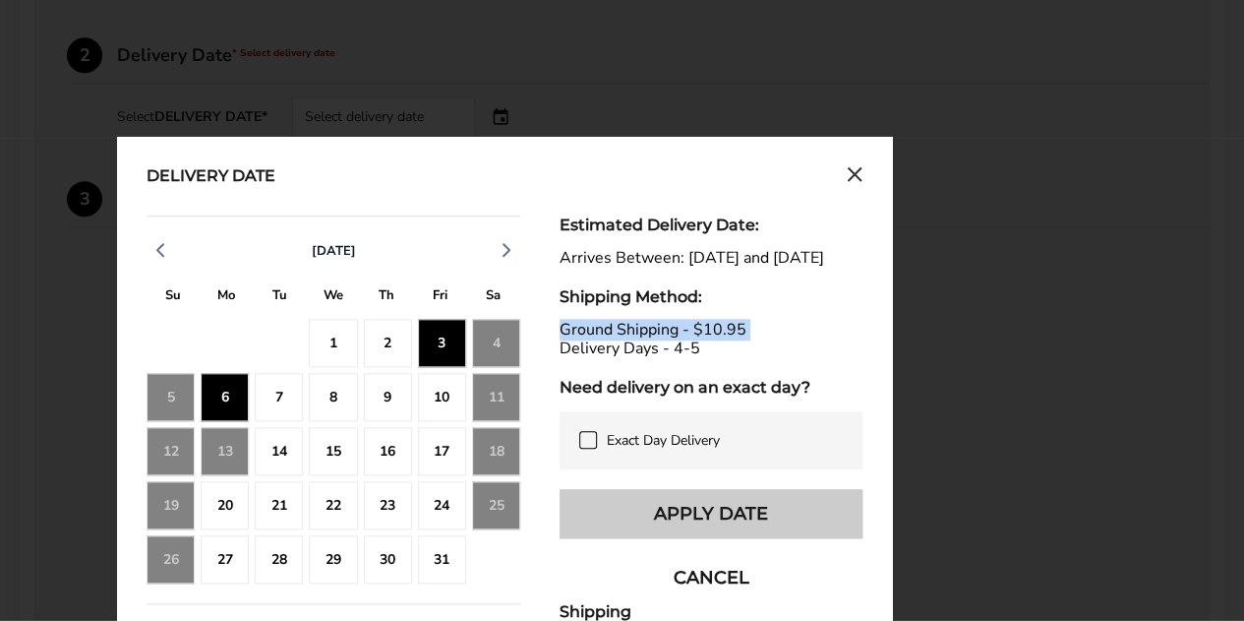
click at [668, 530] on button "Apply Date" at bounding box center [711, 513] width 303 height 49
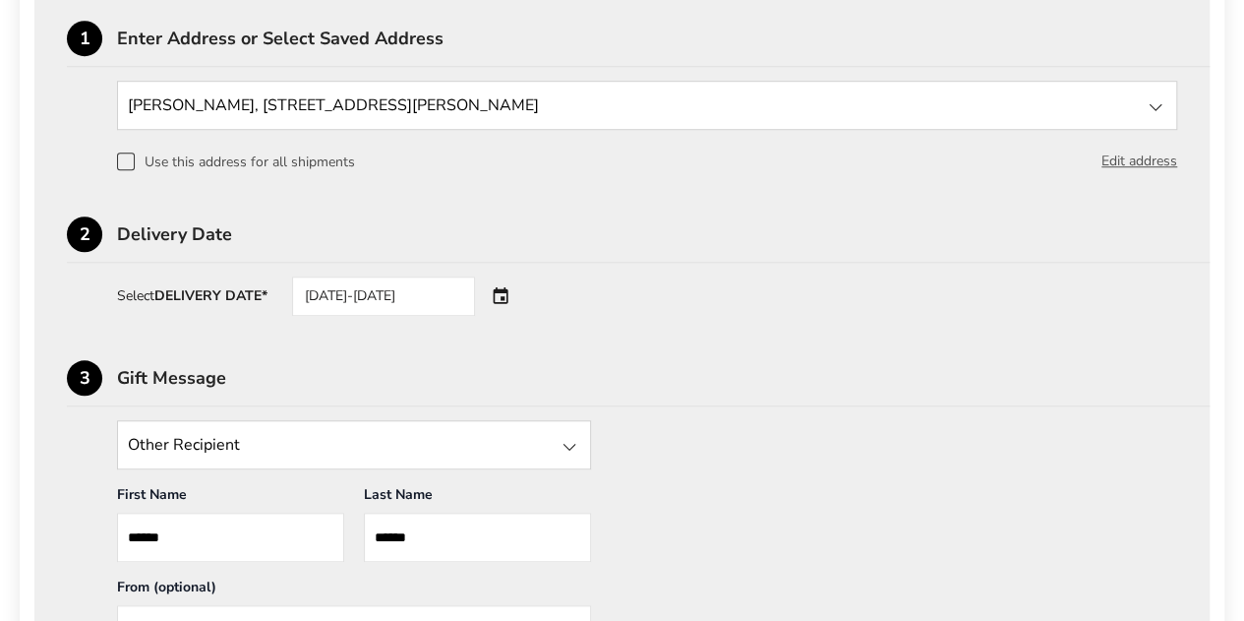
scroll to position [619, 0]
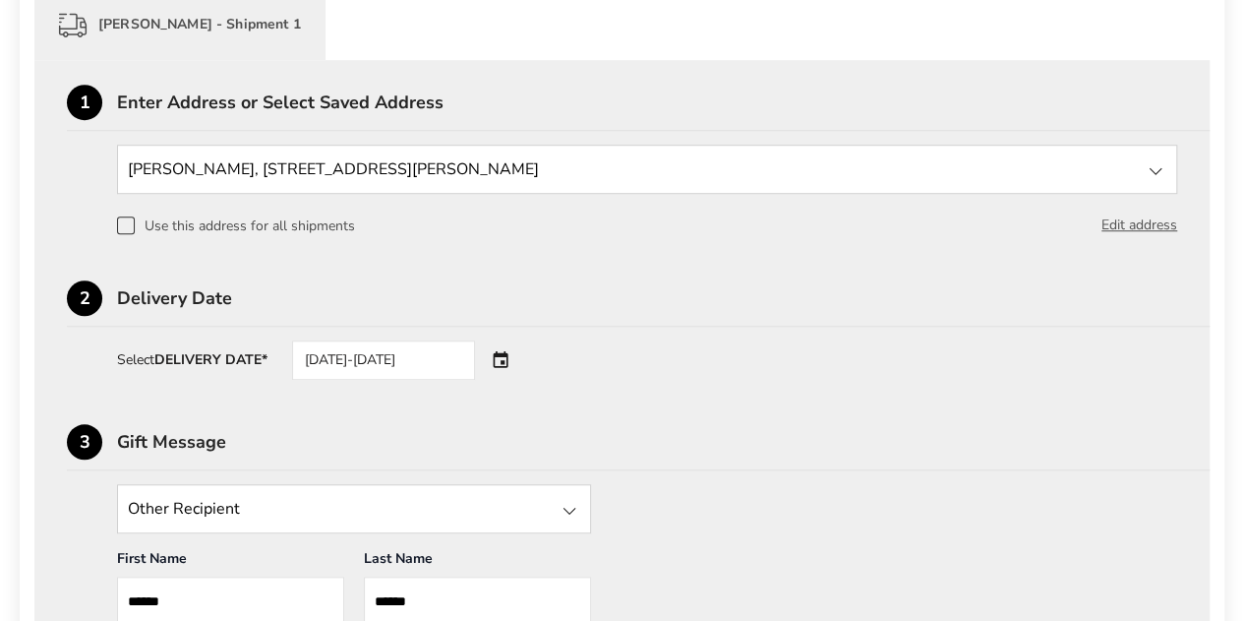
click at [122, 221] on span at bounding box center [126, 225] width 18 height 18
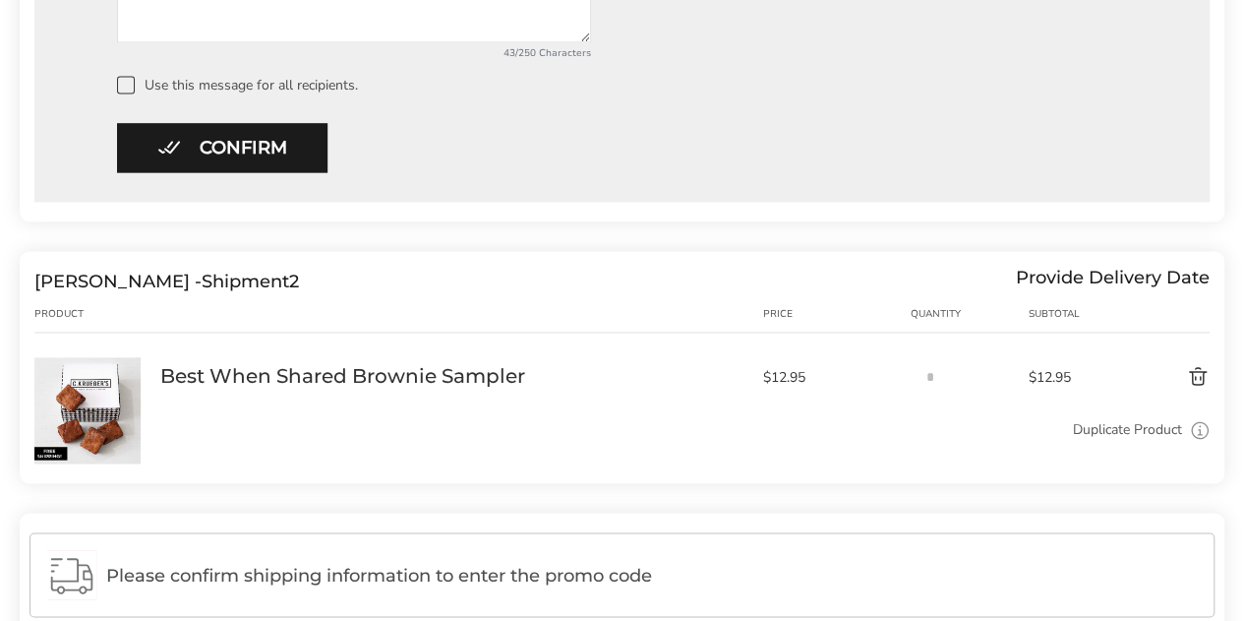
scroll to position [1417, 0]
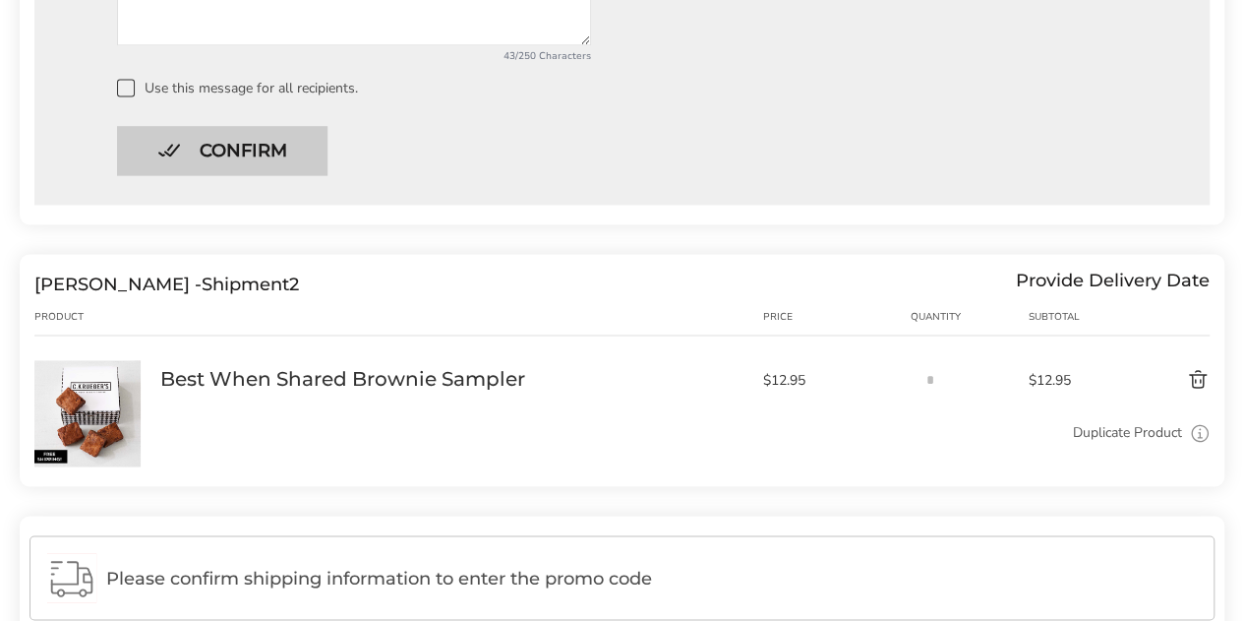
click at [290, 143] on button "Confirm" at bounding box center [222, 150] width 211 height 49
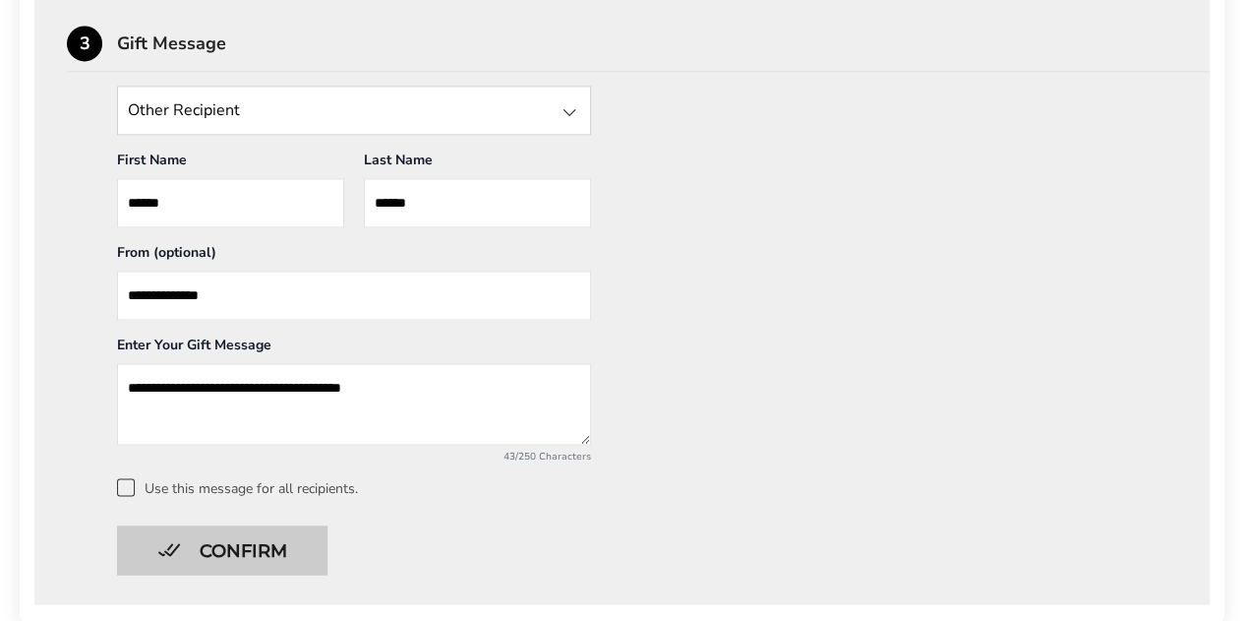
click at [263, 542] on button "Confirm" at bounding box center [222, 549] width 211 height 49
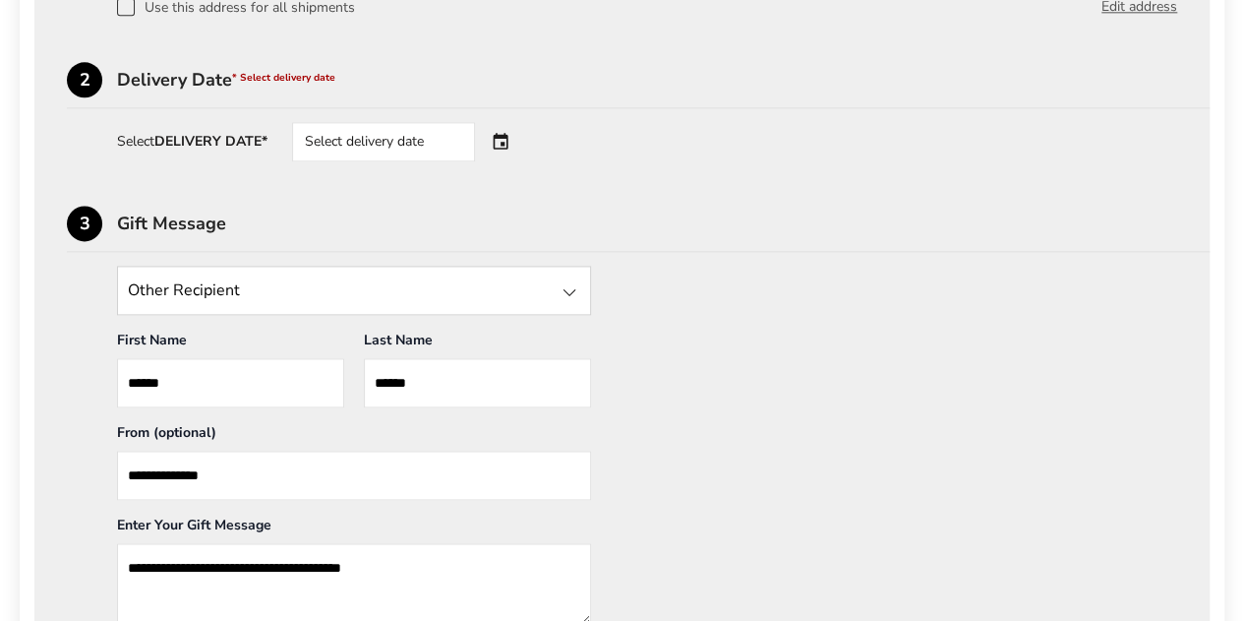
scroll to position [1245, 0]
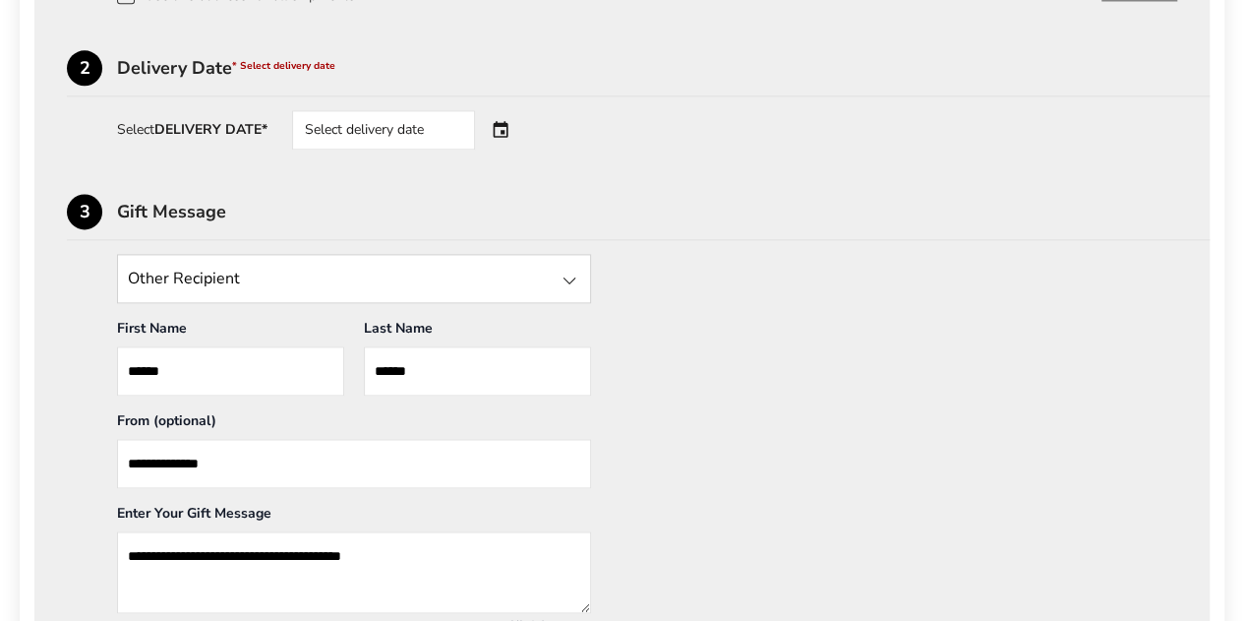
click at [425, 116] on div "Select delivery date" at bounding box center [383, 129] width 183 height 39
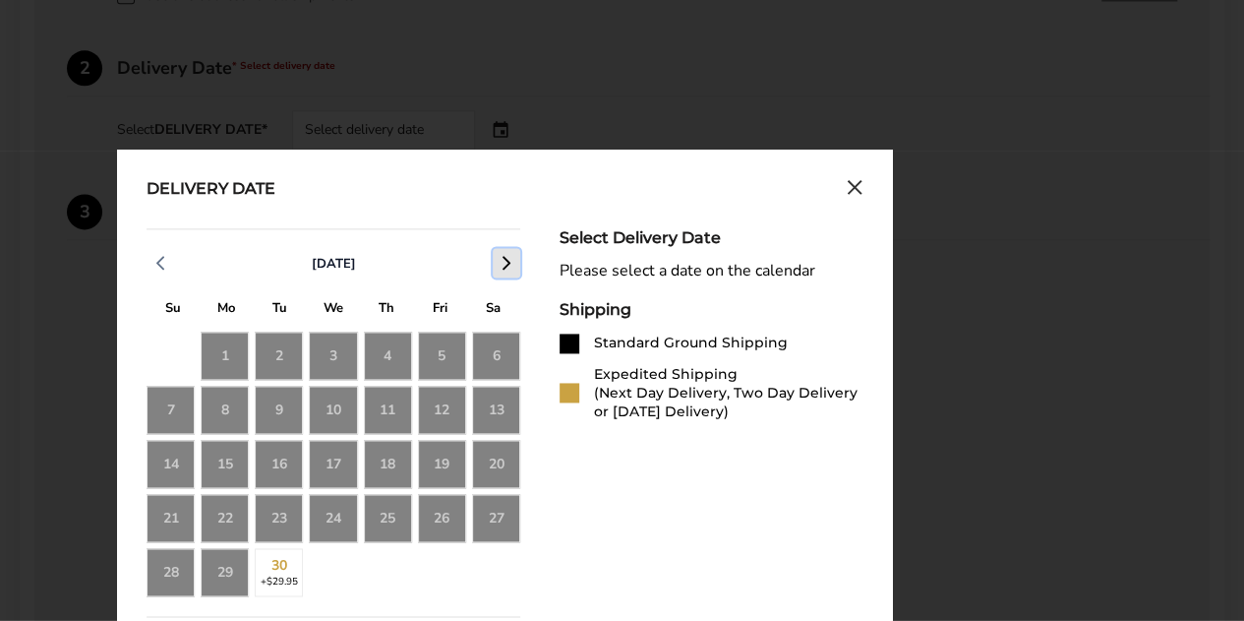
click at [500, 271] on icon "button" at bounding box center [507, 263] width 24 height 24
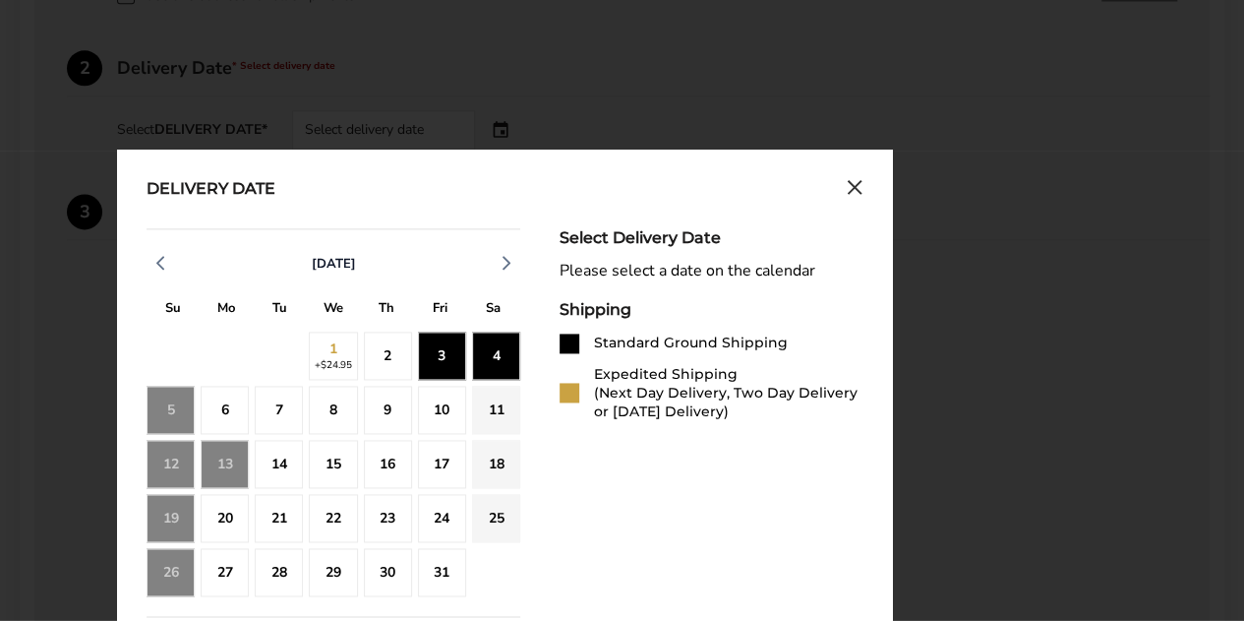
click at [382, 368] on div "2" at bounding box center [388, 356] width 48 height 48
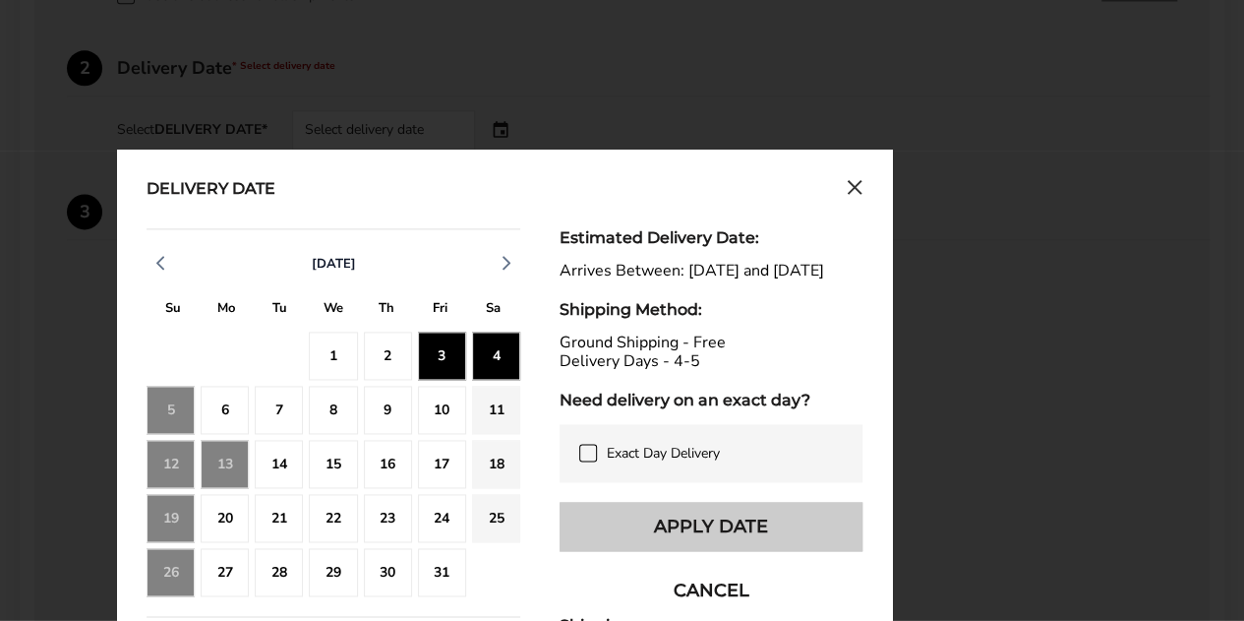
click at [602, 545] on button "Apply Date" at bounding box center [711, 526] width 303 height 49
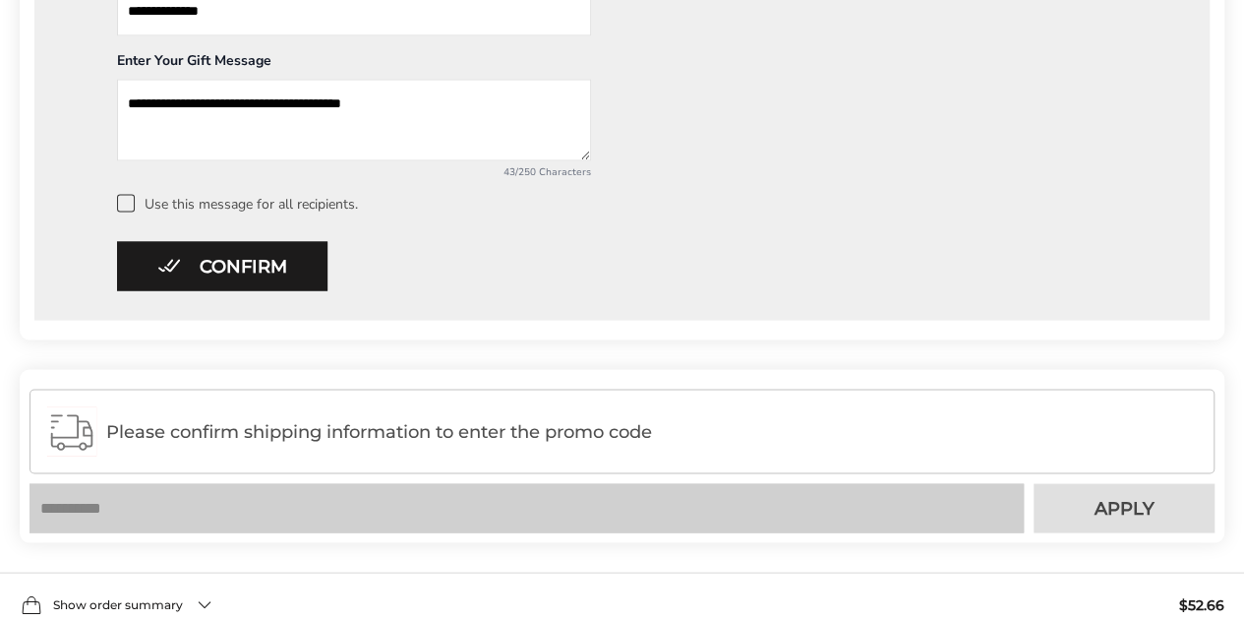
scroll to position [1712, 0]
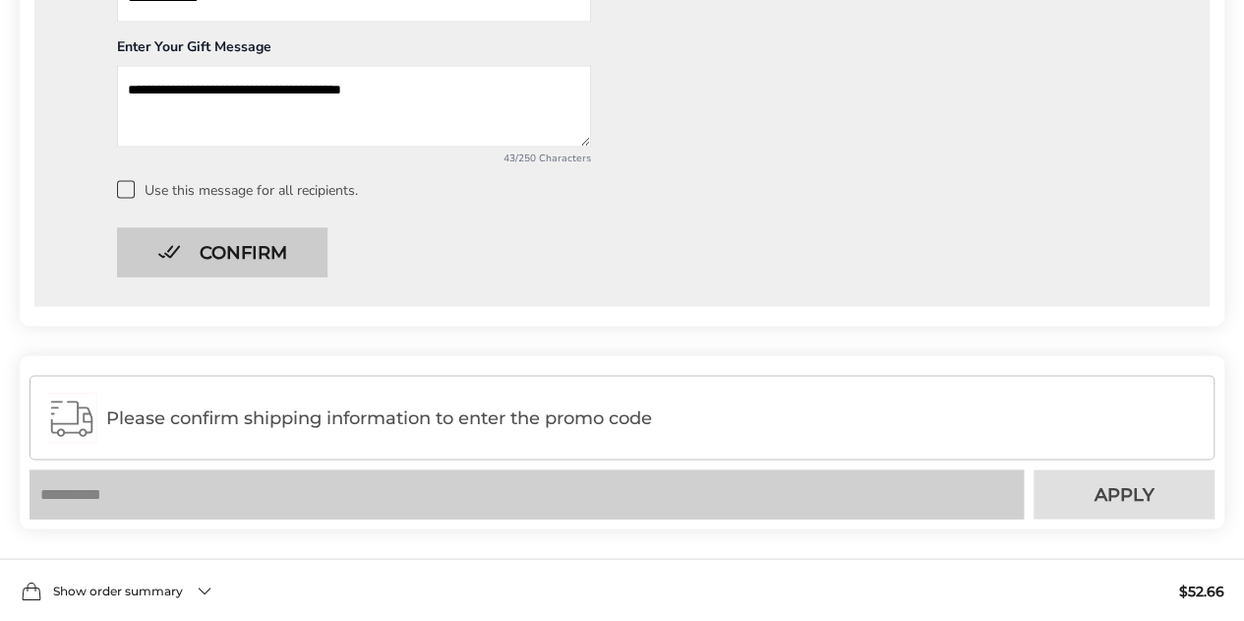
click at [257, 254] on button "Confirm" at bounding box center [222, 251] width 211 height 49
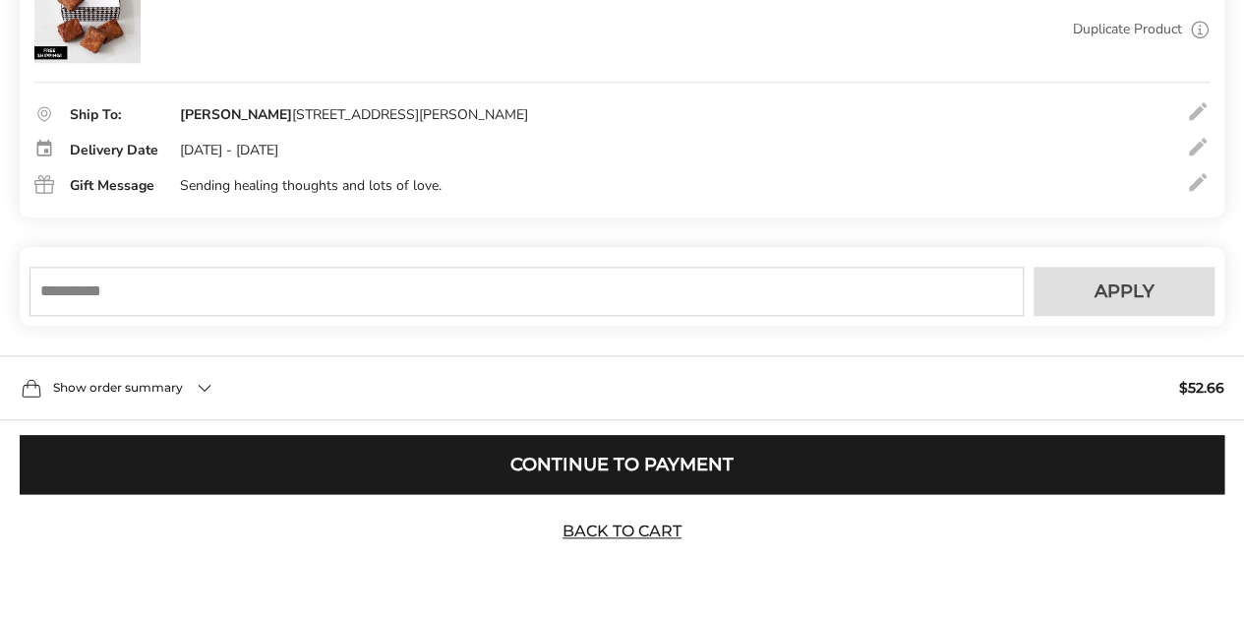
scroll to position [917, 0]
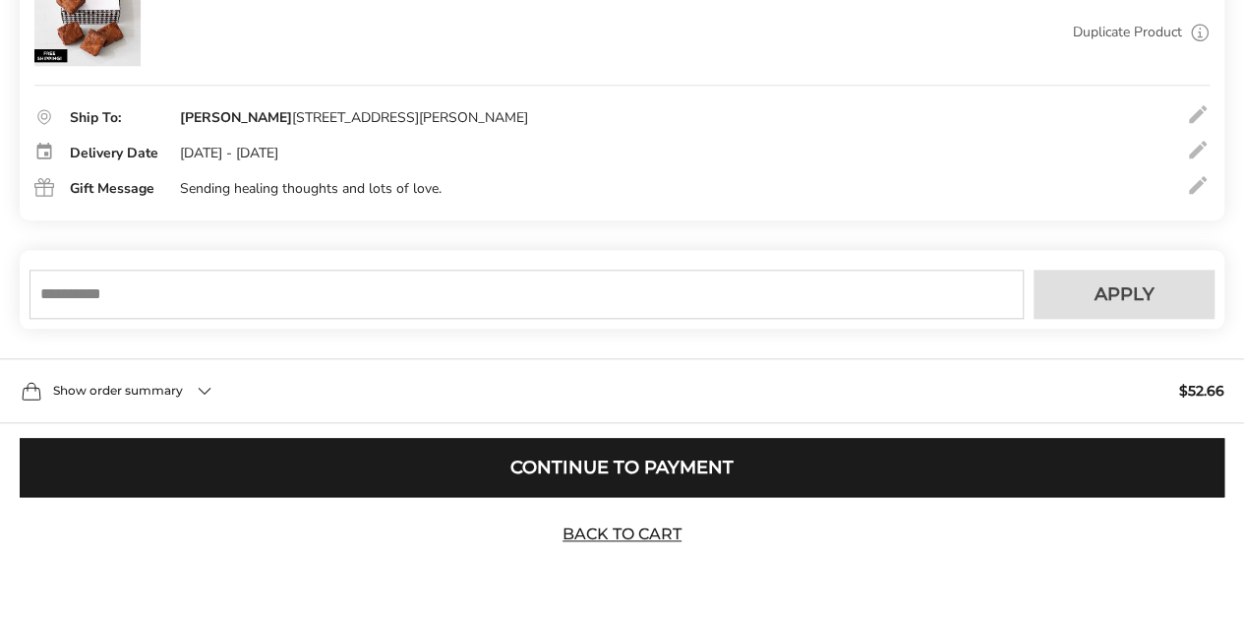
click at [801, 297] on input "text" at bounding box center [527, 294] width 995 height 49
type input "******"
click at [1114, 308] on button "Apply" at bounding box center [1124, 294] width 181 height 49
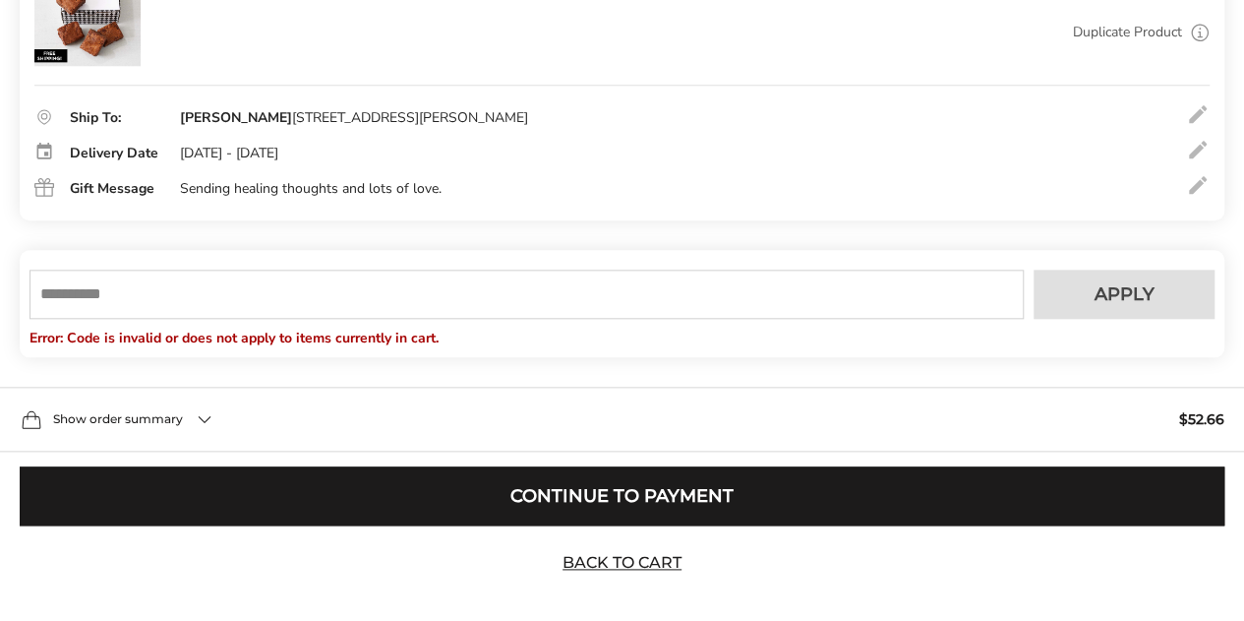
click at [610, 296] on input "text" at bounding box center [527, 294] width 995 height 49
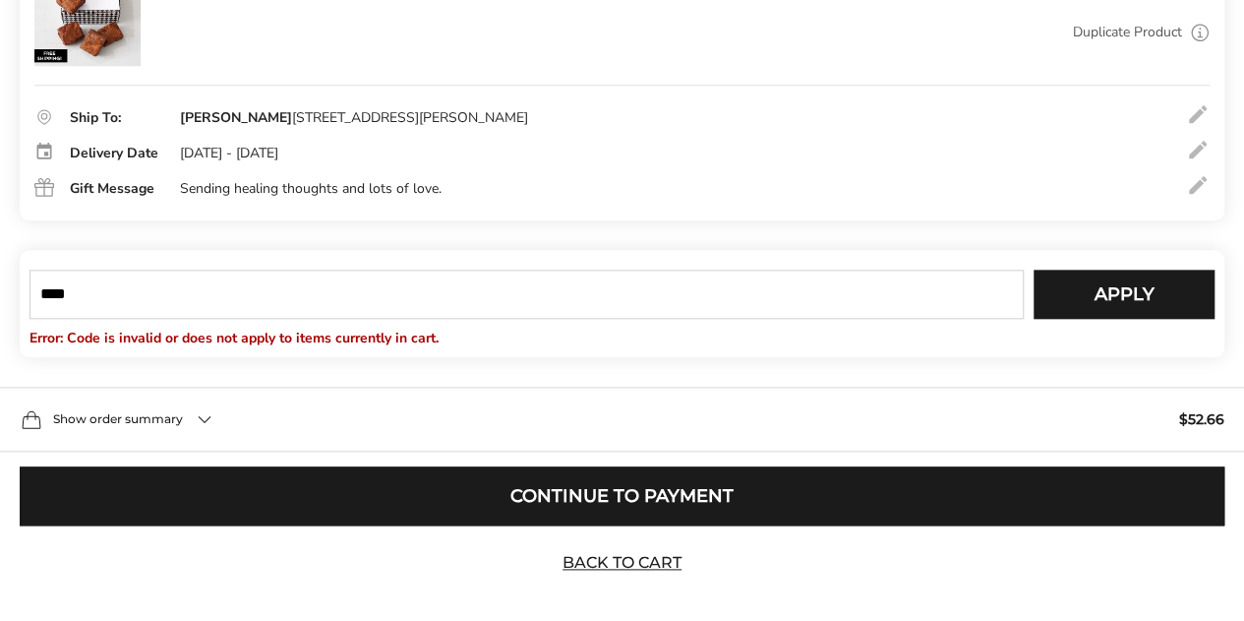
type input "****"
click at [1135, 256] on div "Your coupon SAVE20 is verified successfully Please enter your email to validate…" at bounding box center [622, 303] width 1205 height 107
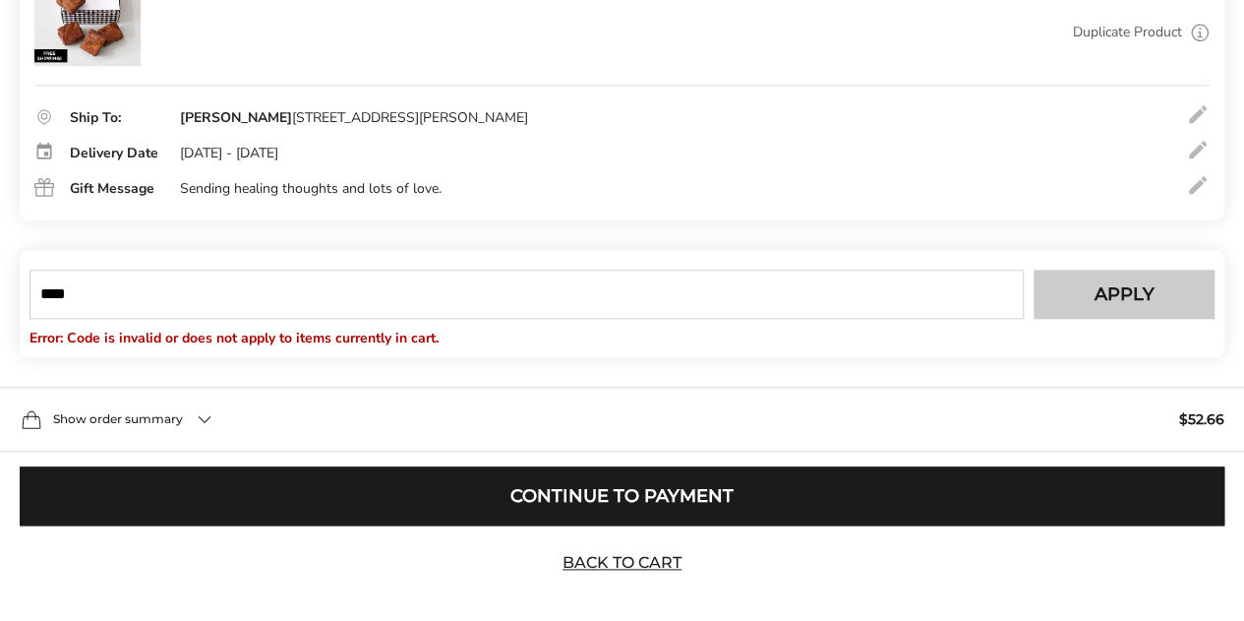
drag, startPoint x: 1122, startPoint y: 279, endPoint x: 1114, endPoint y: 286, distance: 11.2
click at [1114, 286] on button "Apply" at bounding box center [1124, 294] width 181 height 49
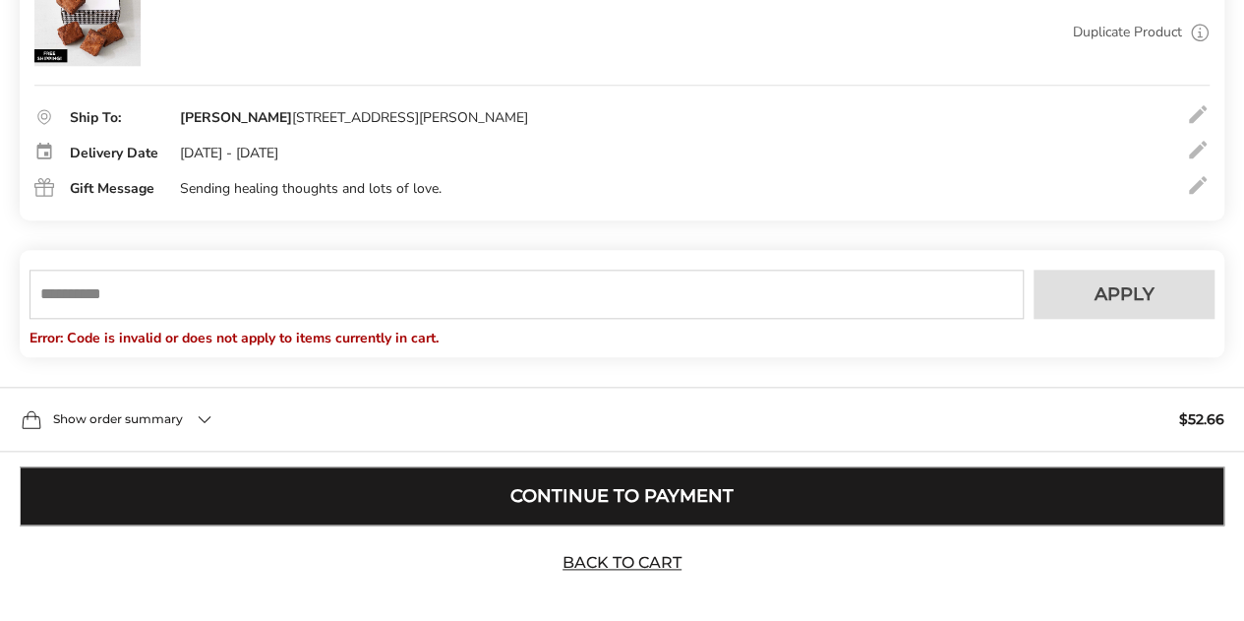
click at [1070, 503] on button "Continue to Payment" at bounding box center [622, 495] width 1205 height 59
